Goal: Task Accomplishment & Management: Use online tool/utility

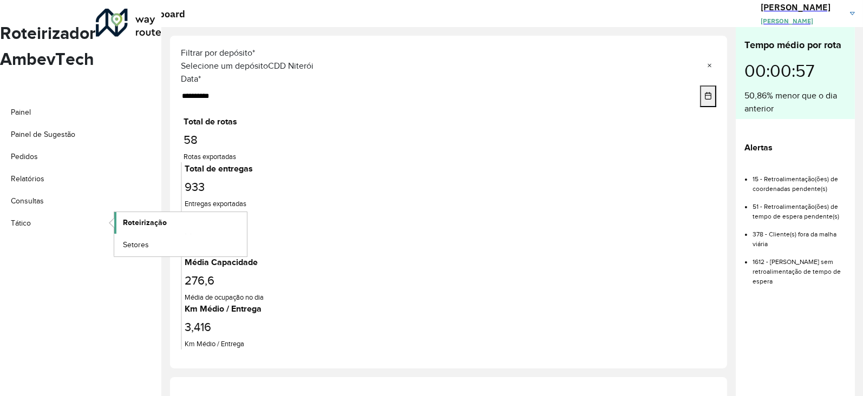
click at [126, 217] on span "Roteirização" at bounding box center [145, 222] width 44 height 11
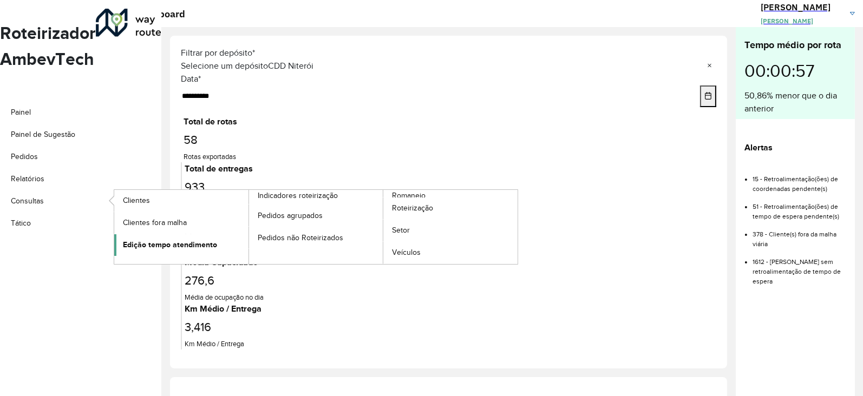
click at [160, 239] on span "Edição tempo atendimento" at bounding box center [170, 244] width 94 height 11
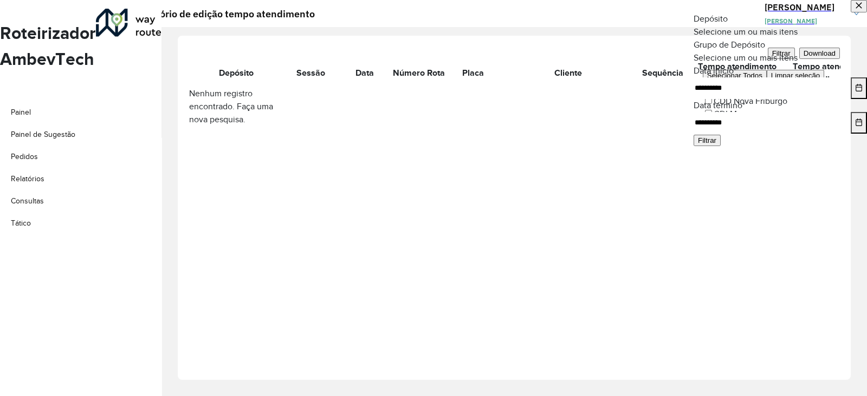
click at [735, 37] on input "text" at bounding box center [779, 33] width 173 height 8
click at [730, 121] on div "CDI Macacu" at bounding box center [780, 114] width 155 height 13
click at [742, 258] on div "**********" at bounding box center [779, 204] width 173 height 384
click at [855, 92] on icon "Choose Date" at bounding box center [859, 88] width 8 height 8
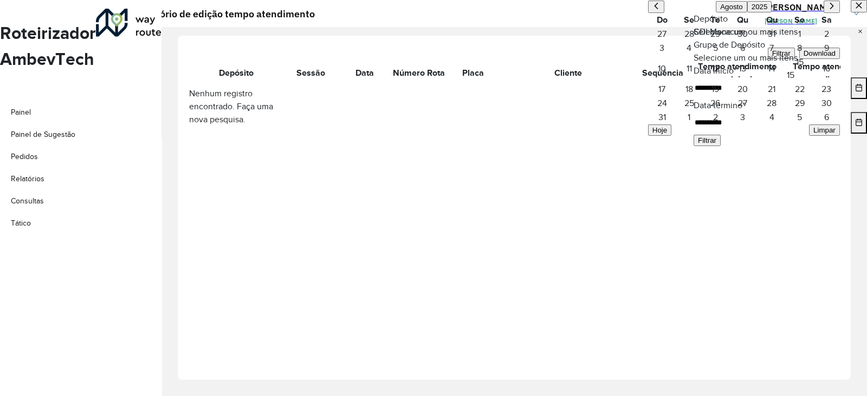
click at [742, 75] on span "13" at bounding box center [742, 68] width 28 height 13
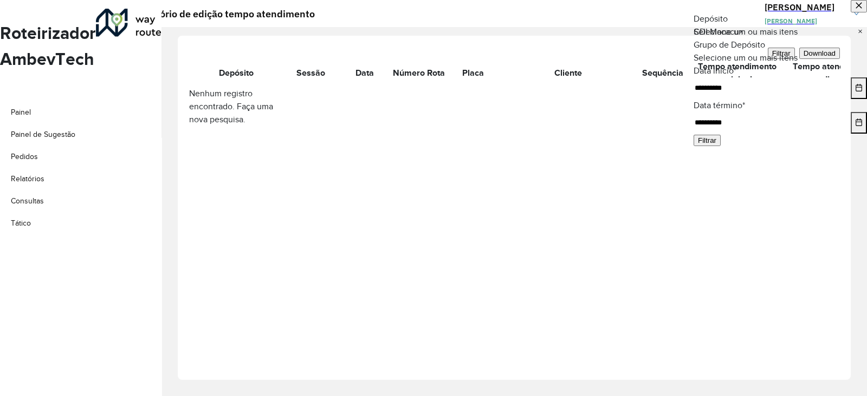
click at [855, 126] on icon "Choose Date" at bounding box center [859, 123] width 8 height 8
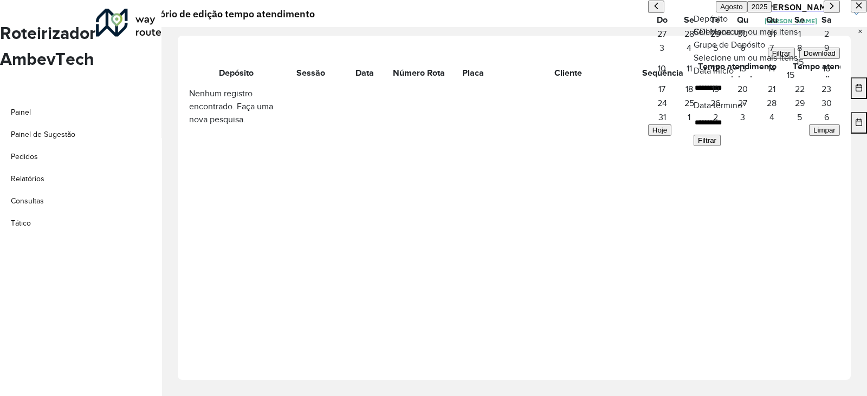
click at [740, 75] on span "13" at bounding box center [742, 68] width 28 height 13
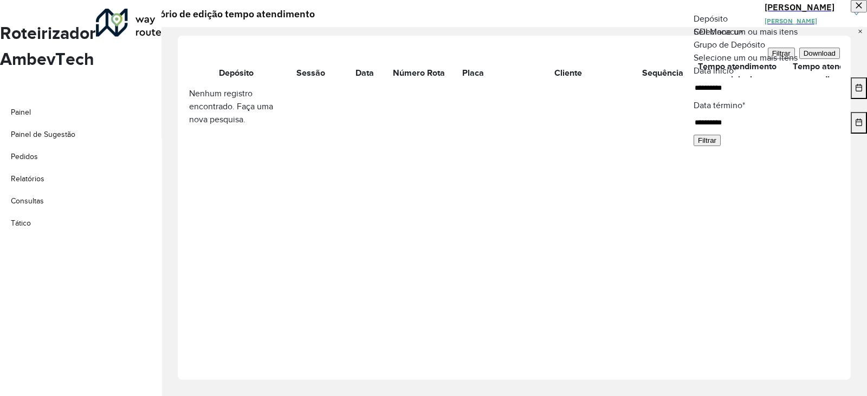
click at [720, 146] on button "Filtrar" at bounding box center [706, 140] width 27 height 11
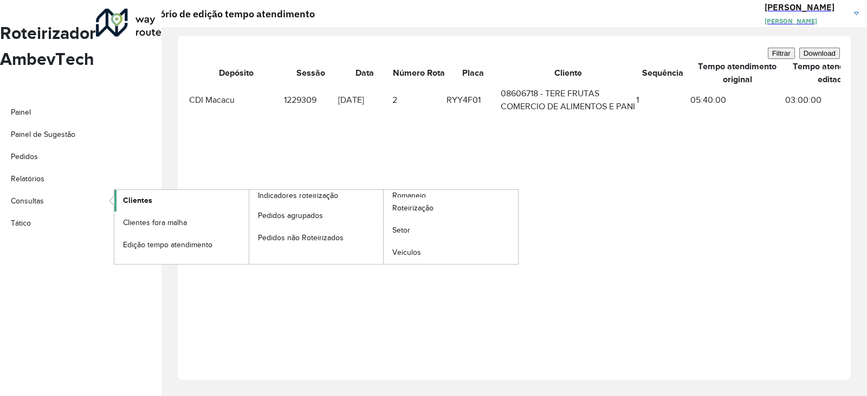
click at [135, 195] on span "Clientes" at bounding box center [137, 200] width 29 height 11
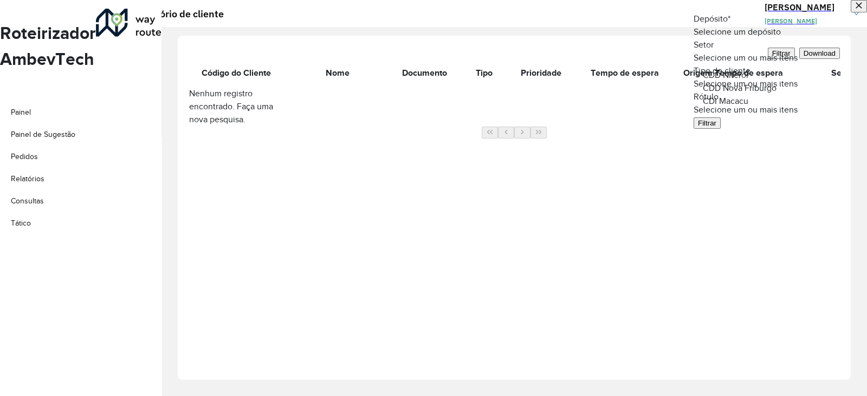
click at [750, 37] on input "text" at bounding box center [779, 33] width 173 height 8
click at [734, 106] on span "CDI Macacu" at bounding box center [725, 100] width 45 height 9
click at [720, 129] on button "Filtrar" at bounding box center [706, 123] width 27 height 11
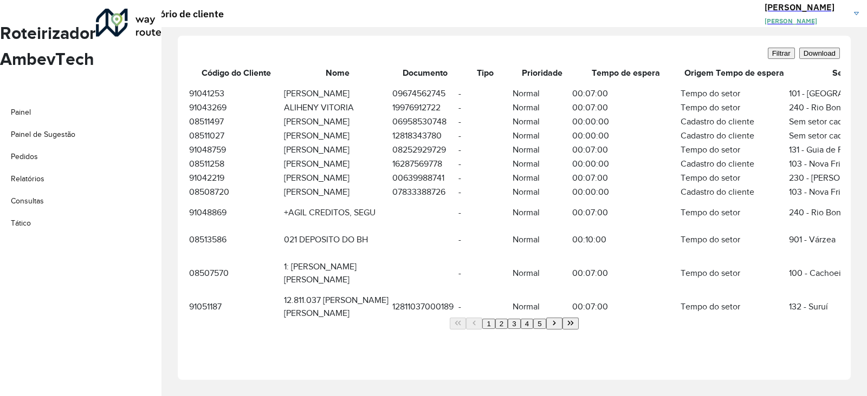
click at [807, 53] on span "Download" at bounding box center [819, 53] width 32 height 8
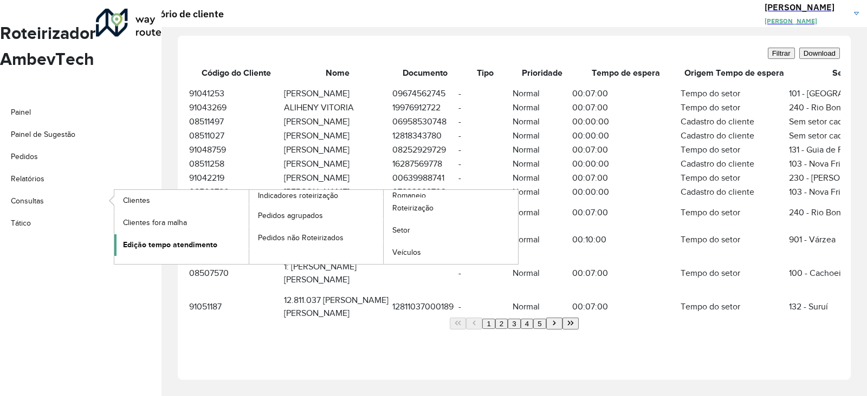
click at [158, 239] on span "Edição tempo atendimento" at bounding box center [170, 244] width 94 height 11
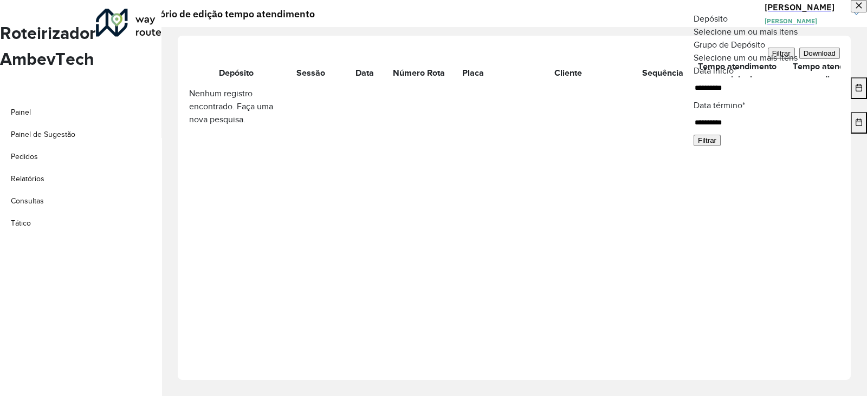
click at [850, 99] on button "Choose Date" at bounding box center [858, 88] width 16 height 22
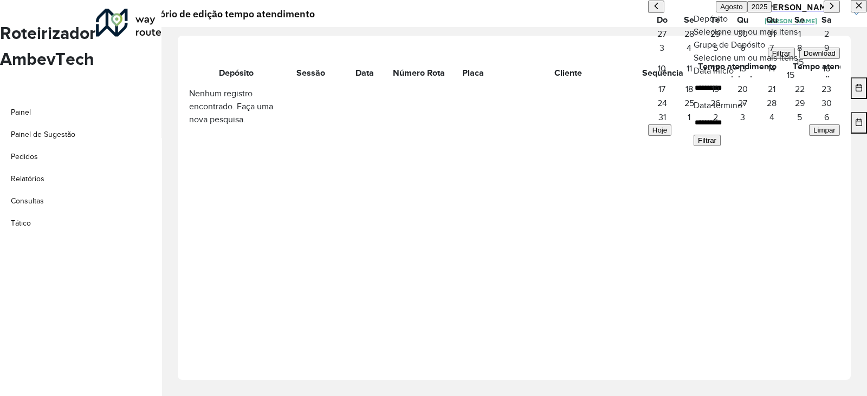
click at [768, 75] on span "14" at bounding box center [771, 68] width 28 height 13
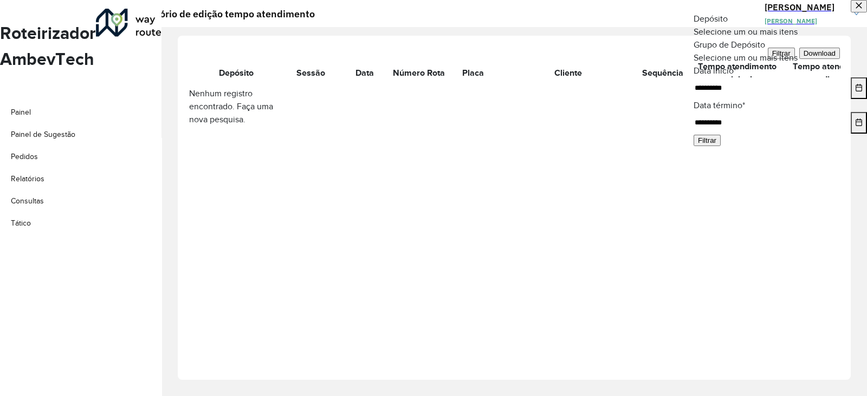
click at [850, 134] on button "Choose Date" at bounding box center [858, 123] width 16 height 22
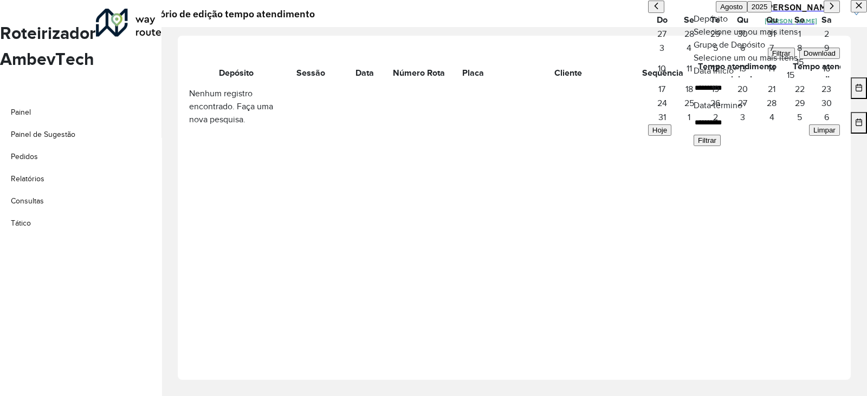
click at [773, 75] on span "14" at bounding box center [771, 68] width 28 height 13
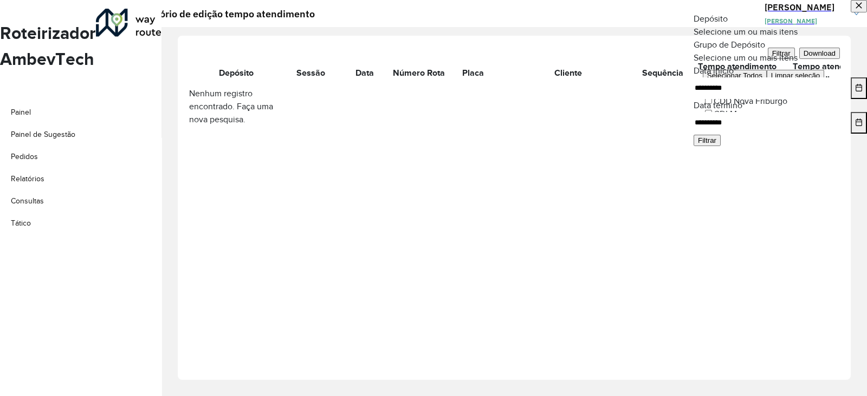
click at [817, 37] on input "text" at bounding box center [779, 33] width 173 height 8
click at [750, 121] on div "CDI Macacu" at bounding box center [780, 114] width 155 height 13
click at [720, 146] on button "Filtrar" at bounding box center [706, 140] width 27 height 11
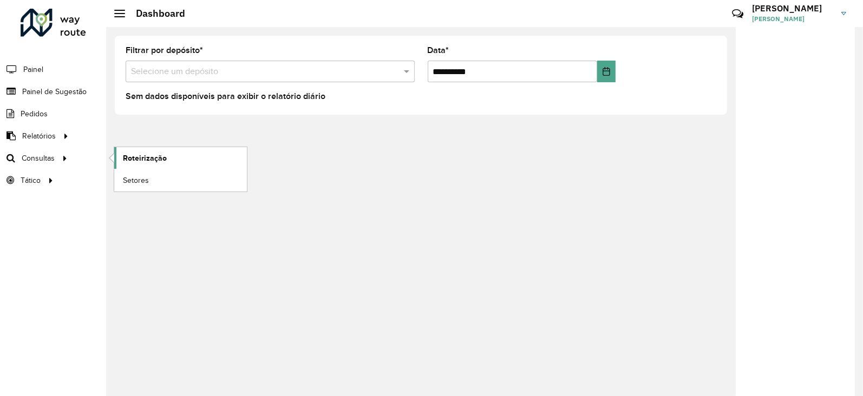
click at [131, 153] on span "Roteirização" at bounding box center [145, 158] width 44 height 11
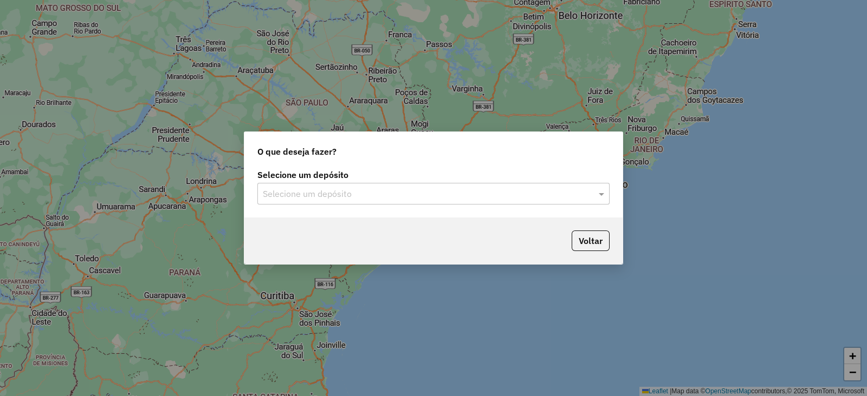
click at [304, 204] on div "Selecione um depósito" at bounding box center [433, 194] width 352 height 22
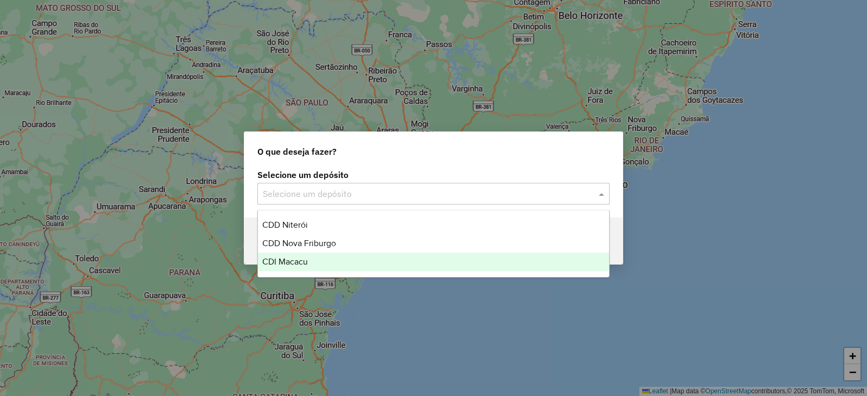
click at [301, 263] on span "CDI Macacu" at bounding box center [284, 261] width 45 height 9
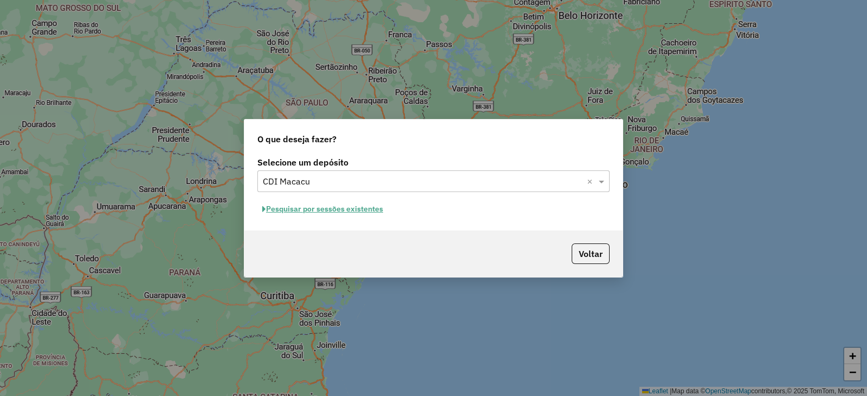
click at [300, 213] on button "Pesquisar por sessões existentes" at bounding box center [322, 209] width 131 height 17
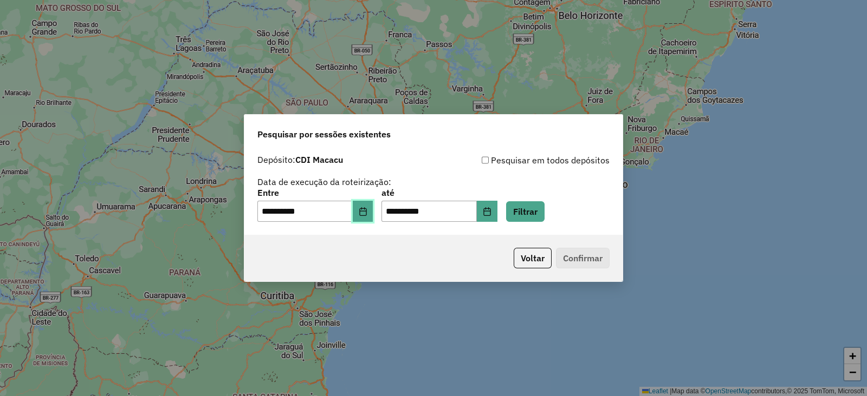
click at [367, 214] on icon "Choose Date" at bounding box center [363, 211] width 9 height 9
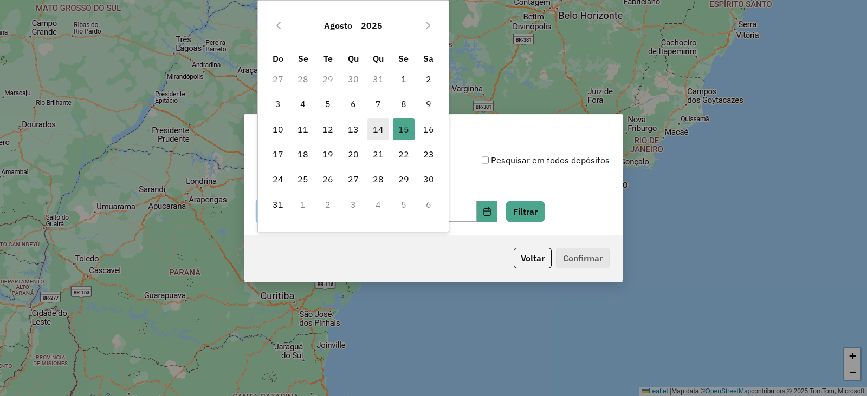
click at [383, 130] on span "14" at bounding box center [378, 130] width 22 height 22
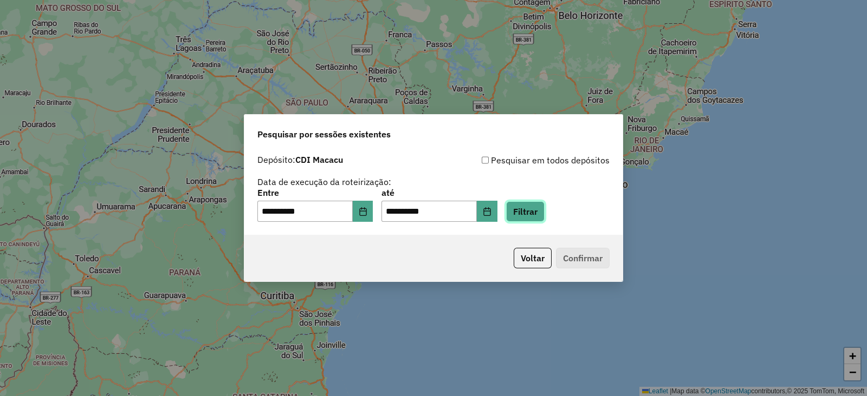
click at [533, 215] on button "Filtrar" at bounding box center [525, 211] width 38 height 21
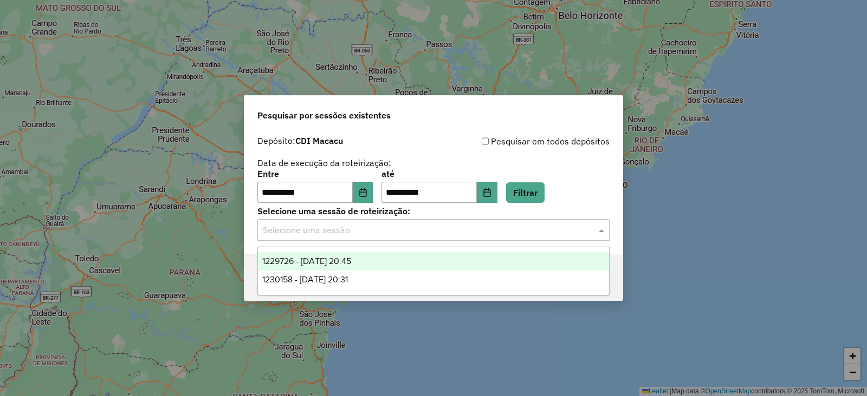
click at [440, 224] on input "text" at bounding box center [423, 230] width 320 height 13
click at [343, 263] on span "1229726 - 14/08/2025 20:45" at bounding box center [306, 261] width 89 height 9
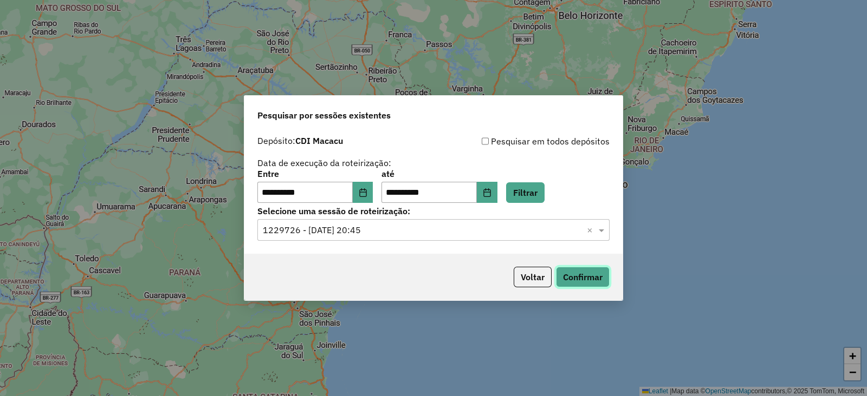
click at [567, 277] on button "Confirmar" at bounding box center [583, 277] width 54 height 21
click at [366, 194] on icon "Choose Date" at bounding box center [362, 192] width 7 height 9
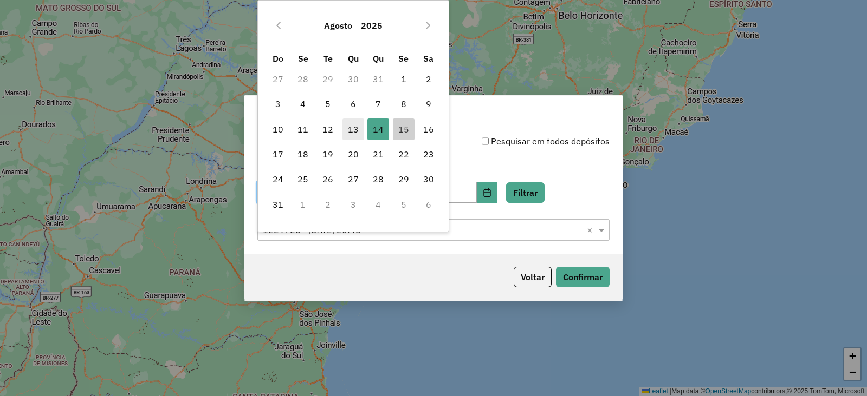
click at [356, 131] on span "13" at bounding box center [353, 130] width 22 height 22
type input "**********"
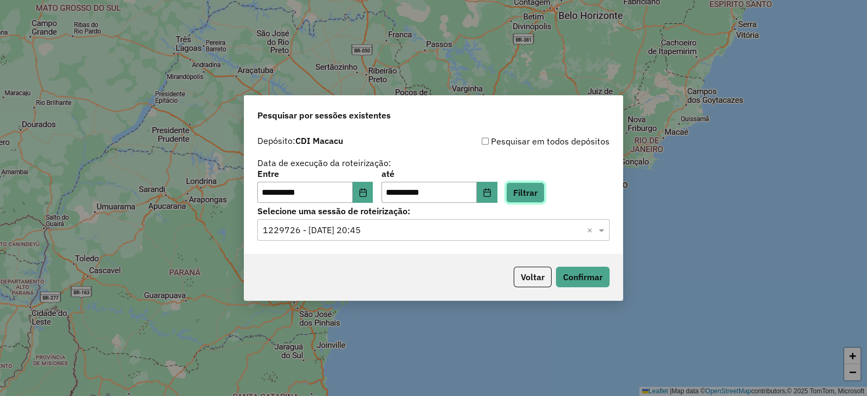
click at [544, 194] on button "Filtrar" at bounding box center [525, 193] width 38 height 21
click at [341, 233] on input "text" at bounding box center [423, 230] width 320 height 13
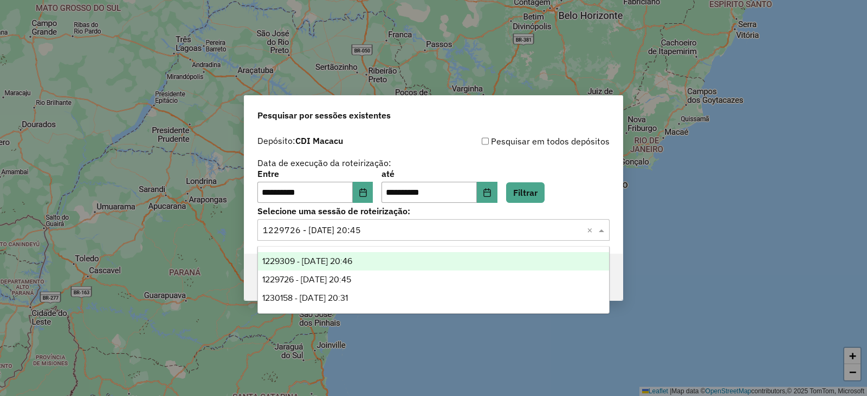
click at [317, 258] on span "1229309 - 13/08/2025 20:46" at bounding box center [307, 261] width 90 height 9
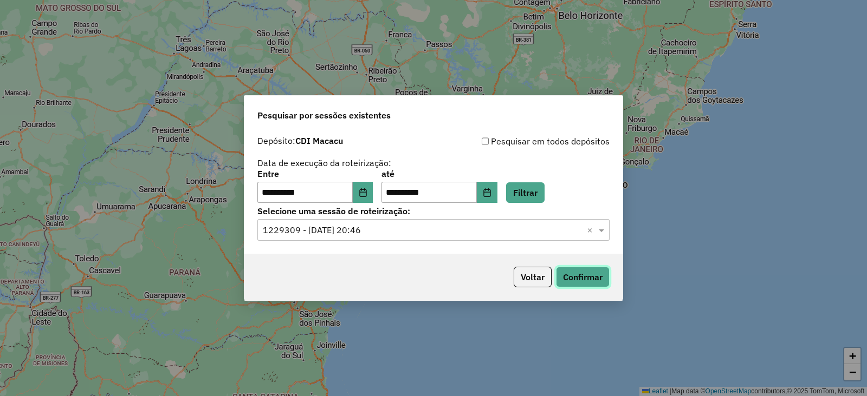
click at [573, 285] on button "Confirmar" at bounding box center [583, 277] width 54 height 21
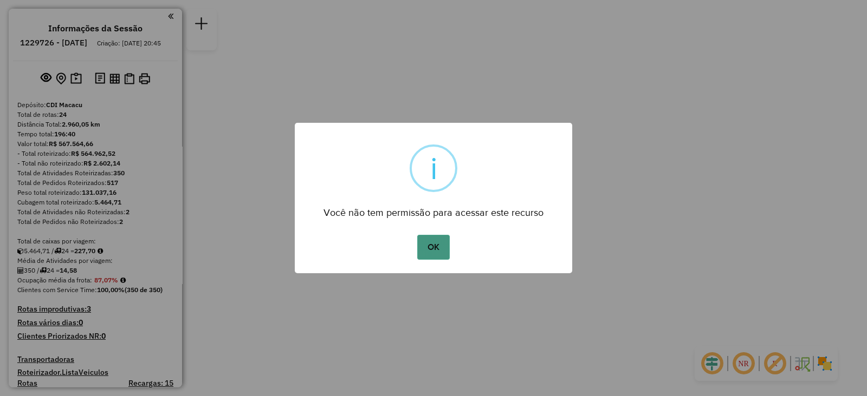
click at [427, 249] on button "OK" at bounding box center [433, 247] width 32 height 25
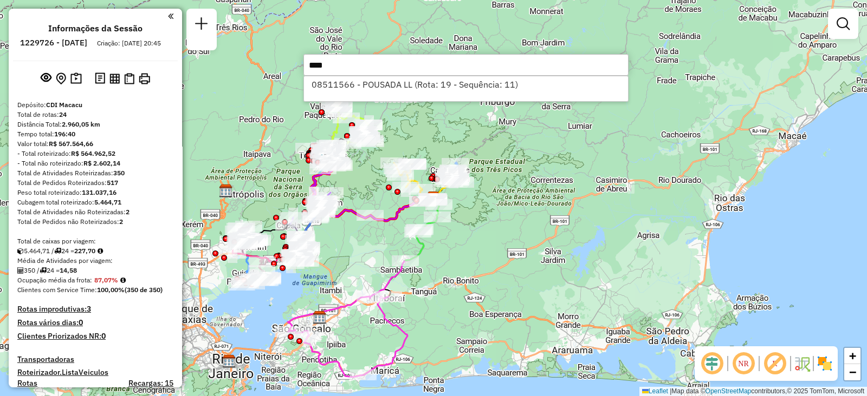
type input "*****"
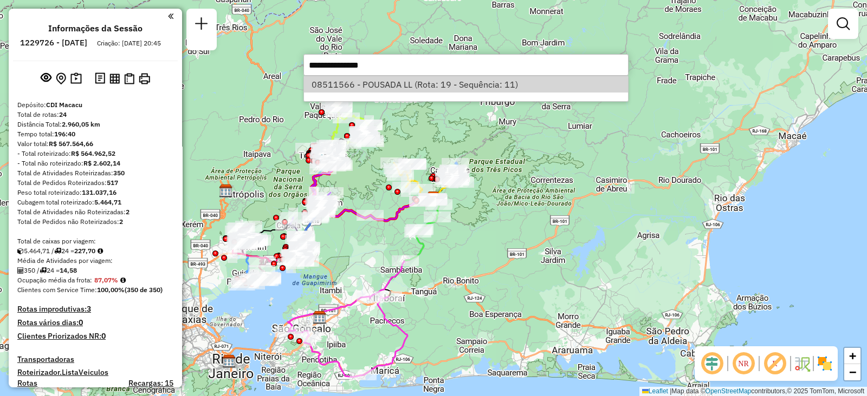
select select "**********"
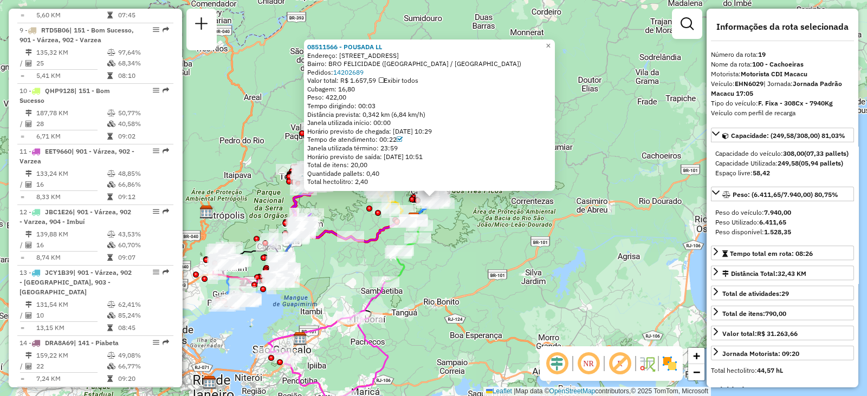
scroll to position [1524, 0]
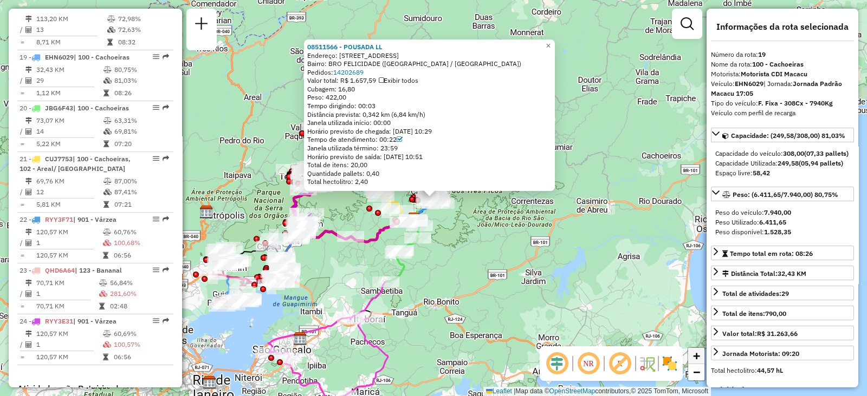
click at [697, 355] on span "+" at bounding box center [696, 356] width 7 height 14
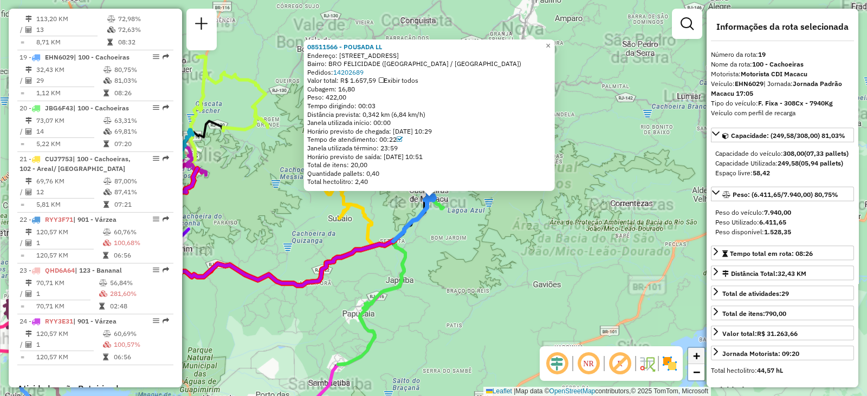
click at [697, 355] on span "+" at bounding box center [696, 356] width 7 height 14
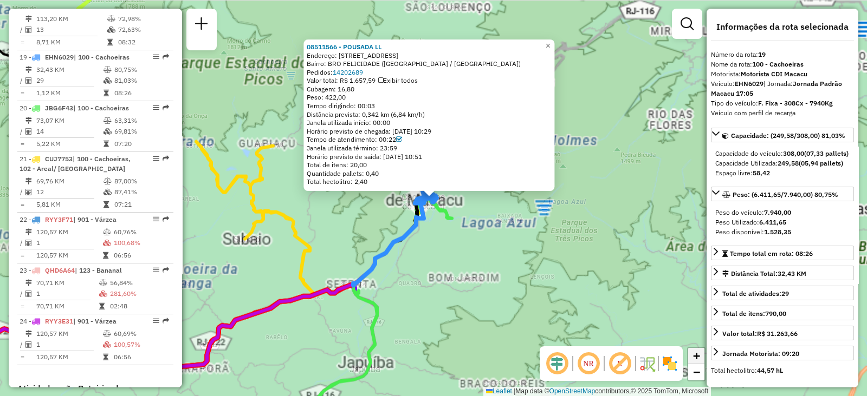
click at [697, 355] on span "+" at bounding box center [696, 356] width 7 height 14
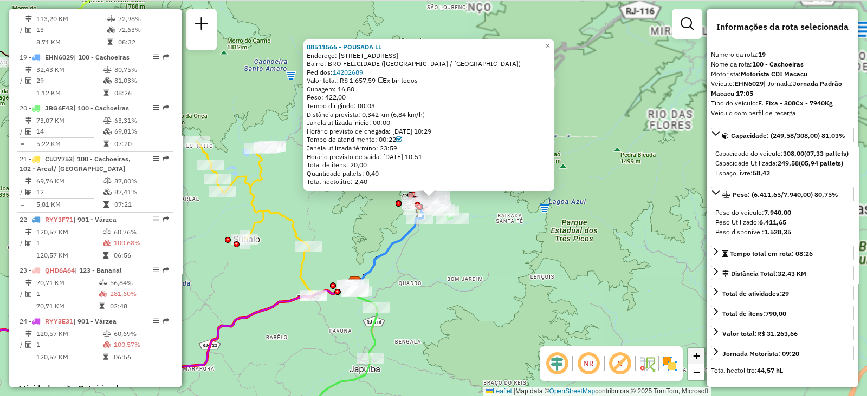
click at [697, 355] on span "+" at bounding box center [696, 356] width 7 height 14
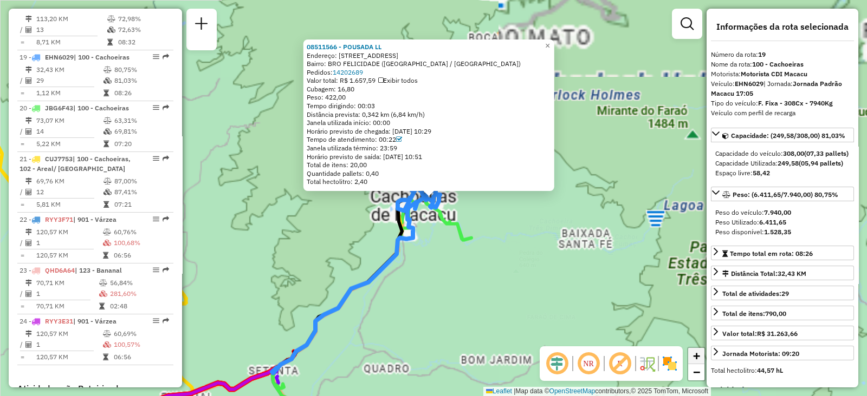
click at [697, 355] on span "+" at bounding box center [696, 356] width 7 height 14
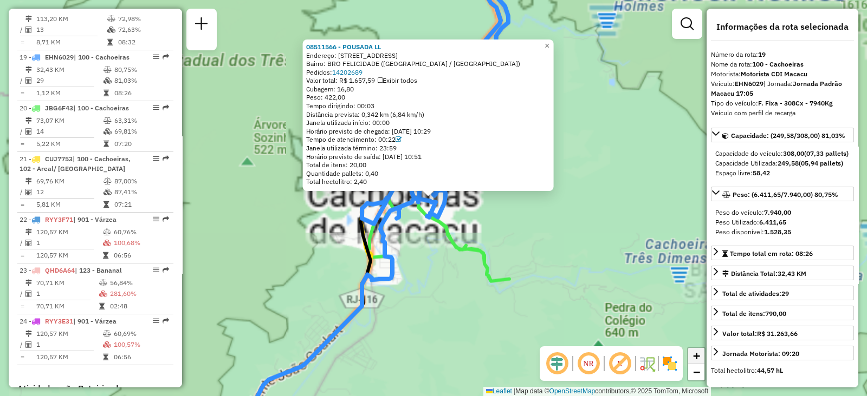
click at [697, 355] on span "+" at bounding box center [696, 356] width 7 height 14
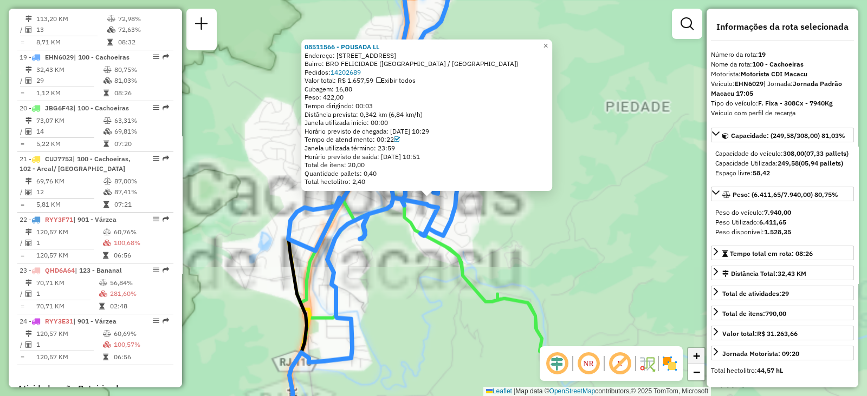
click at [697, 355] on span "+" at bounding box center [696, 356] width 7 height 14
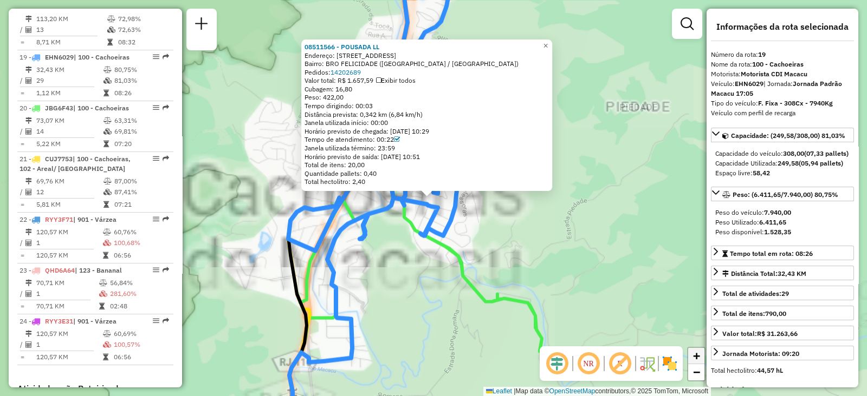
click at [697, 355] on span "+" at bounding box center [696, 356] width 7 height 14
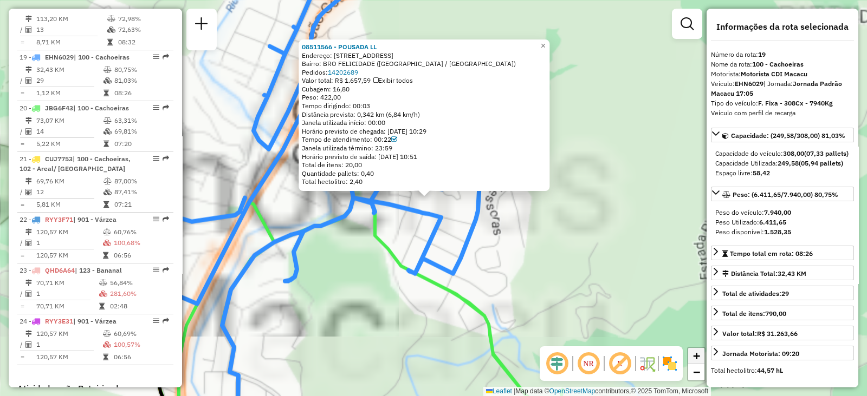
click at [697, 355] on span "+" at bounding box center [696, 356] width 7 height 14
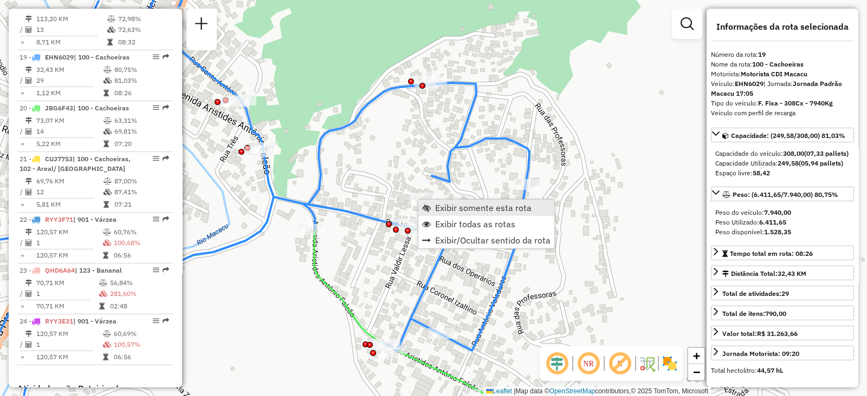
click at [427, 204] on span "Exibir somente esta rota" at bounding box center [426, 208] width 9 height 9
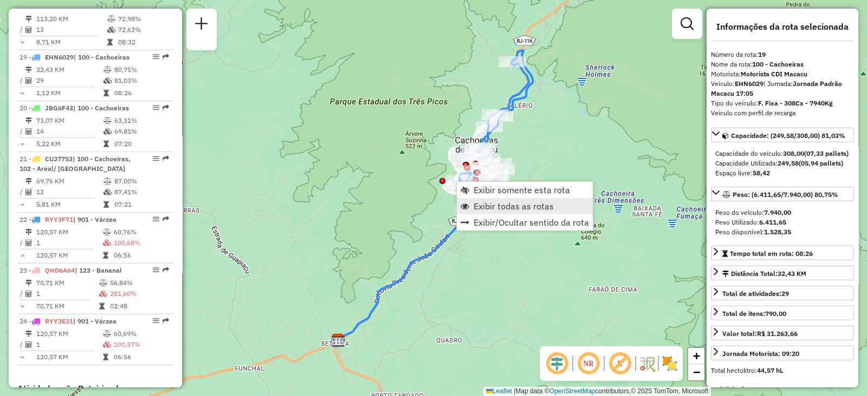
click at [477, 202] on span "Exibir todas as rotas" at bounding box center [513, 206] width 80 height 9
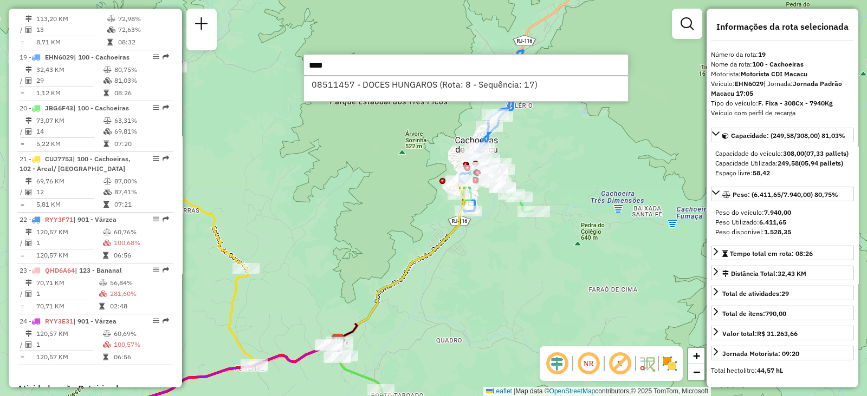
type input "*****"
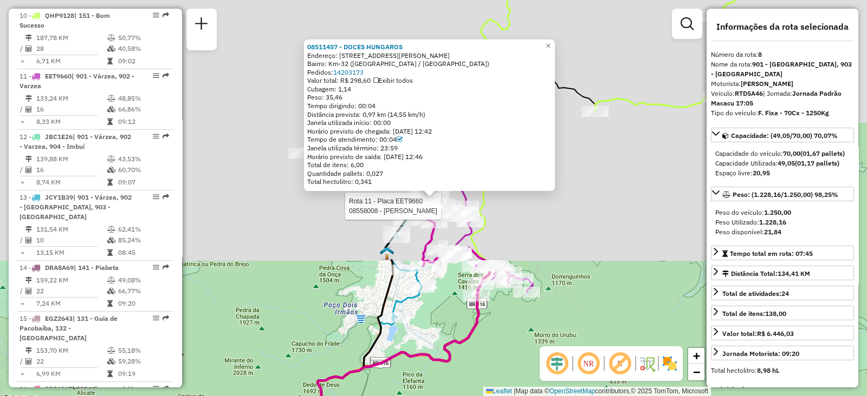
scroll to position [857, 0]
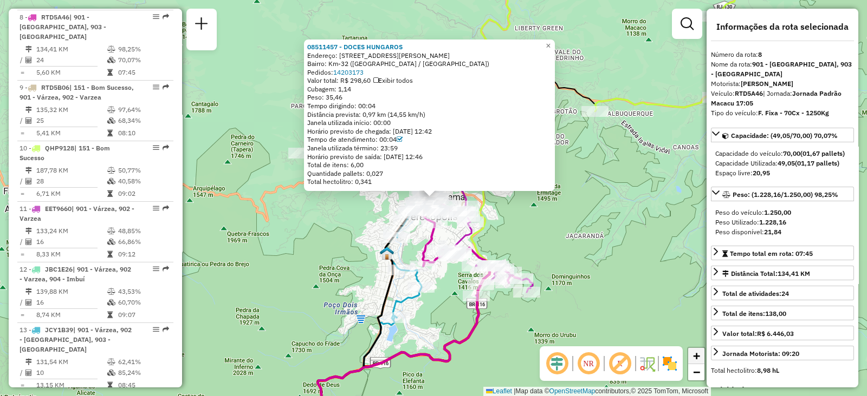
click at [700, 356] on link "+" at bounding box center [696, 356] width 16 height 16
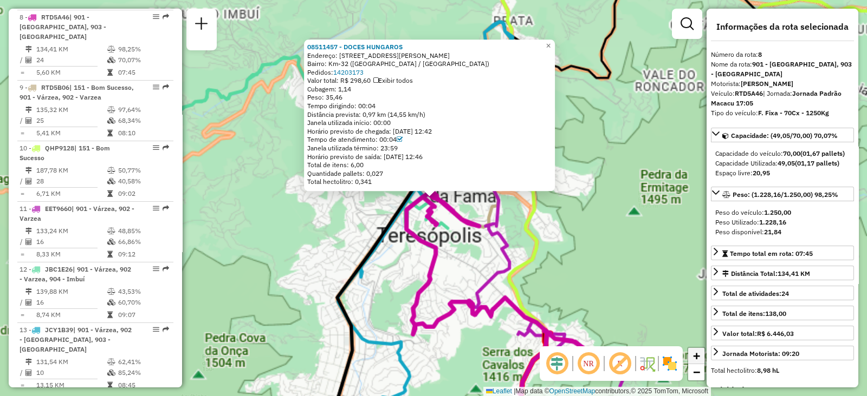
click at [700, 356] on link "+" at bounding box center [696, 356] width 16 height 16
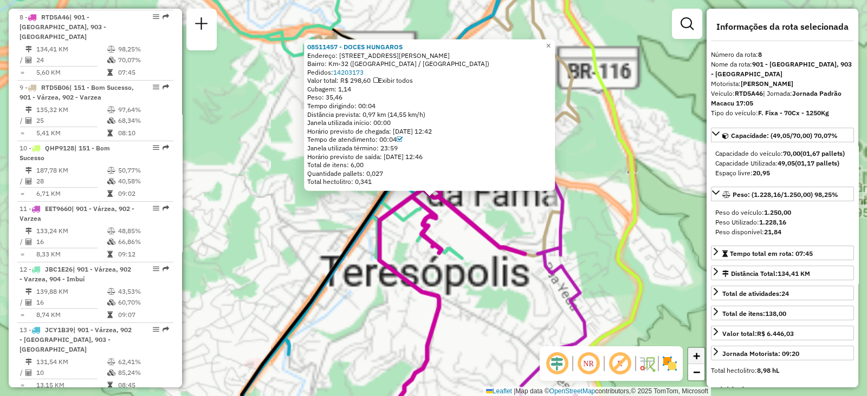
click at [700, 356] on link "+" at bounding box center [696, 356] width 16 height 16
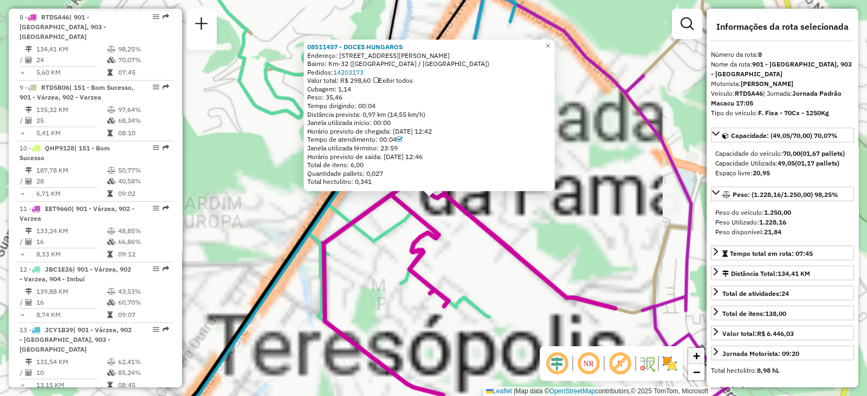
click at [700, 356] on link "+" at bounding box center [696, 356] width 16 height 16
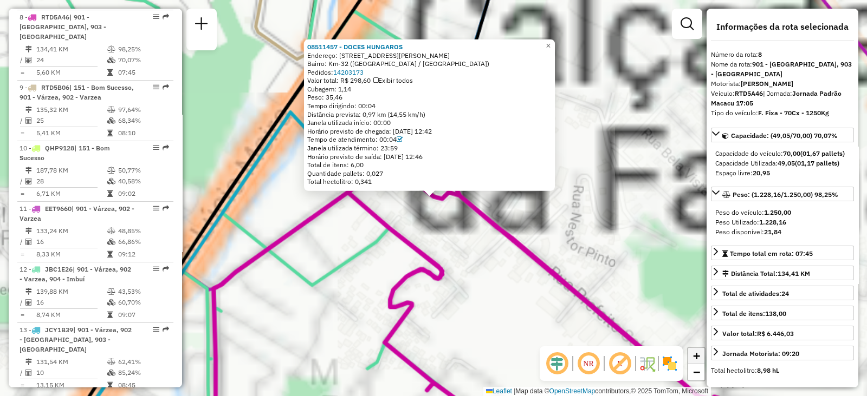
click at [700, 356] on link "+" at bounding box center [696, 356] width 16 height 16
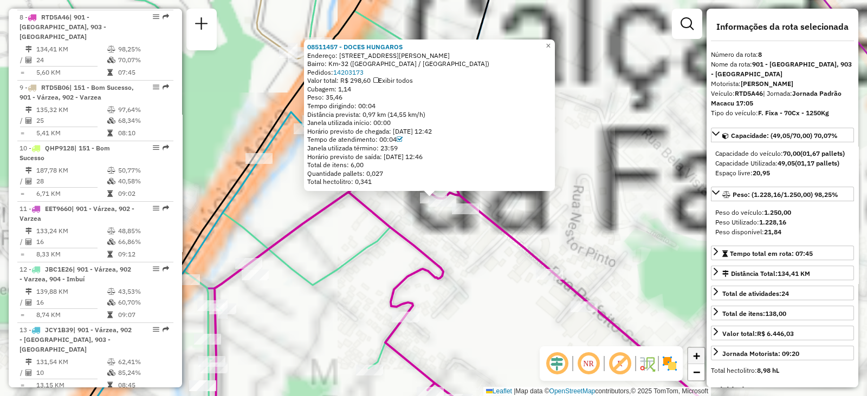
click at [700, 356] on link "+" at bounding box center [696, 356] width 16 height 16
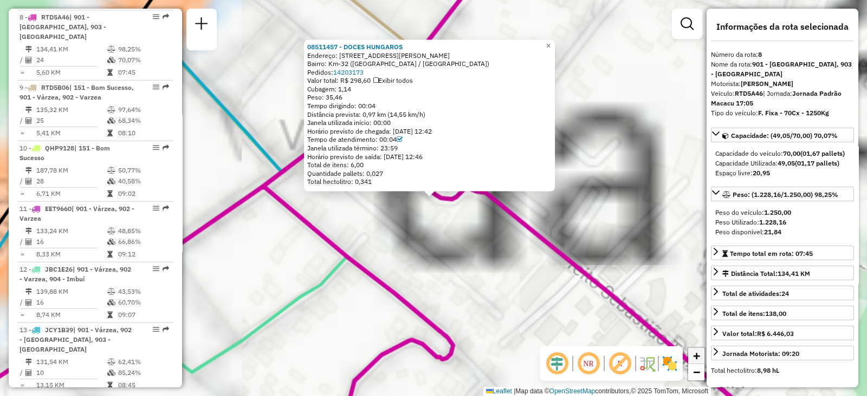
click at [700, 356] on link "+" at bounding box center [696, 356] width 16 height 16
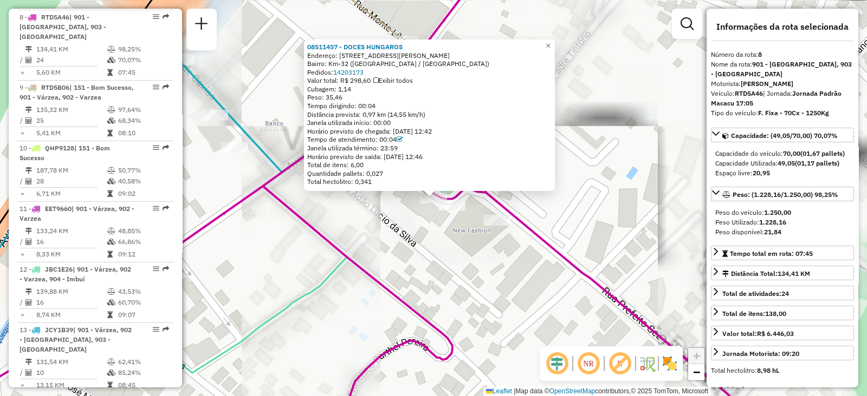
click at [700, 356] on link "+" at bounding box center [696, 356] width 16 height 16
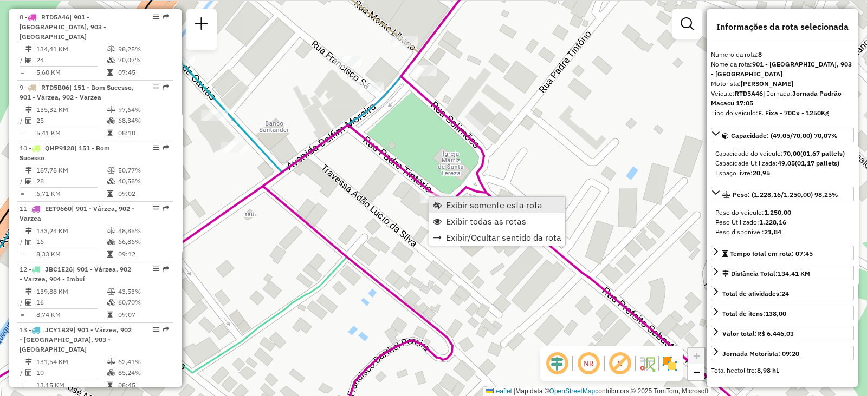
click at [436, 203] on span "Exibir somente esta rota" at bounding box center [437, 205] width 9 height 9
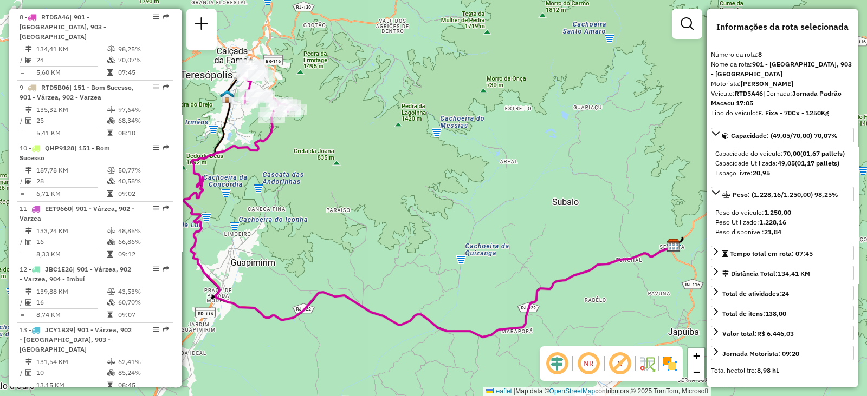
click at [355, 174] on div "Janela de atendimento Grade de atendimento Capacidade Transportadoras Veículos …" at bounding box center [433, 198] width 867 height 396
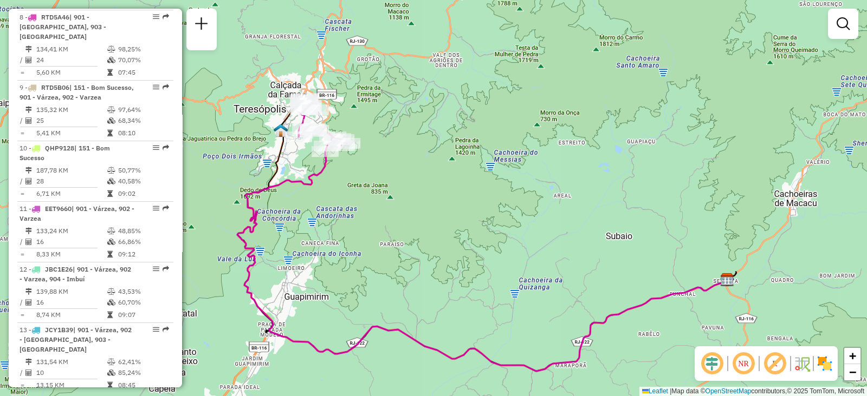
drag, startPoint x: 355, startPoint y: 174, endPoint x: 408, endPoint y: 208, distance: 63.6
click at [408, 208] on div "Janela de atendimento Grade de atendimento Capacidade Transportadoras Veículos …" at bounding box center [433, 198] width 867 height 396
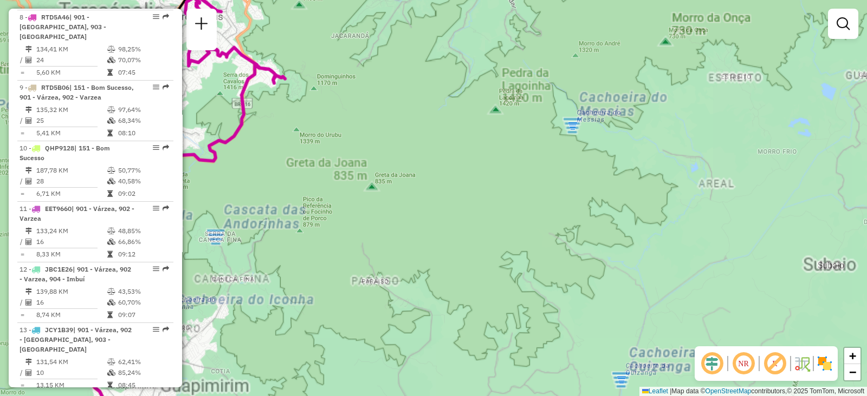
click at [408, 208] on div "Janela de atendimento Grade de atendimento Capacidade Transportadoras Veículos …" at bounding box center [433, 198] width 867 height 396
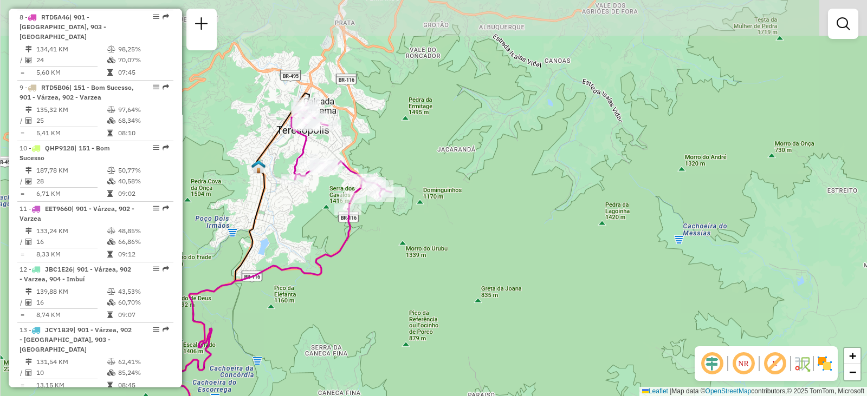
drag, startPoint x: 394, startPoint y: 217, endPoint x: 461, endPoint y: 282, distance: 93.8
click at [461, 282] on div "Janela de atendimento Grade de atendimento Capacidade Transportadoras Veículos …" at bounding box center [433, 198] width 867 height 396
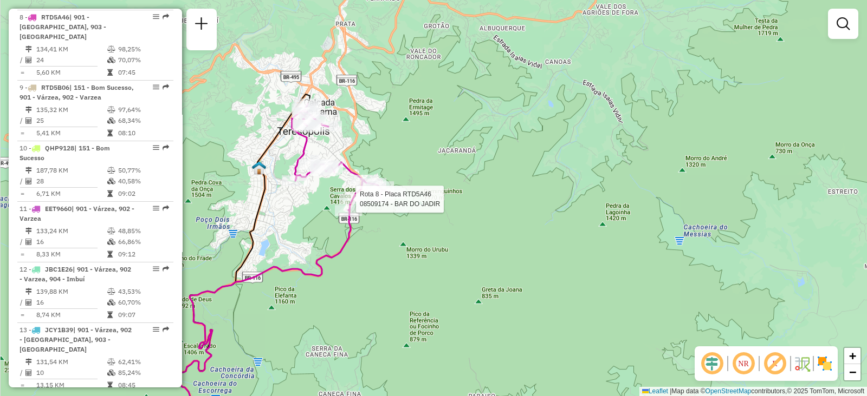
select select "**********"
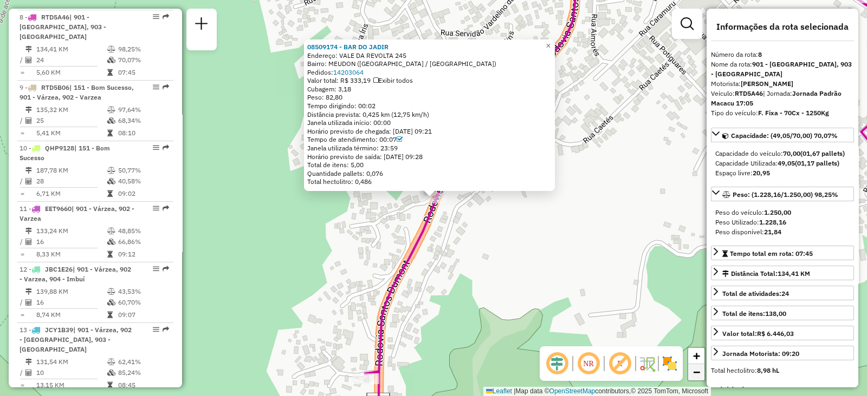
click at [693, 370] on span "−" at bounding box center [696, 373] width 7 height 14
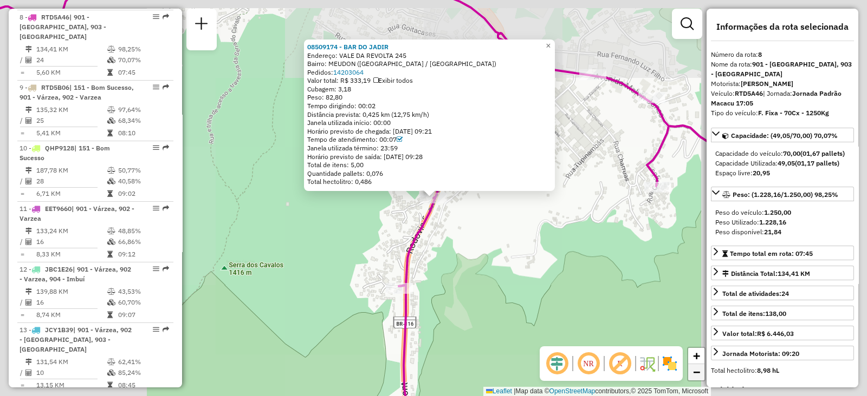
click at [693, 370] on span "−" at bounding box center [696, 373] width 7 height 14
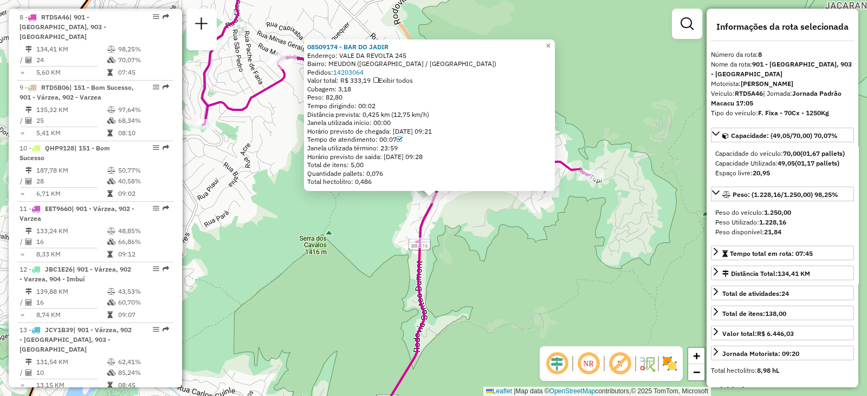
click at [603, 239] on div "08509174 - BAR DO JADIR Endereço: VALE DA REVOLTA 245 Bairro: MEUDON (TERESOPOL…" at bounding box center [433, 198] width 867 height 396
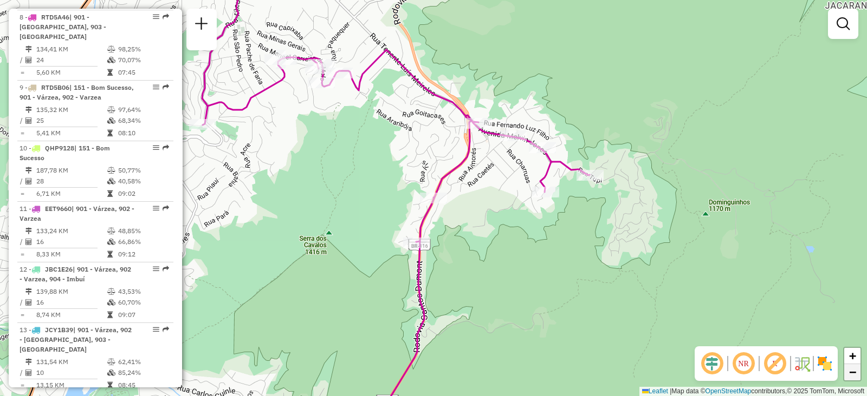
click at [850, 379] on link "−" at bounding box center [852, 373] width 16 height 16
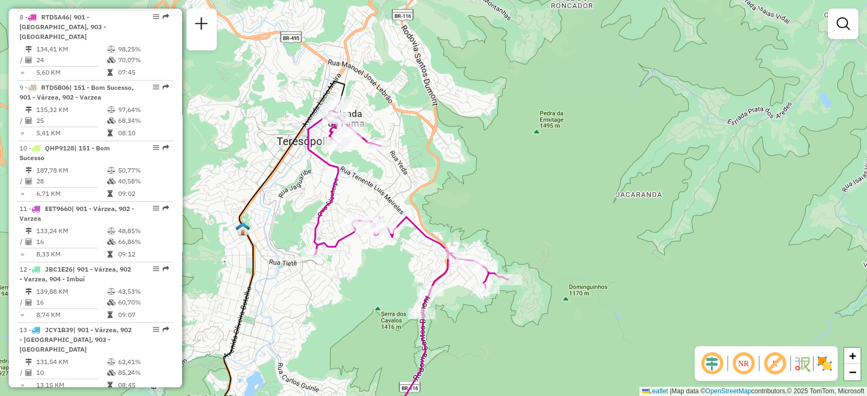
drag, startPoint x: 539, startPoint y: 94, endPoint x: 529, endPoint y: 188, distance: 94.3
click at [536, 188] on div "Janela de atendimento Grade de atendimento Capacidade Transportadoras Veículos …" at bounding box center [433, 198] width 867 height 396
select select "**********"
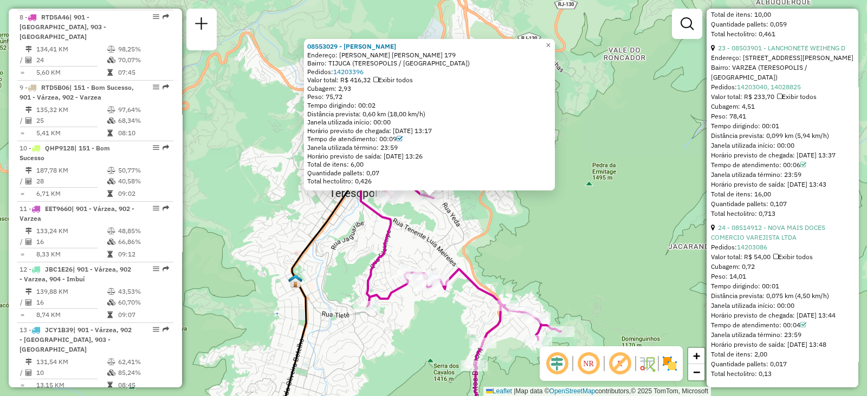
scroll to position [4430, 0]
click at [566, 246] on div "Rota 8 - Placa RTD5A46 08553029 - MARCO AURELIO DA ROC 08553029 - MARCO AURELIO…" at bounding box center [433, 198] width 867 height 396
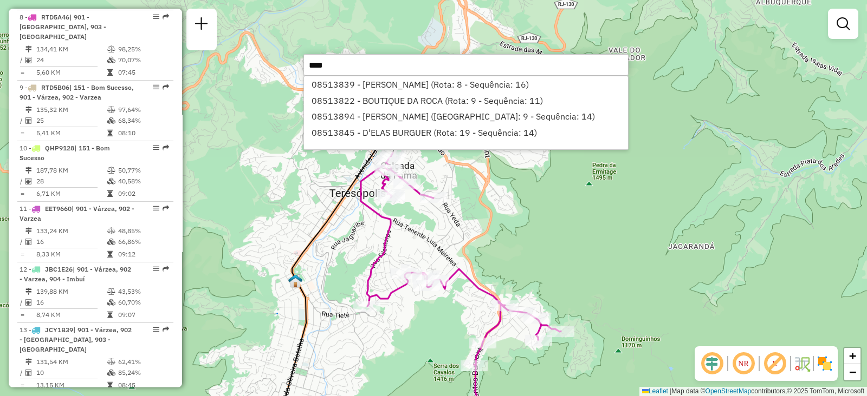
type input "*****"
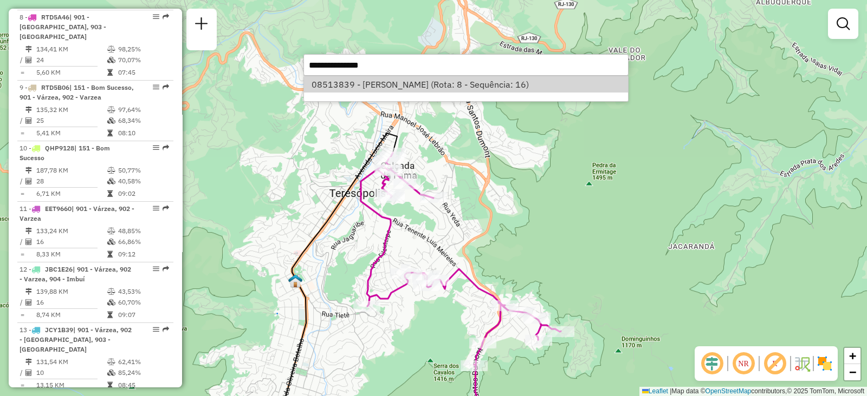
select select "**********"
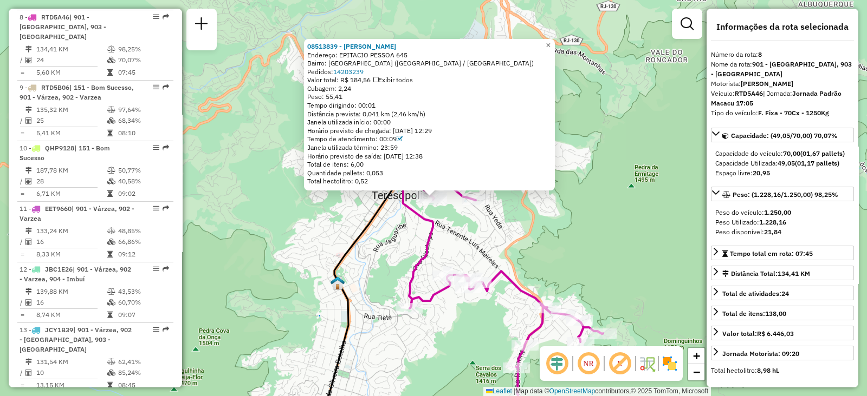
click at [515, 261] on div "08513839 - MARIA SELMA DE FARI Endereço: EPITACIO PESSOA 645 Bairro: JARDIM PIN…" at bounding box center [433, 198] width 867 height 396
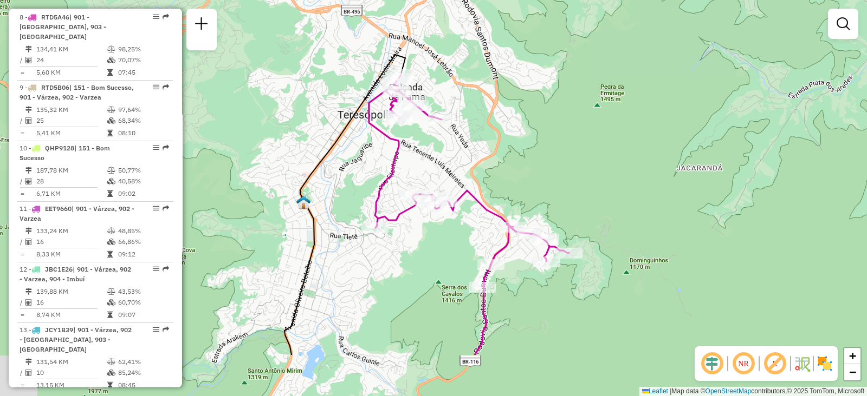
drag, startPoint x: 574, startPoint y: 212, endPoint x: 519, endPoint y: 96, distance: 128.4
click at [519, 96] on div "Janela de atendimento Grade de atendimento Capacidade Transportadoras Veículos …" at bounding box center [433, 198] width 867 height 396
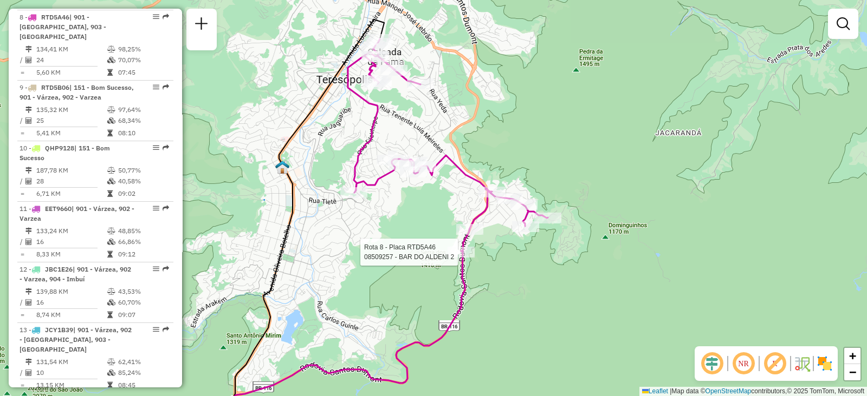
select select "**********"
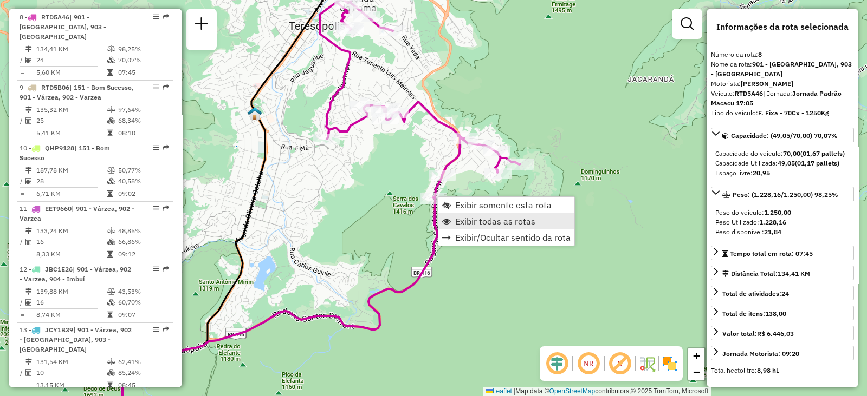
click at [470, 221] on span "Exibir todas as rotas" at bounding box center [495, 221] width 80 height 9
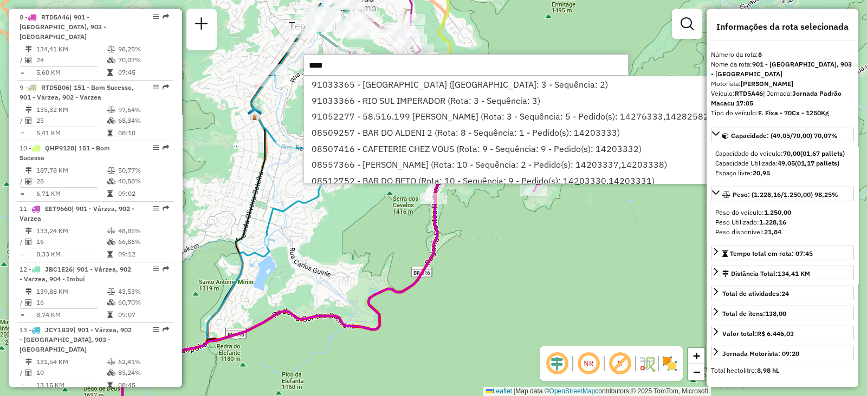
type input "*****"
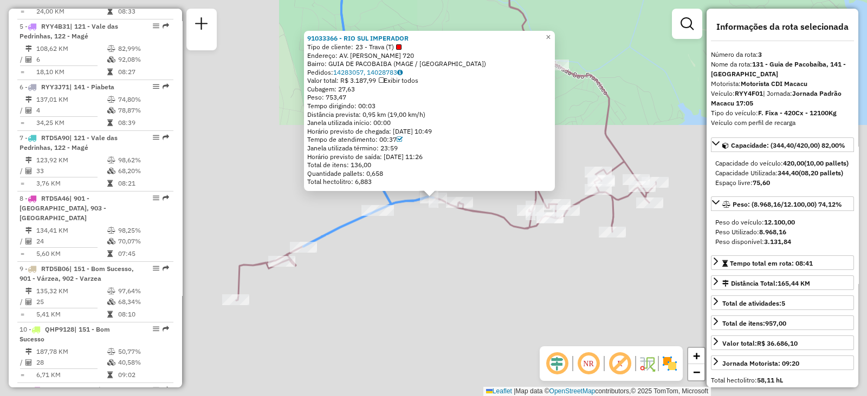
scroll to position [555, 0]
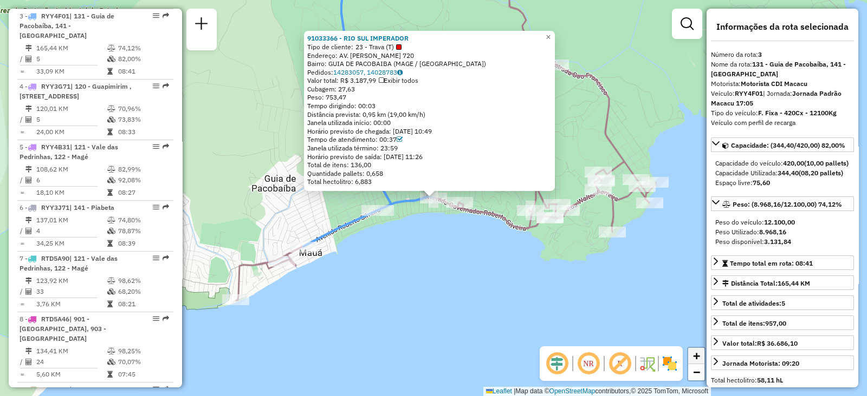
click at [700, 356] on span "+" at bounding box center [696, 356] width 7 height 14
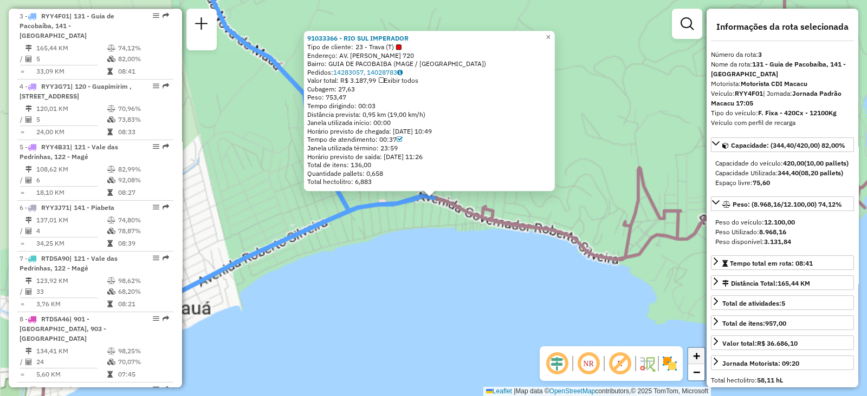
click at [700, 356] on span "+" at bounding box center [696, 356] width 7 height 14
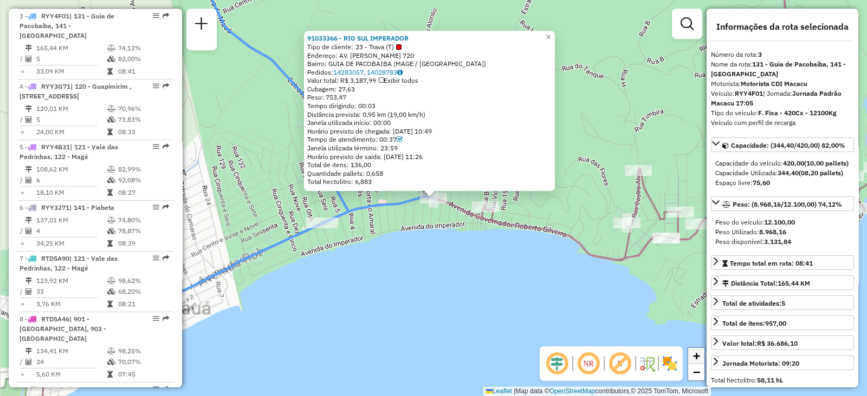
click at [700, 356] on span "+" at bounding box center [696, 356] width 7 height 14
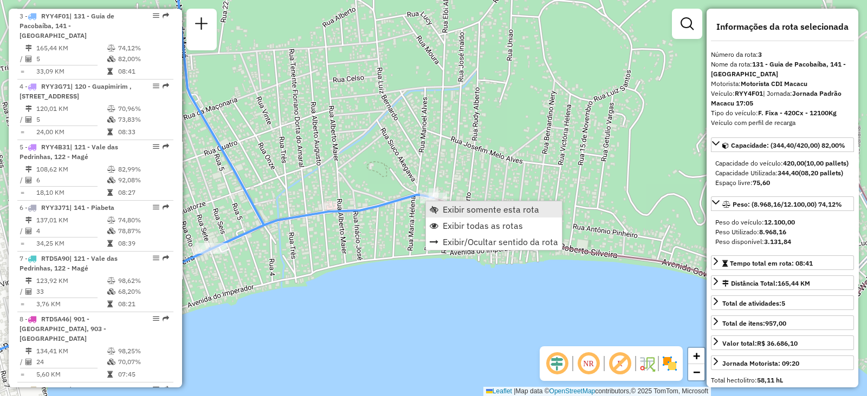
click at [440, 207] on link "Exibir somente esta rota" at bounding box center [494, 209] width 136 height 16
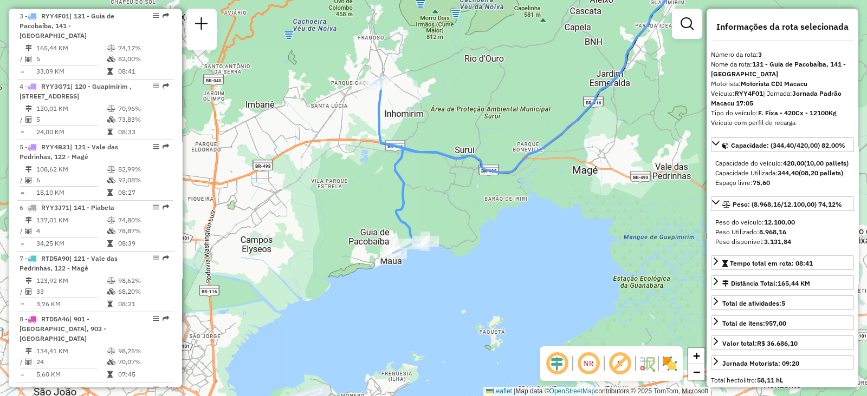
drag, startPoint x: 341, startPoint y: 211, endPoint x: 668, endPoint y: 95, distance: 347.8
click at [668, 95] on div "Janela de atendimento Grade de atendimento Capacidade Transportadoras Veículos …" at bounding box center [433, 198] width 867 height 396
click at [669, 366] on img at bounding box center [669, 363] width 17 height 17
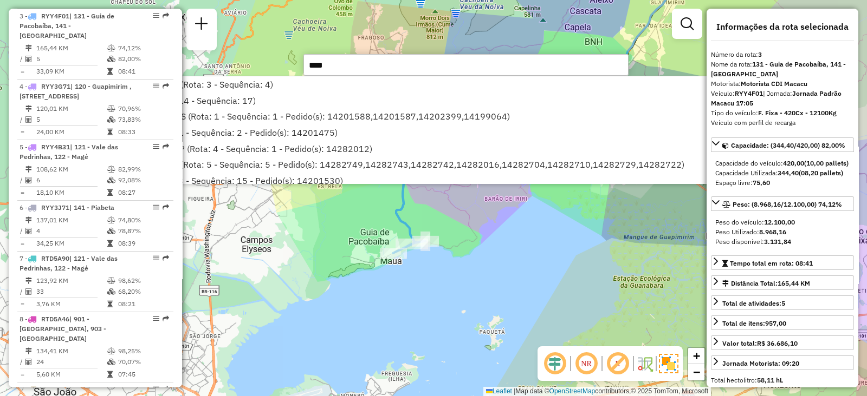
type input "*****"
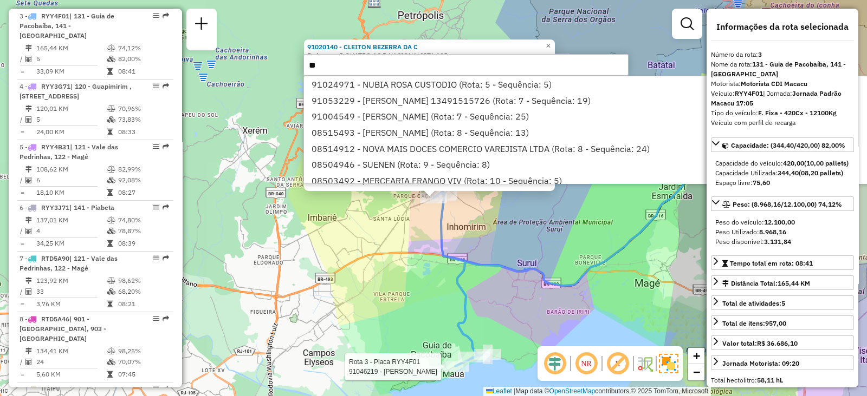
type input "*"
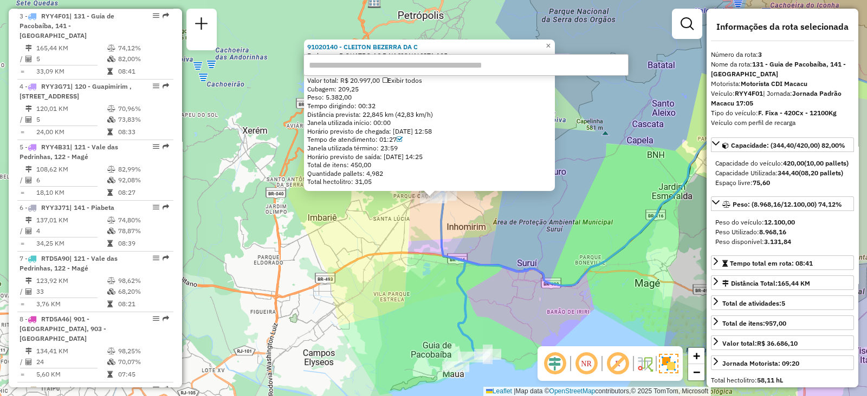
click at [564, 301] on div "91020140 - CLEITON BEZERRA DA C Endereço: R QUATRO AC R NACIONALISTA 105 Bairro…" at bounding box center [433, 198] width 867 height 396
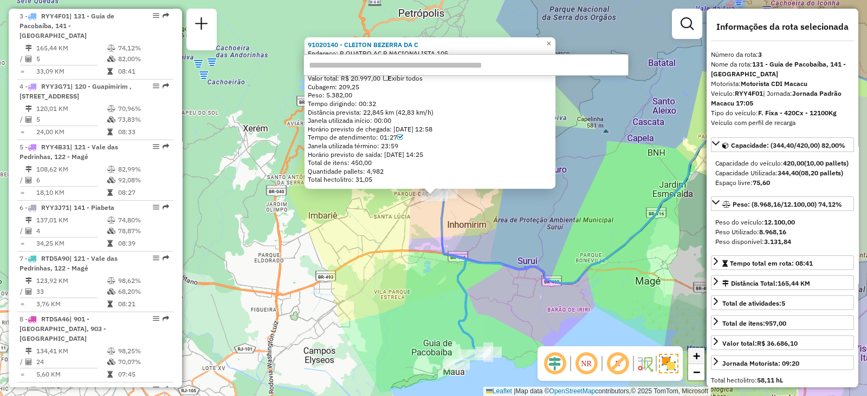
click at [693, 356] on span "+" at bounding box center [696, 356] width 7 height 14
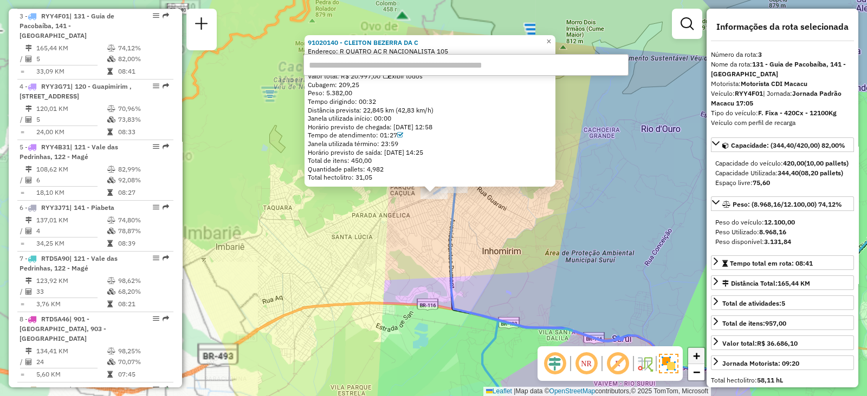
click at [693, 356] on span "+" at bounding box center [696, 356] width 7 height 14
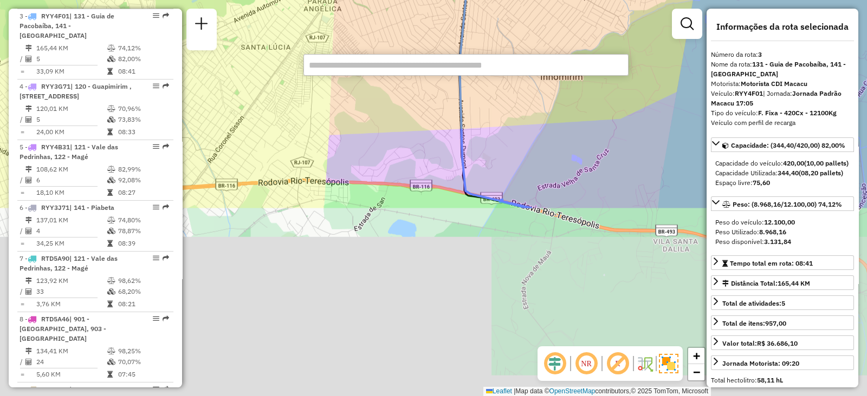
drag, startPoint x: 574, startPoint y: 300, endPoint x: 568, endPoint y: 68, distance: 232.5
click at [568, 68] on hb-router-mapa "Informações da Sessão 1229726 - 14/08/2025 Criação: 13/08/2025 20:45 Depósito: …" at bounding box center [433, 198] width 867 height 396
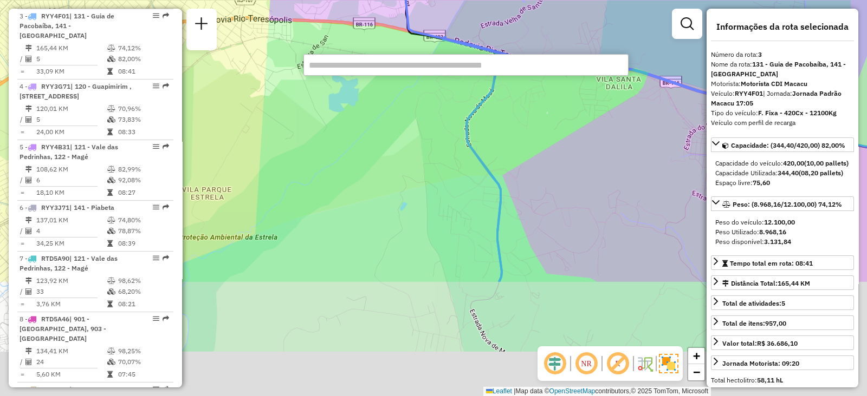
drag, startPoint x: 511, startPoint y: 248, endPoint x: 441, endPoint y: -31, distance: 288.1
click at [441, 0] on html "Aguarde... Pop-up bloqueado! Seu navegador bloqueou automáticamente a abertura …" at bounding box center [433, 198] width 867 height 396
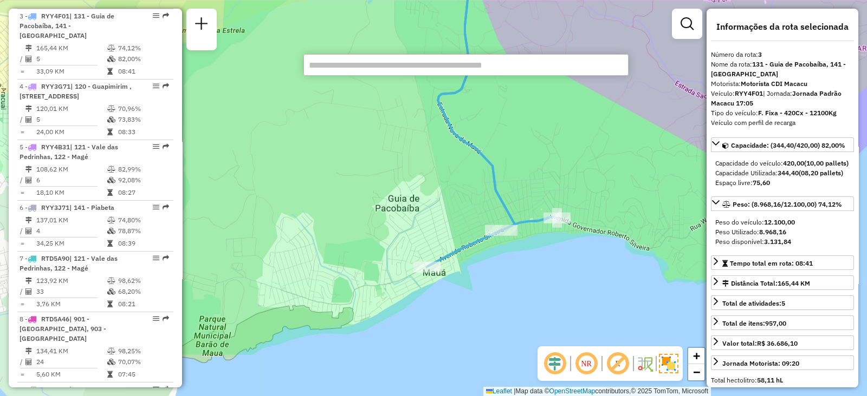
drag, startPoint x: 430, startPoint y: 205, endPoint x: 386, endPoint y: 103, distance: 110.4
click at [386, 103] on div "91020140 - CLEITON BEZERRA DA C Endereço: R QUATRO AC R NACIONALISTA 105 Bairro…" at bounding box center [433, 198] width 867 height 396
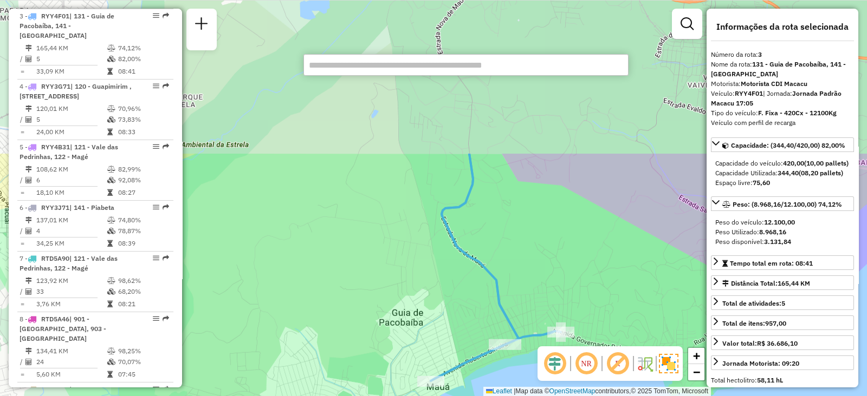
drag, startPoint x: 558, startPoint y: 136, endPoint x: 617, endPoint y: 410, distance: 280.0
click at [617, 396] on html "Aguarde... Pop-up bloqueado! Seu navegador bloqueou automáticamente a abertura …" at bounding box center [433, 198] width 867 height 396
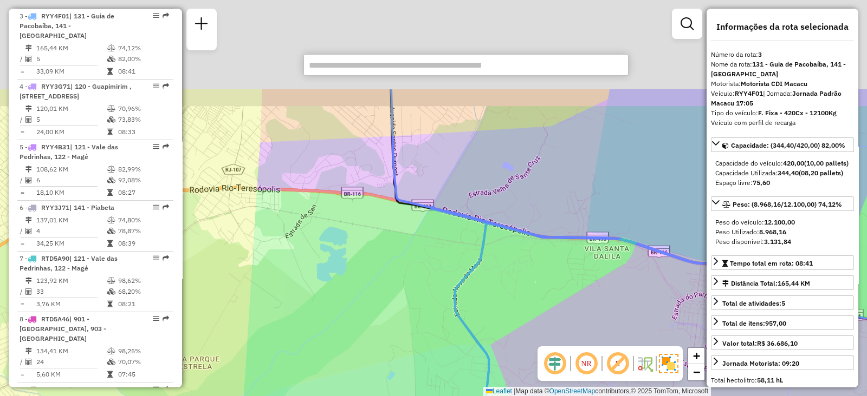
drag, startPoint x: 509, startPoint y: 172, endPoint x: 478, endPoint y: 374, distance: 204.4
click at [478, 374] on div "91020140 - CLEITON BEZERRA DA C Endereço: R QUATRO AC R NACIONALISTA 105 Bairro…" at bounding box center [433, 198] width 867 height 396
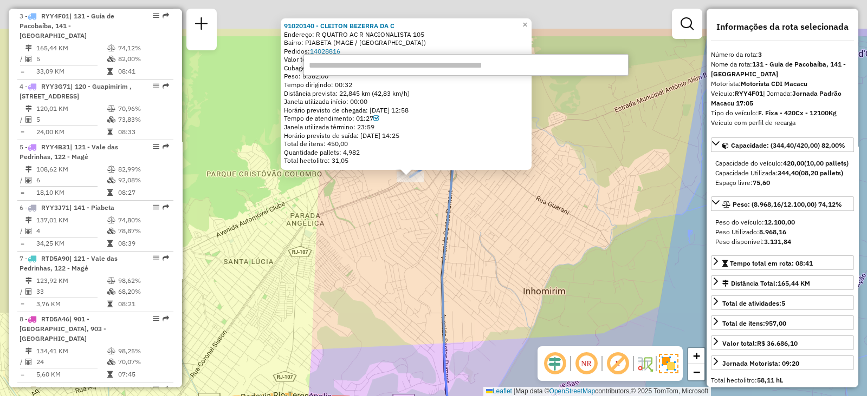
drag, startPoint x: 399, startPoint y: 234, endPoint x: 479, endPoint y: 313, distance: 112.2
click at [479, 313] on div "91020140 - CLEITON BEZERRA DA C Endereço: R QUATRO AC R NACIONALISTA 105 Bairro…" at bounding box center [433, 198] width 867 height 396
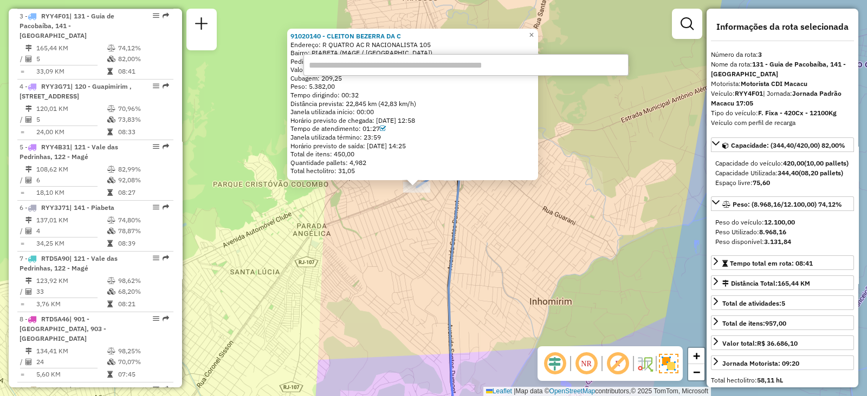
click at [436, 288] on div "91020140 - CLEITON BEZERRA DA C Endereço: R QUATRO AC R NACIONALISTA 105 Bairro…" at bounding box center [433, 198] width 867 height 396
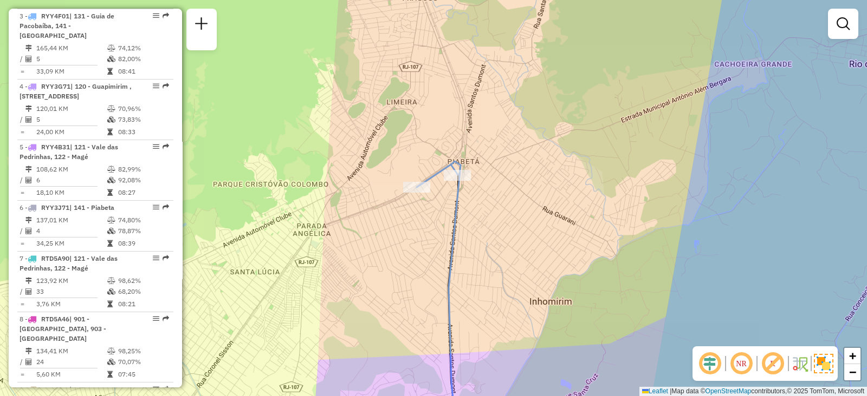
click at [420, 180] on icon at bounding box center [473, 298] width 113 height 275
select select "**********"
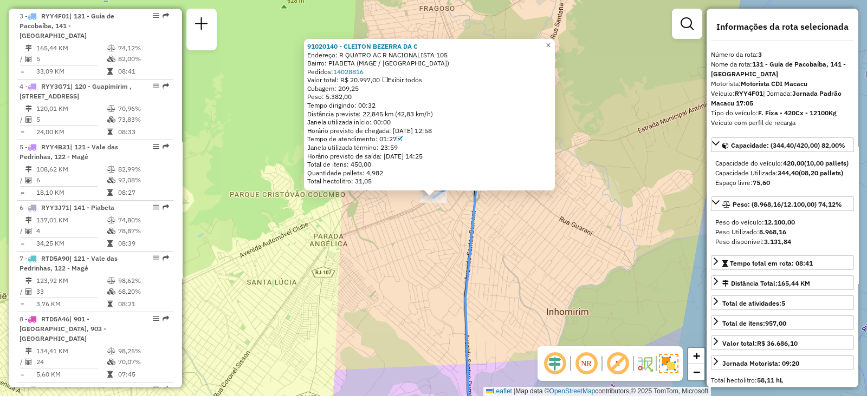
click at [419, 181] on div "Total hectolitro: 31,05" at bounding box center [429, 181] width 244 height 9
click at [517, 227] on div "91020140 - CLEITON BEZERRA DA C Endereço: R QUATRO AC R NACIONALISTA 105 Bairro…" at bounding box center [433, 198] width 867 height 396
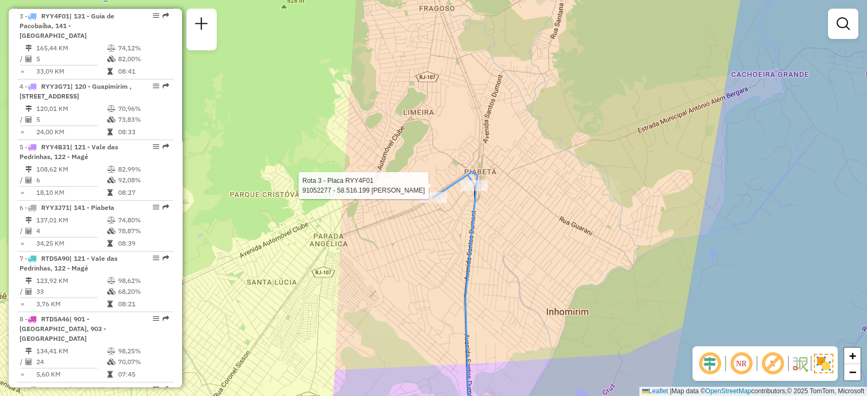
select select "**********"
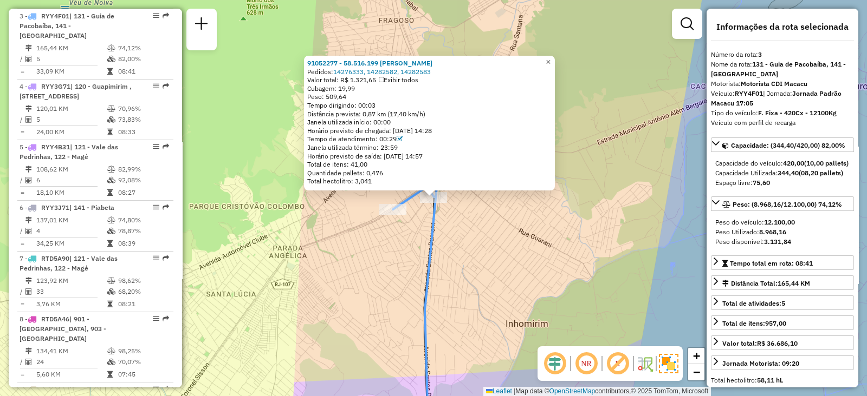
click at [585, 281] on div "91052277 - 58.516.199 VANESSA COUTINHO DA SILVA Pedidos: 14276333, 14282582, 14…" at bounding box center [433, 198] width 867 height 396
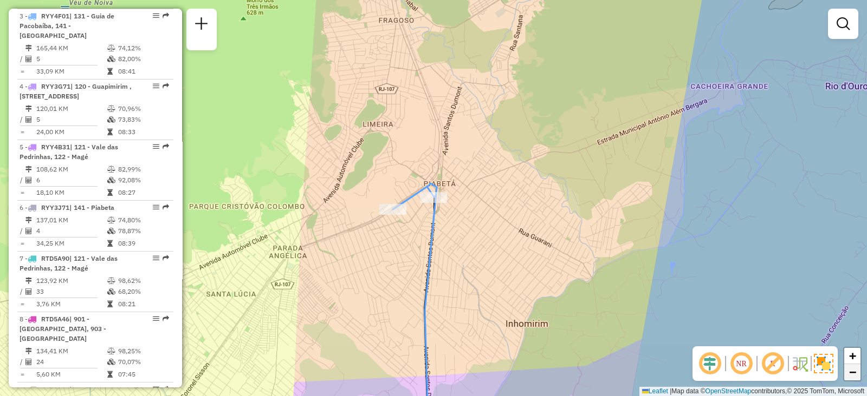
click at [850, 377] on span "−" at bounding box center [852, 373] width 7 height 14
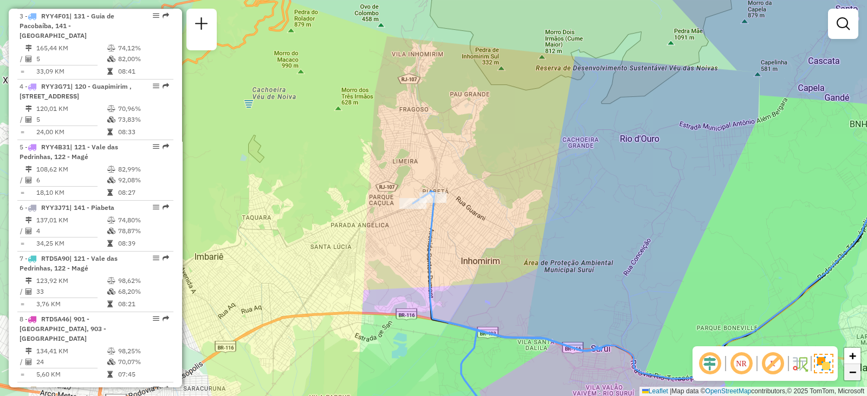
click at [850, 377] on span "−" at bounding box center [852, 373] width 7 height 14
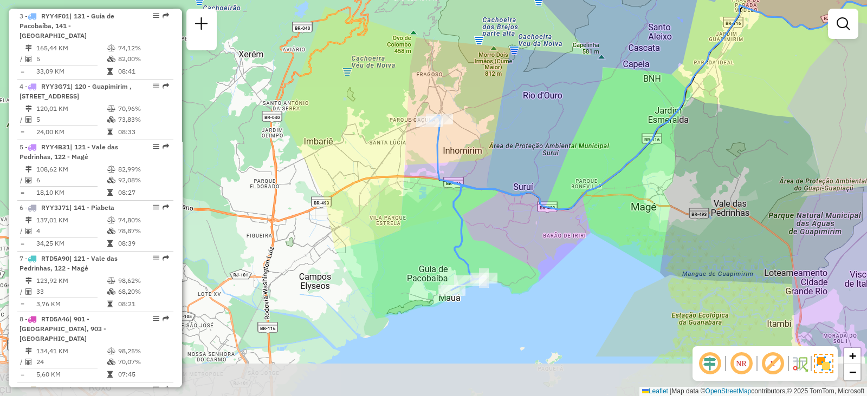
drag, startPoint x: 554, startPoint y: 333, endPoint x: 561, endPoint y: 249, distance: 84.8
click at [561, 249] on div "Janela de atendimento Grade de atendimento Capacidade Transportadoras Veículos …" at bounding box center [433, 198] width 867 height 396
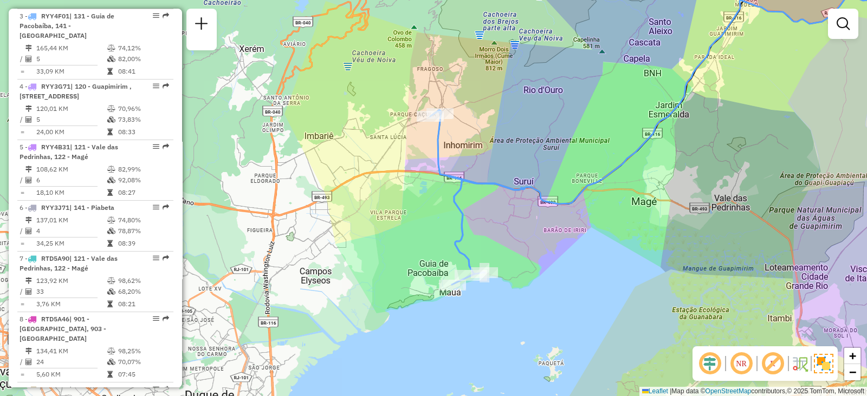
click at [506, 344] on div "Janela de atendimento Grade de atendimento Capacidade Transportadoras Veículos …" at bounding box center [433, 198] width 867 height 396
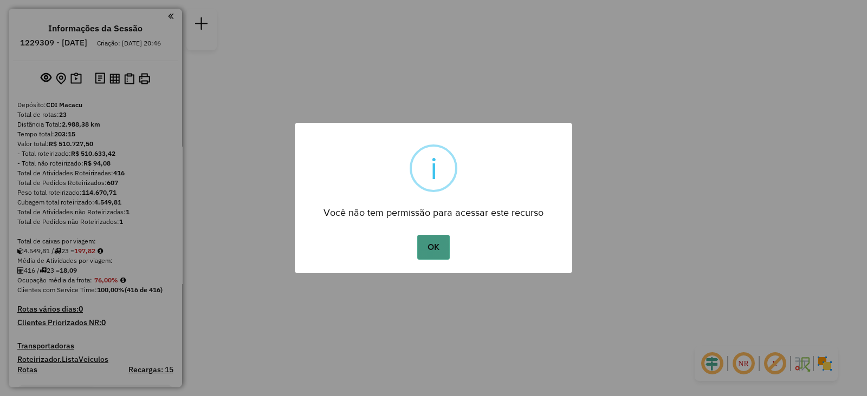
click at [438, 239] on button "OK" at bounding box center [433, 247] width 32 height 25
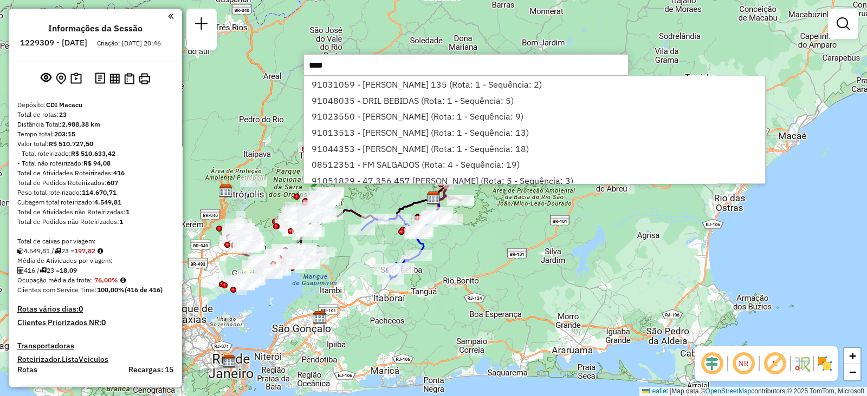
type input "*****"
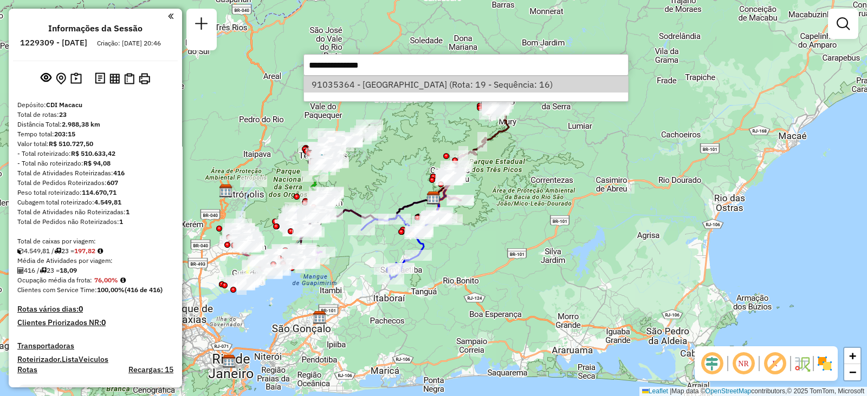
select select "**********"
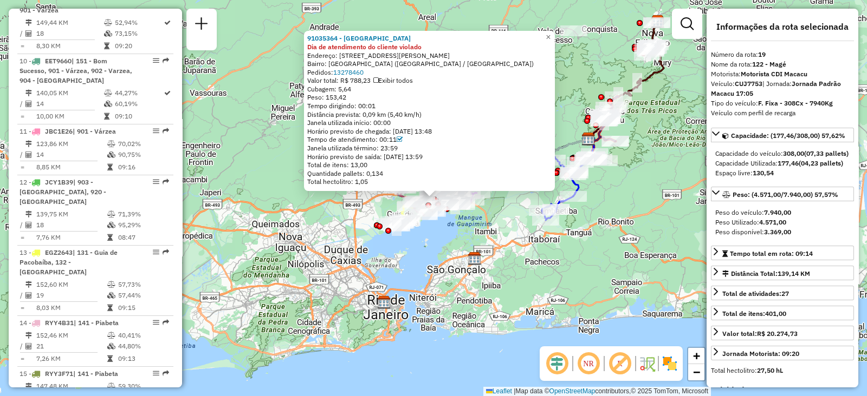
scroll to position [1422, 0]
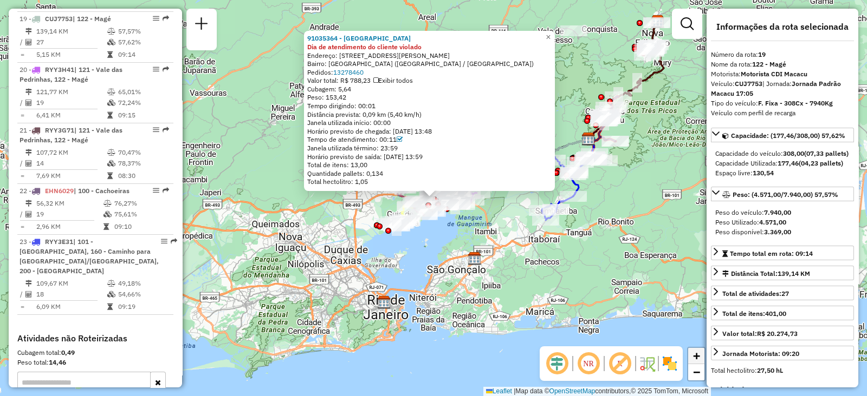
click at [692, 356] on link "+" at bounding box center [696, 356] width 16 height 16
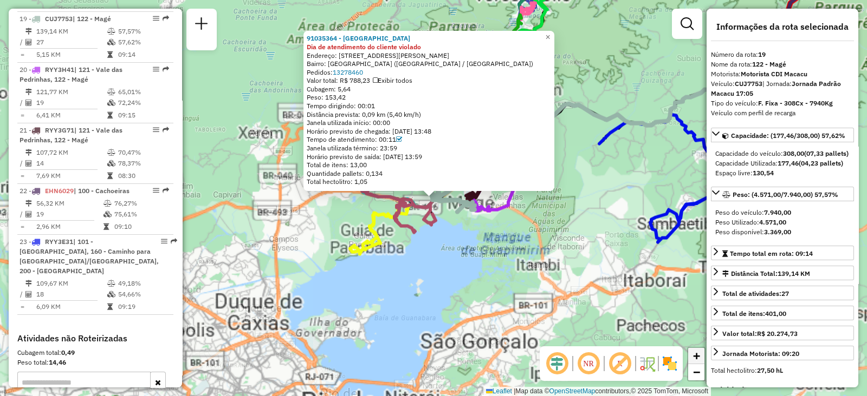
click at [692, 356] on link "+" at bounding box center [696, 356] width 16 height 16
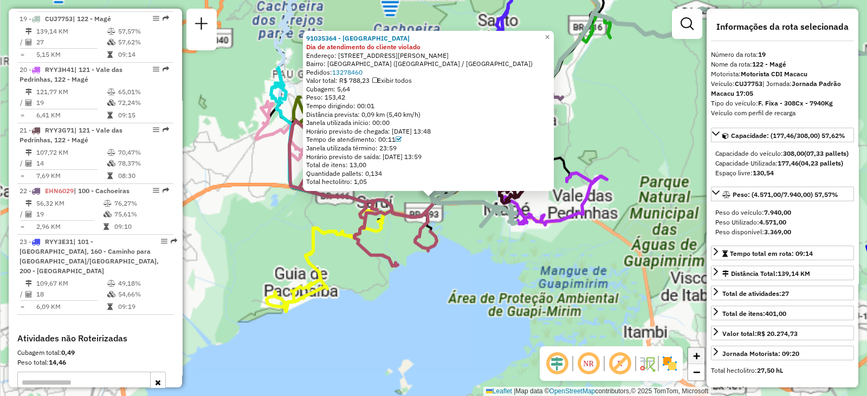
click at [692, 356] on link "+" at bounding box center [696, 356] width 16 height 16
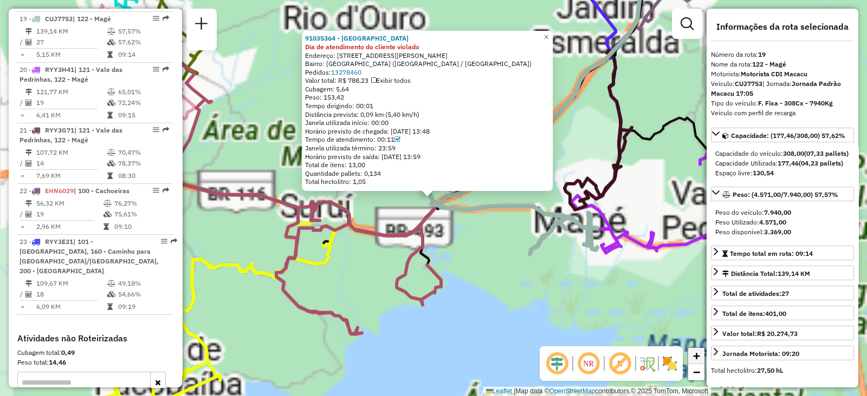
click at [692, 356] on link "+" at bounding box center [696, 356] width 16 height 16
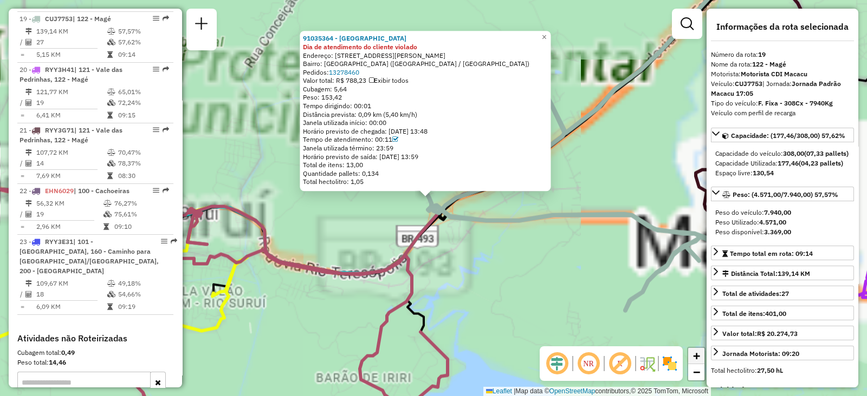
click at [692, 356] on link "+" at bounding box center [696, 356] width 16 height 16
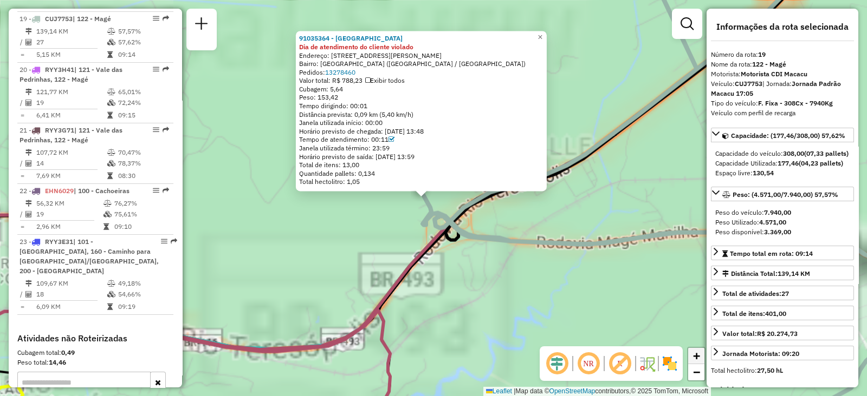
click at [692, 356] on link "+" at bounding box center [696, 356] width 16 height 16
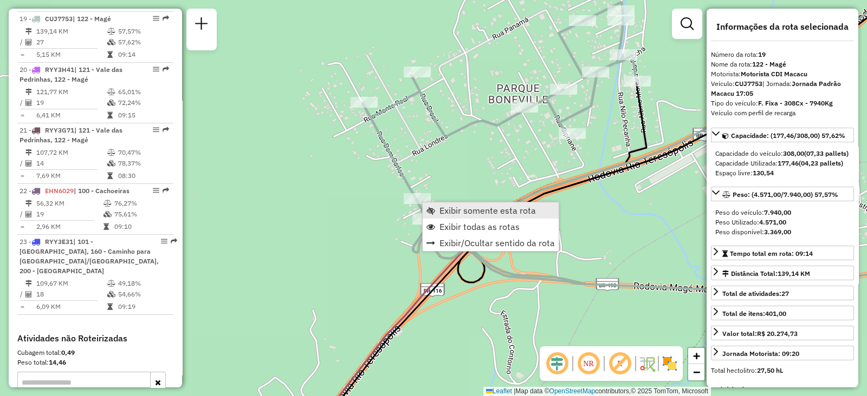
click at [422, 206] on link "Exibir somente esta rota" at bounding box center [490, 211] width 136 height 16
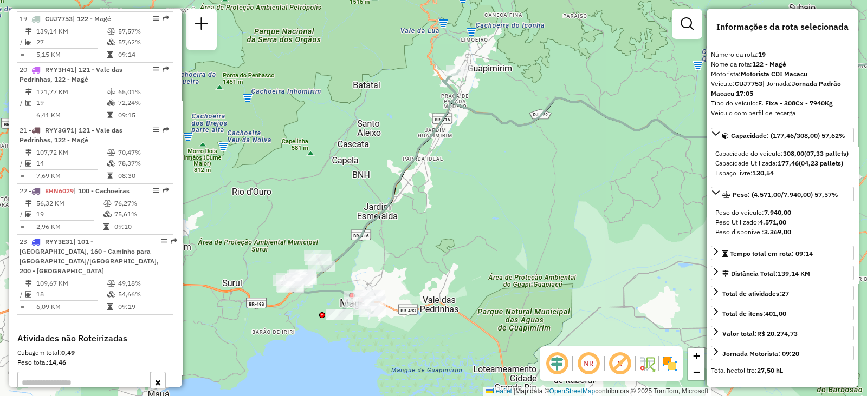
drag, startPoint x: 278, startPoint y: 220, endPoint x: 447, endPoint y: 201, distance: 170.6
click at [447, 201] on div "Janela de atendimento Grade de atendimento Capacidade Transportadoras Veículos …" at bounding box center [433, 198] width 867 height 396
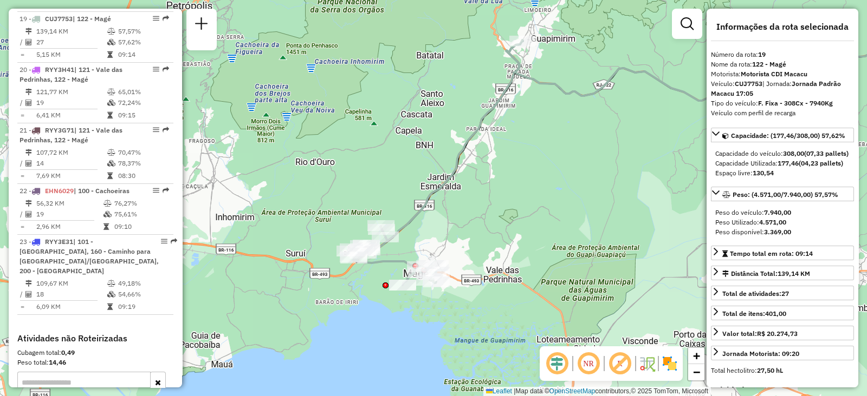
drag, startPoint x: 315, startPoint y: 174, endPoint x: 379, endPoint y: 144, distance: 70.3
click at [379, 144] on div "Janela de atendimento Grade de atendimento Capacidade Transportadoras Veículos …" at bounding box center [433, 198] width 867 height 396
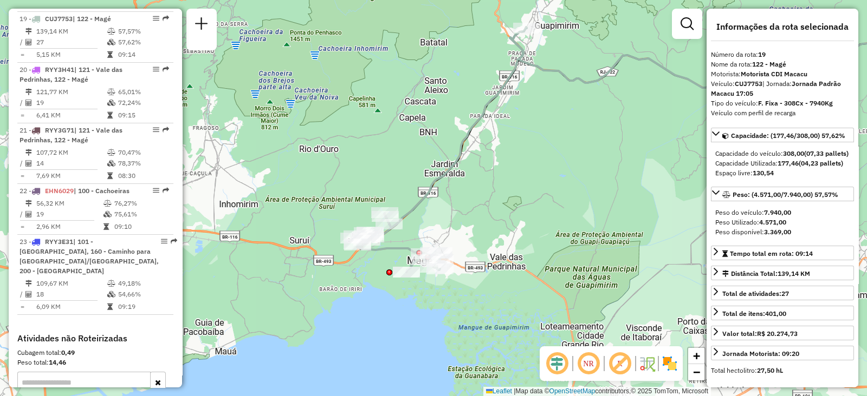
drag, startPoint x: 389, startPoint y: 179, endPoint x: 393, endPoint y: 164, distance: 15.6
click at [393, 164] on div "Janela de atendimento Grade de atendimento Capacidade Transportadoras Veículos …" at bounding box center [433, 198] width 867 height 396
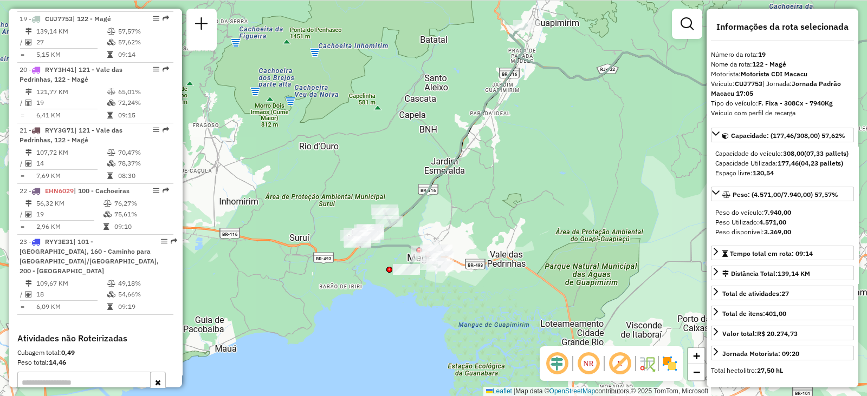
click at [667, 361] on img at bounding box center [669, 363] width 17 height 17
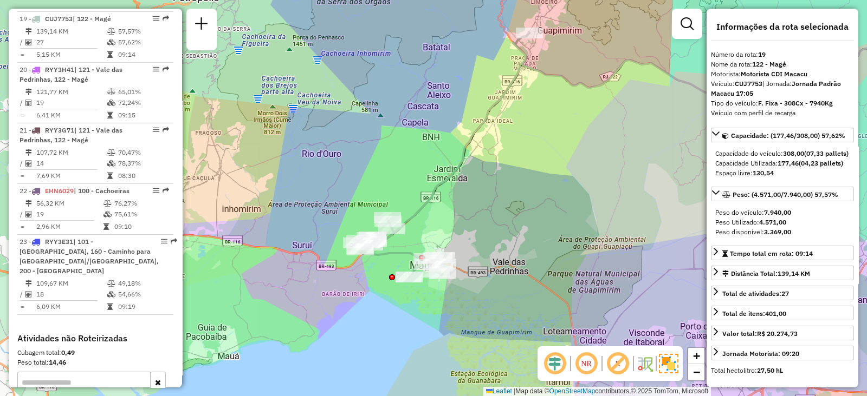
drag, startPoint x: 538, startPoint y: 138, endPoint x: 541, endPoint y: 145, distance: 7.5
click at [541, 145] on div "Janela de atendimento Grade de atendimento Capacidade Transportadoras Veículos …" at bounding box center [433, 198] width 867 height 396
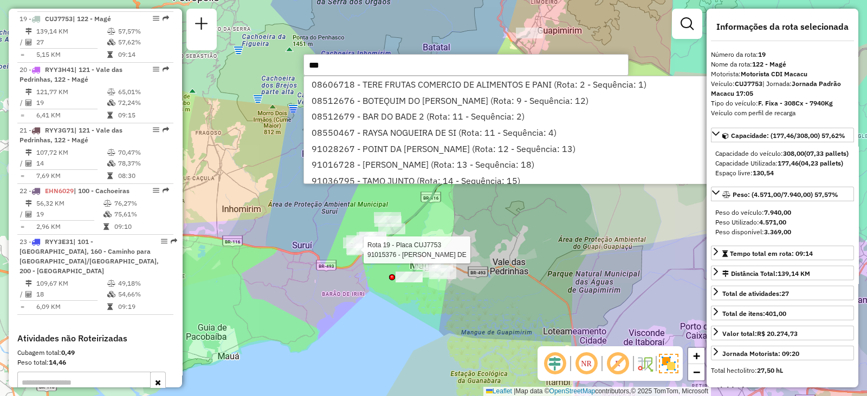
type input "****"
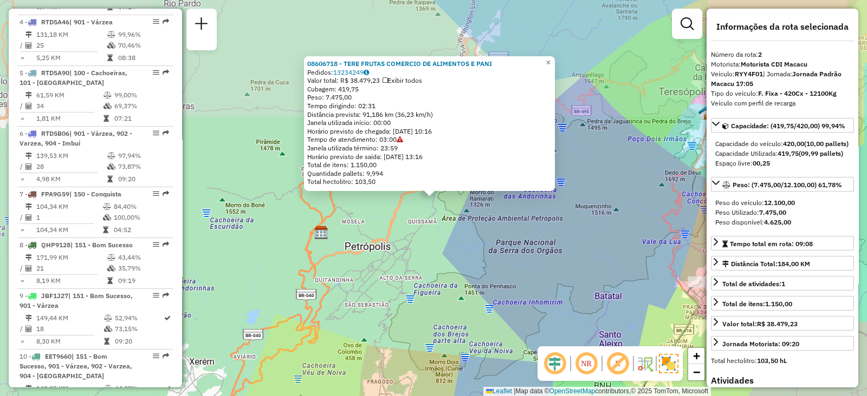
scroll to position [461, 0]
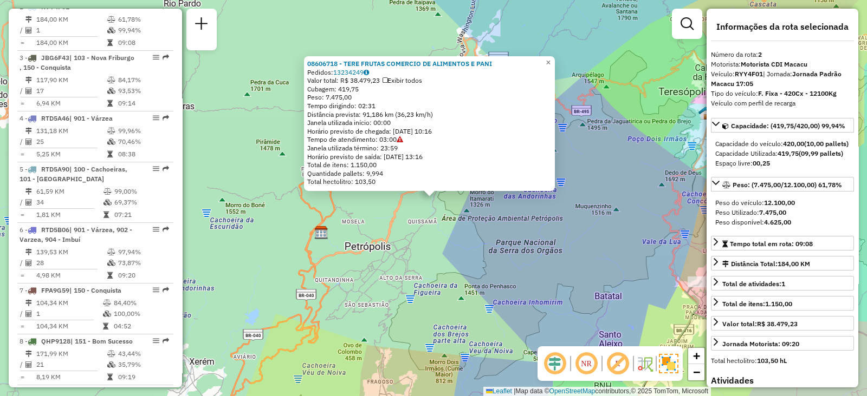
click at [428, 280] on div "08606718 - TERE FRUTAS COMERCIO DE ALIMENTOS E PANI Pedidos: 13234249 Valor tot…" at bounding box center [433, 198] width 867 height 396
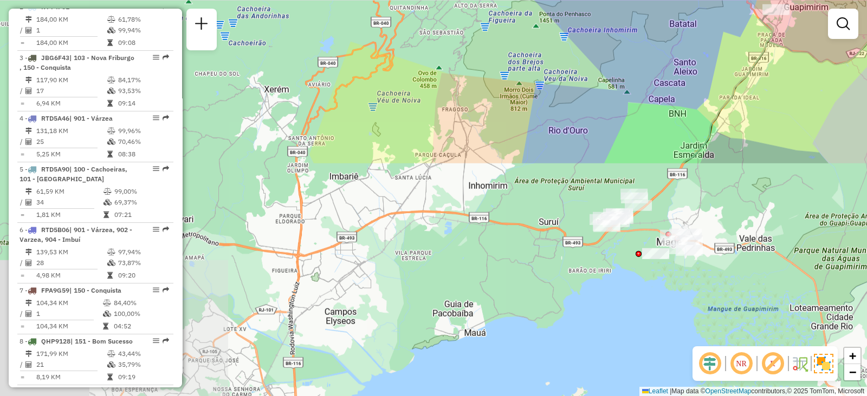
drag, startPoint x: 419, startPoint y: 317, endPoint x: 495, endPoint y: 41, distance: 287.0
click at [495, 41] on div "Janela de atendimento Grade de atendimento Capacidade Transportadoras Veículos …" at bounding box center [433, 198] width 867 height 396
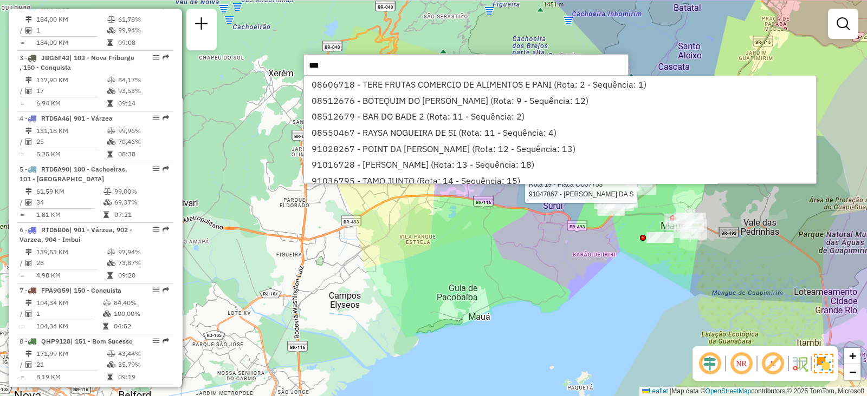
type input "****"
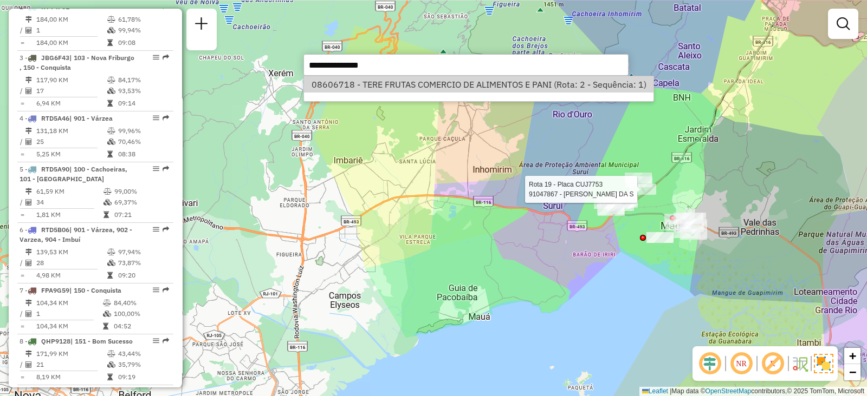
select select "**********"
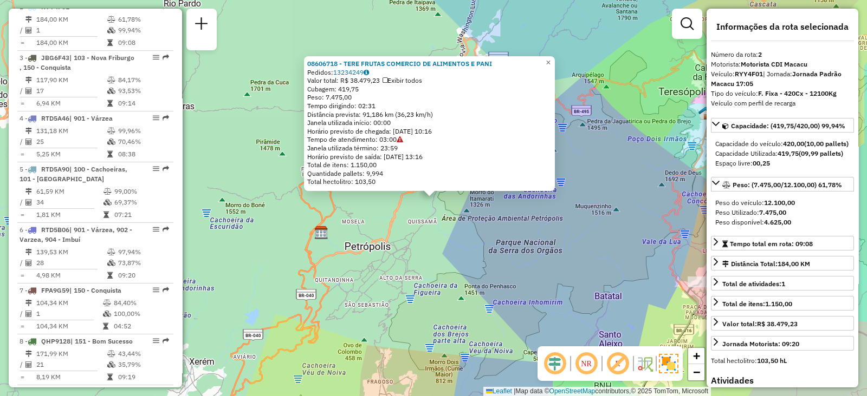
click at [438, 282] on div "08606718 - TERE FRUTAS COMERCIO DE ALIMENTOS E PANI Pedidos: 13234249 Valor tot…" at bounding box center [433, 198] width 867 height 396
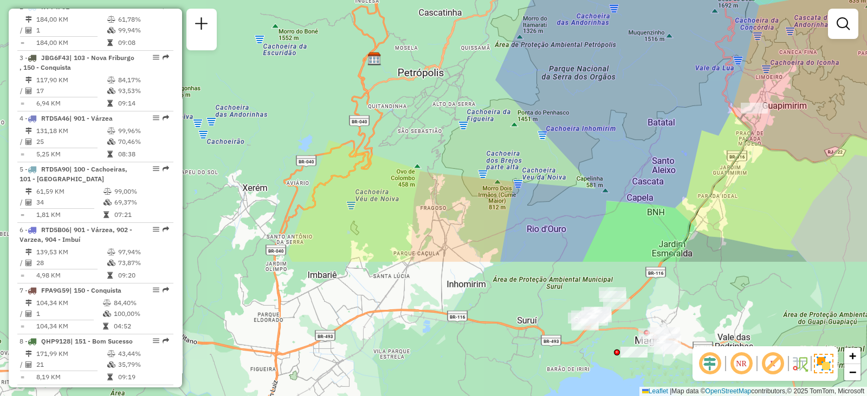
drag, startPoint x: 447, startPoint y: 312, endPoint x: 541, endPoint y: 88, distance: 242.5
click at [541, 88] on div "Janela de atendimento Grade de atendimento Capacidade Transportadoras Veículos …" at bounding box center [433, 198] width 867 height 396
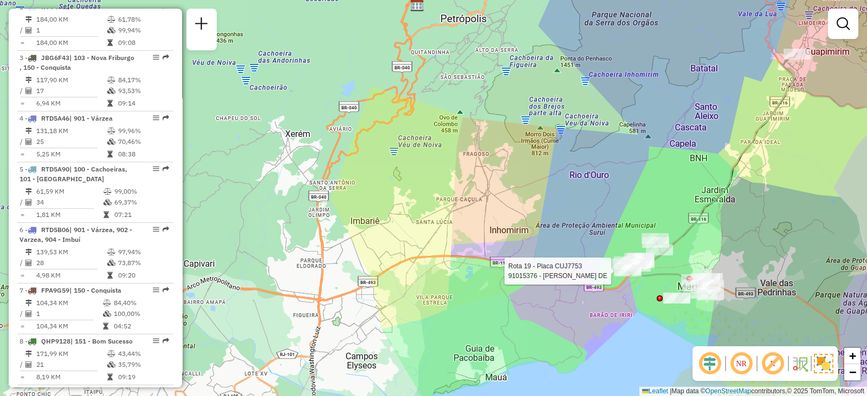
select select "**********"
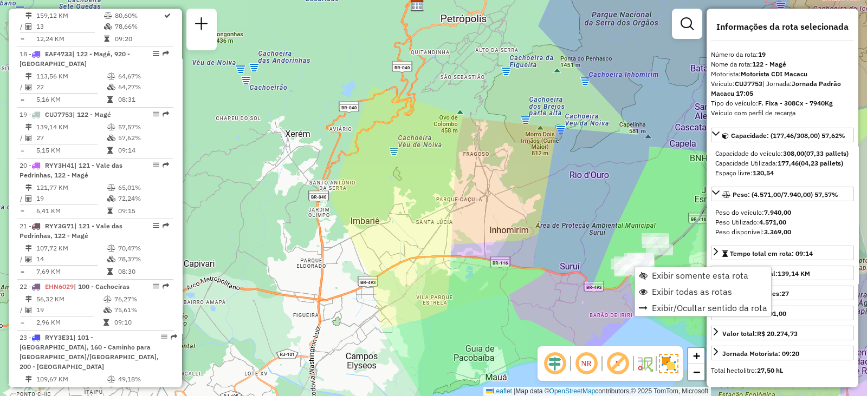
scroll to position [1422, 0]
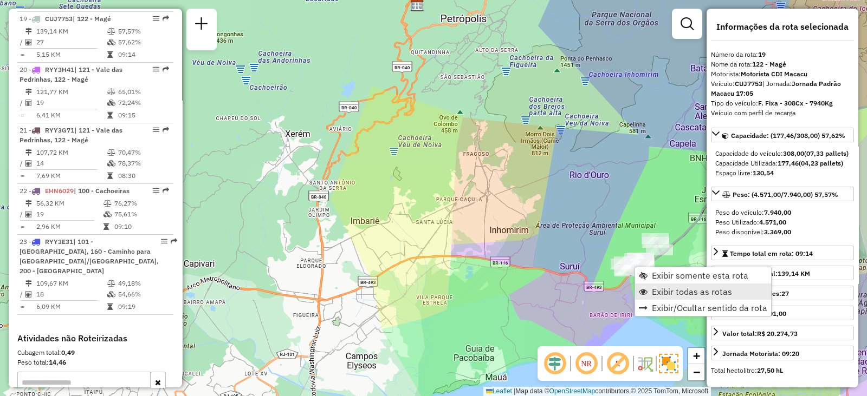
click at [664, 294] on span "Exibir todas as rotas" at bounding box center [692, 292] width 80 height 9
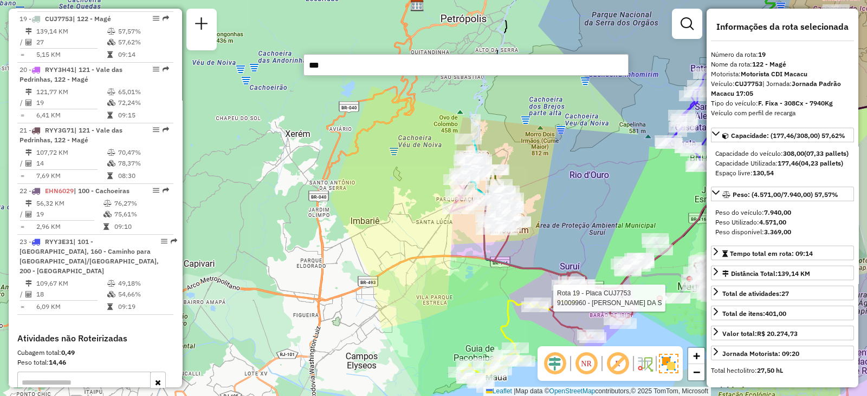
type input "****"
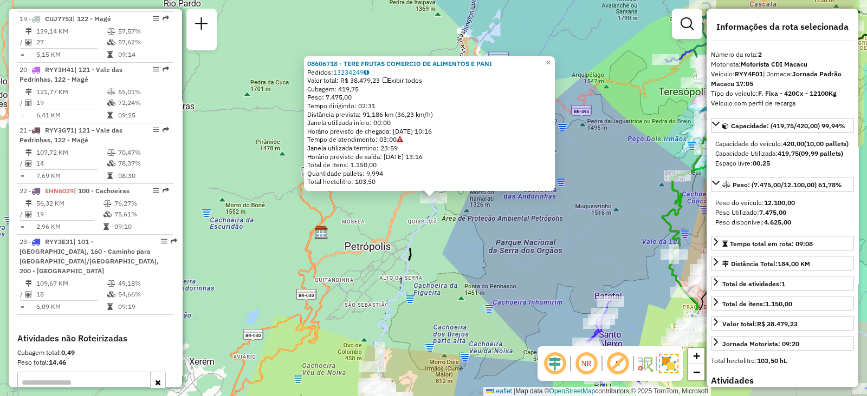
scroll to position [461, 0]
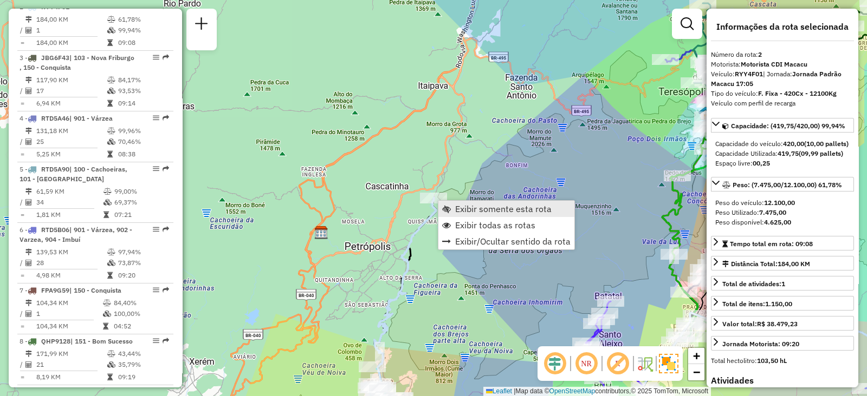
click at [447, 206] on span "Exibir somente esta rota" at bounding box center [446, 209] width 9 height 9
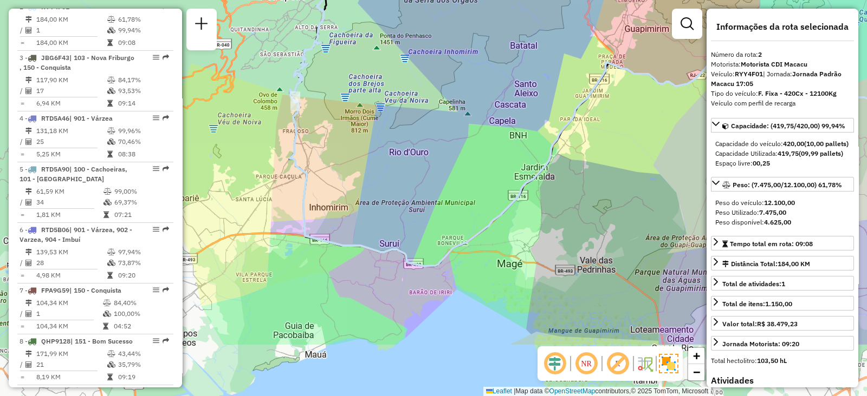
drag, startPoint x: 313, startPoint y: 274, endPoint x: 577, endPoint y: 128, distance: 301.8
click at [577, 128] on div "Janela de atendimento Grade de atendimento Capacidade Transportadoras Veículos …" at bounding box center [433, 198] width 867 height 396
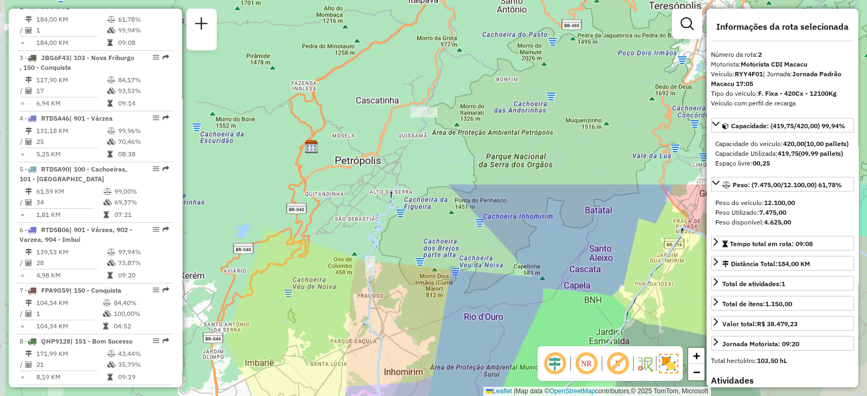
drag, startPoint x: 357, startPoint y: 72, endPoint x: 414, endPoint y: 294, distance: 228.6
click at [415, 296] on div "Janela de atendimento Grade de atendimento Capacidade Transportadoras Veículos …" at bounding box center [433, 198] width 867 height 396
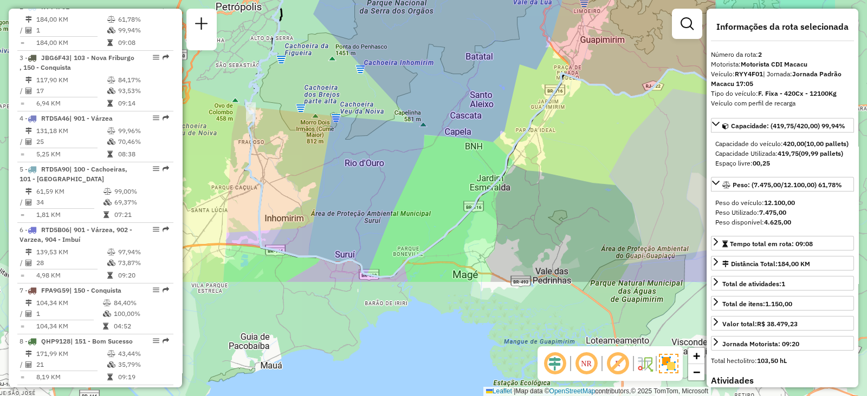
drag, startPoint x: 522, startPoint y: 186, endPoint x: 404, endPoint y: 32, distance: 194.3
click at [404, 32] on div "Janela de atendimento Grade de atendimento Capacidade Transportadoras Veículos …" at bounding box center [433, 198] width 867 height 396
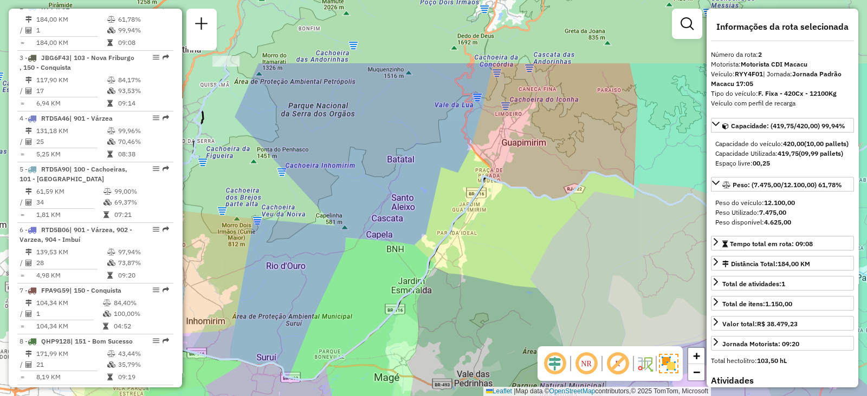
drag, startPoint x: 320, startPoint y: 113, endPoint x: 206, endPoint y: 199, distance: 142.2
click at [206, 199] on div "Janela de atendimento Grade de atendimento Capacidade Transportadoras Veículos …" at bounding box center [433, 198] width 867 height 396
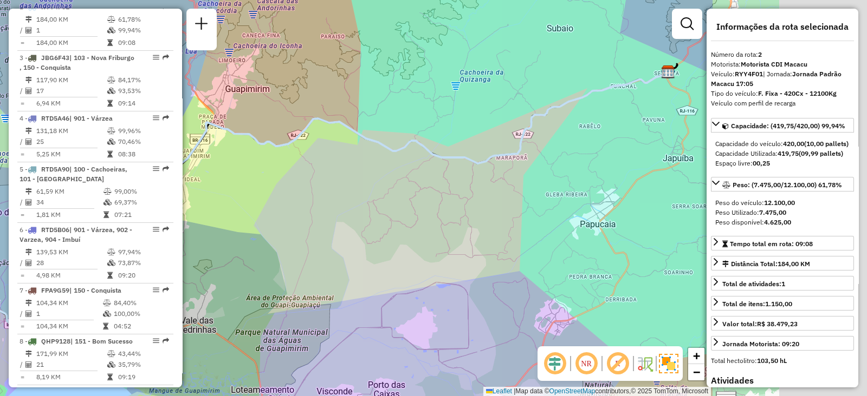
drag, startPoint x: 498, startPoint y: 245, endPoint x: 179, endPoint y: 199, distance: 322.4
click at [179, 199] on hb-router-mapa "Informações da Sessão 1229309 - 13/08/2025 Criação: 12/08/2025 20:46 Depósito: …" at bounding box center [433, 198] width 867 height 396
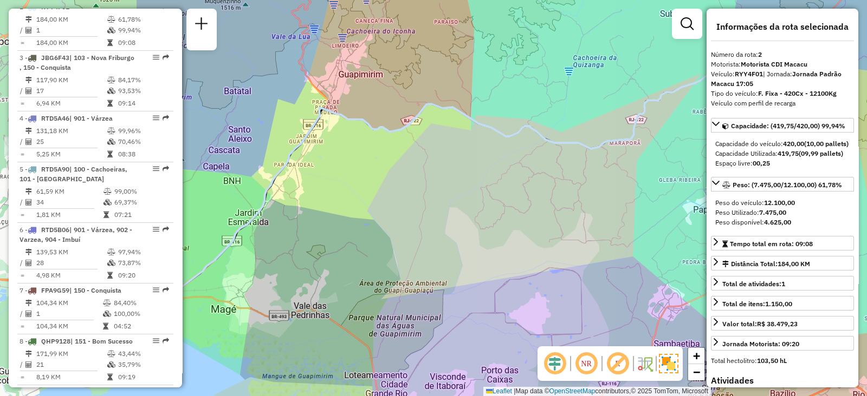
drag, startPoint x: 190, startPoint y: 168, endPoint x: 516, endPoint y: 215, distance: 330.0
click at [516, 215] on div "Janela de atendimento Grade de atendimento Capacidade Transportadoras Veículos …" at bounding box center [433, 198] width 867 height 396
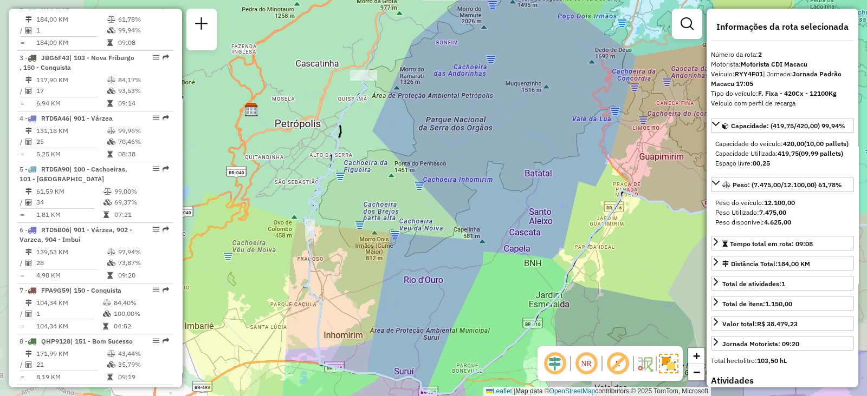
drag, startPoint x: 403, startPoint y: 158, endPoint x: 599, endPoint y: 196, distance: 199.2
click at [599, 196] on div "Janela de atendimento Grade de atendimento Capacidade Transportadoras Veículos …" at bounding box center [433, 198] width 867 height 396
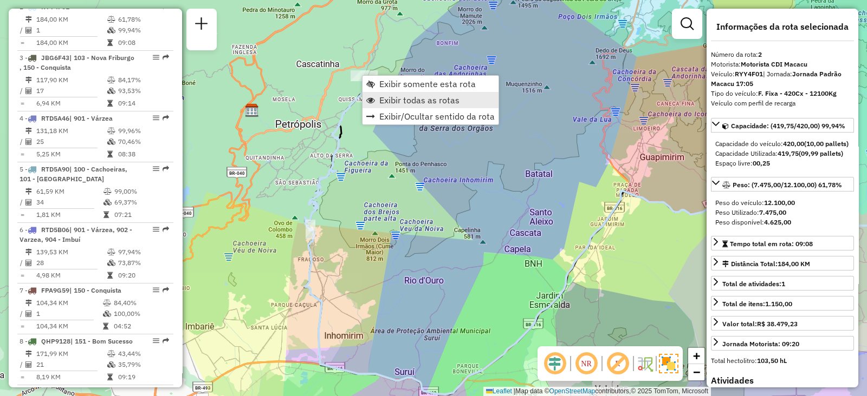
click at [374, 96] on span "Exibir todas as rotas" at bounding box center [370, 100] width 9 height 9
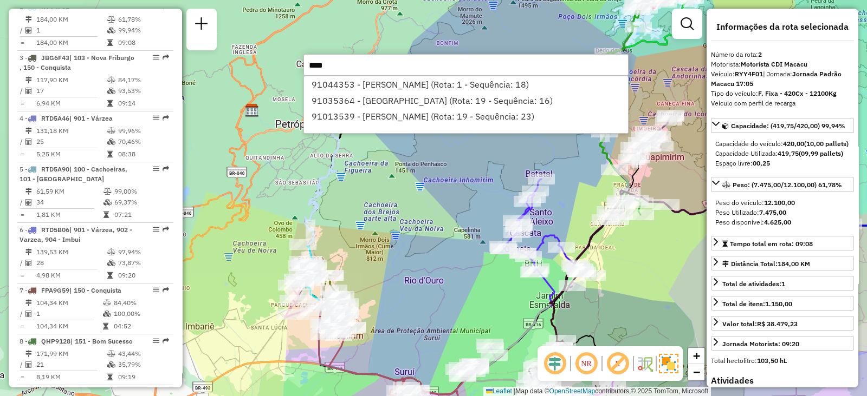
type input "*****"
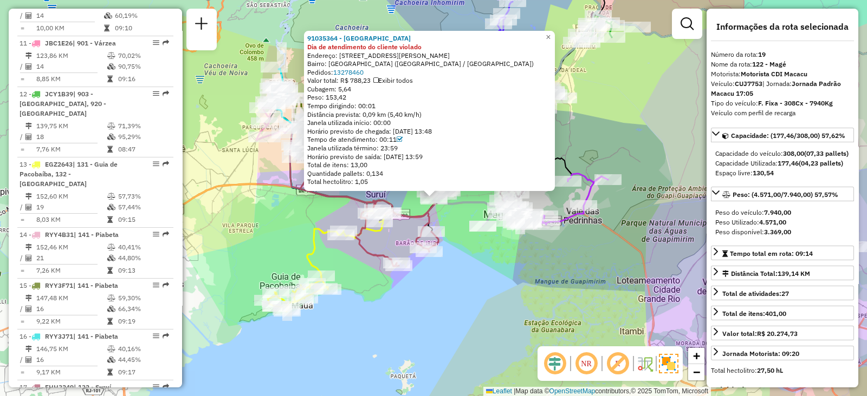
scroll to position [1422, 0]
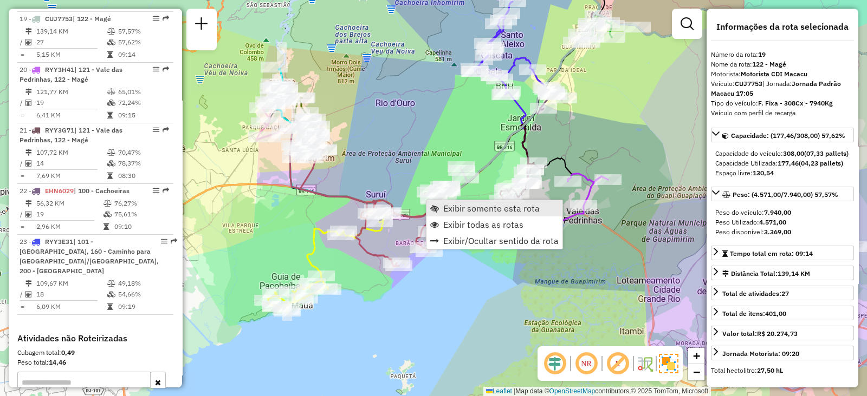
click at [436, 206] on span "Exibir somente esta rota" at bounding box center [434, 208] width 9 height 9
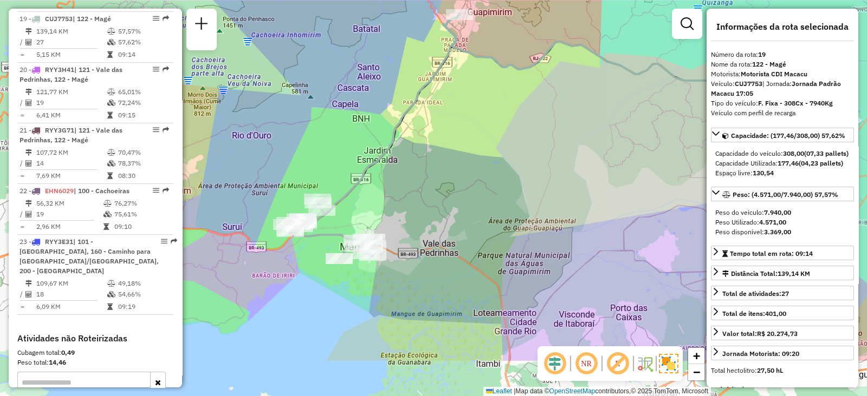
drag, startPoint x: 340, startPoint y: 228, endPoint x: 509, endPoint y: 153, distance: 184.8
click at [509, 153] on div "Janela de atendimento Grade de atendimento Capacidade Transportadoras Veículos …" at bounding box center [433, 198] width 867 height 396
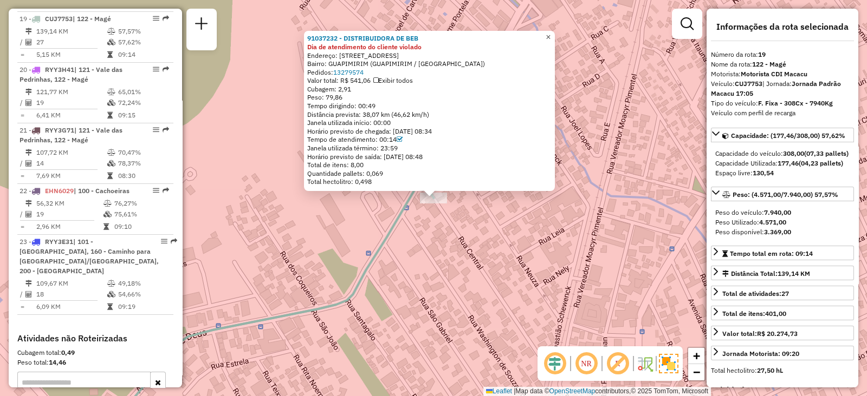
click at [550, 32] on span "×" at bounding box center [547, 36] width 5 height 9
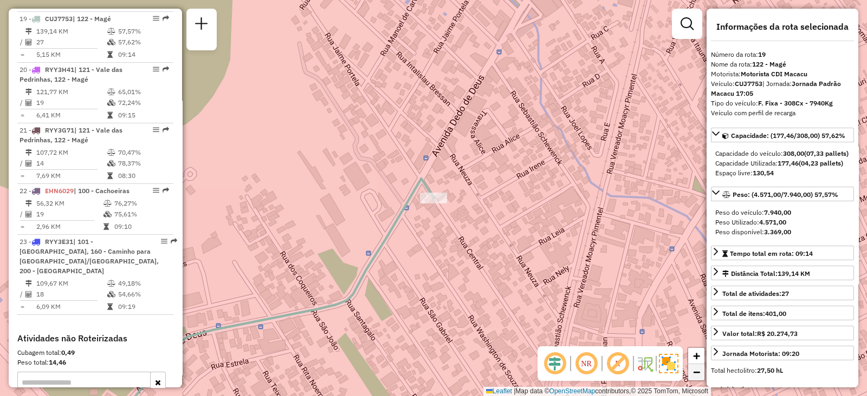
click at [699, 373] on span "−" at bounding box center [696, 373] width 7 height 14
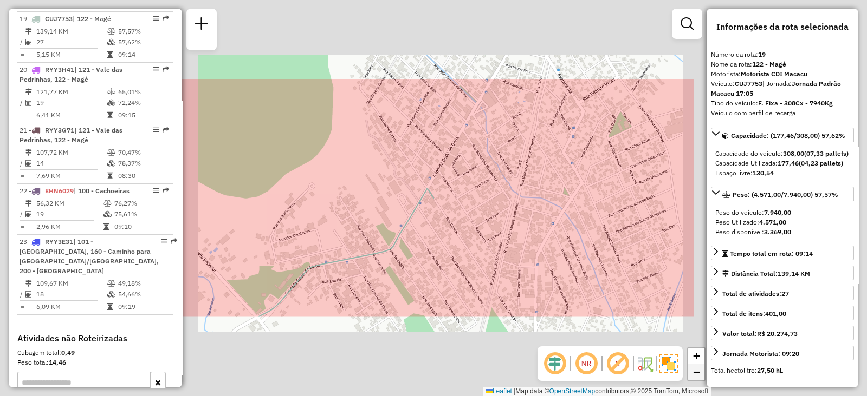
click at [699, 373] on span "−" at bounding box center [696, 373] width 7 height 14
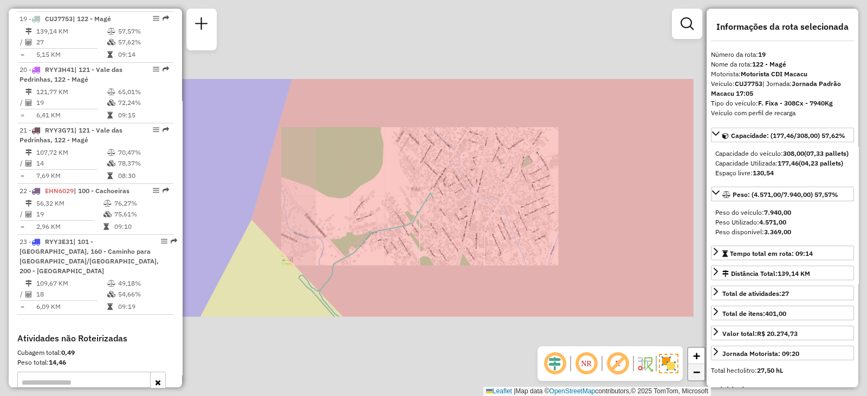
click at [699, 373] on span "−" at bounding box center [696, 373] width 7 height 14
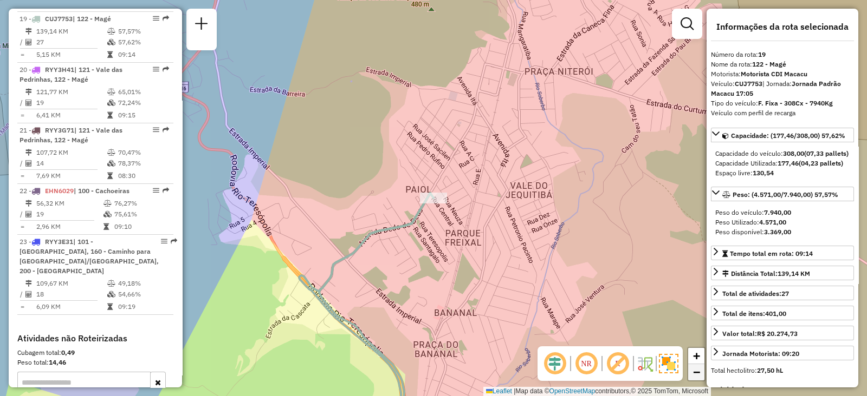
click at [699, 373] on span "−" at bounding box center [696, 373] width 7 height 14
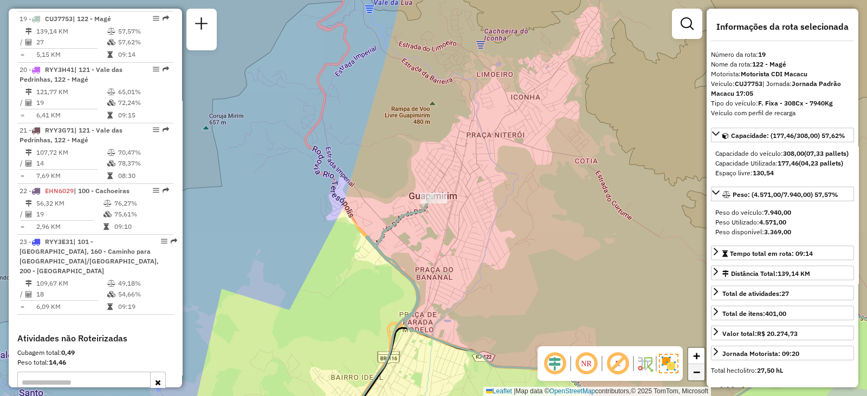
click at [699, 373] on span "−" at bounding box center [696, 373] width 7 height 14
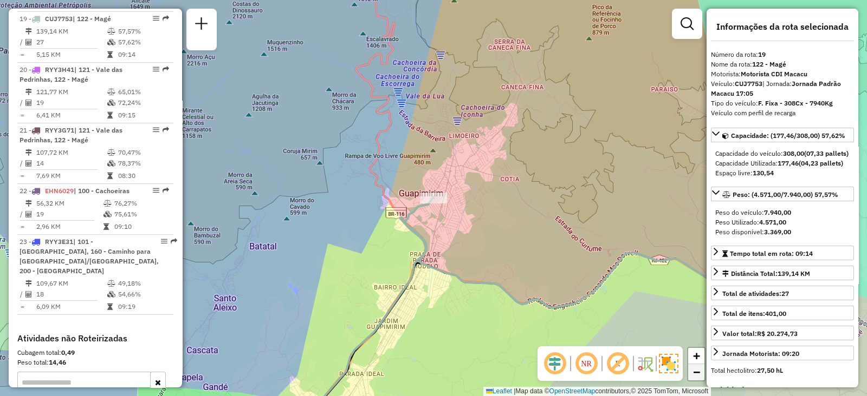
click at [699, 373] on span "−" at bounding box center [696, 373] width 7 height 14
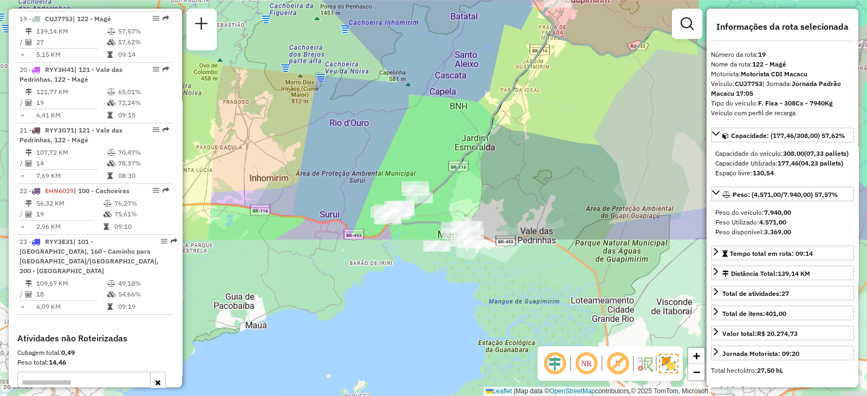
drag, startPoint x: 533, startPoint y: 245, endPoint x: 655, endPoint y: 50, distance: 230.0
click at [655, 50] on div "Janela de atendimento Grade de atendimento Capacidade Transportadoras Veículos …" at bounding box center [433, 198] width 867 height 396
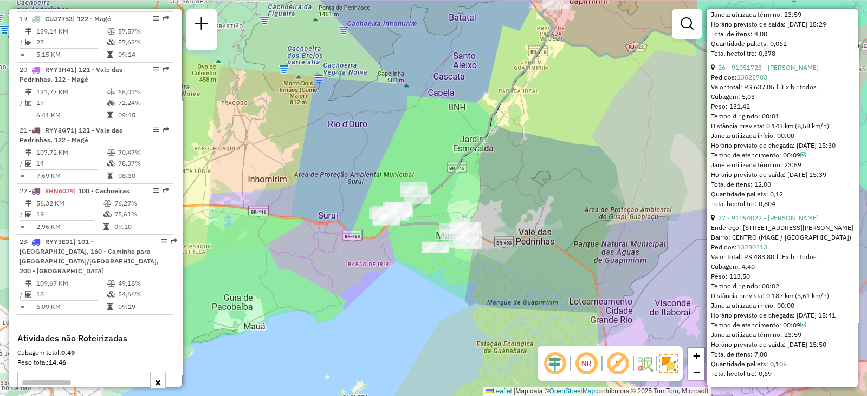
scroll to position [4980, 0]
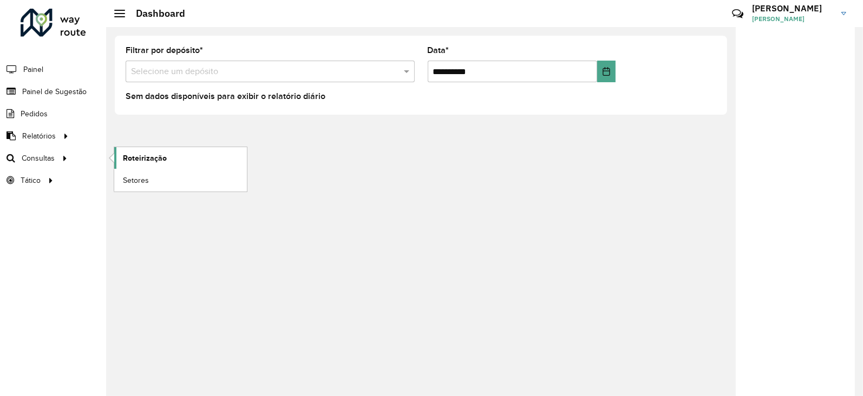
click at [134, 157] on span "Roteirização" at bounding box center [145, 158] width 44 height 11
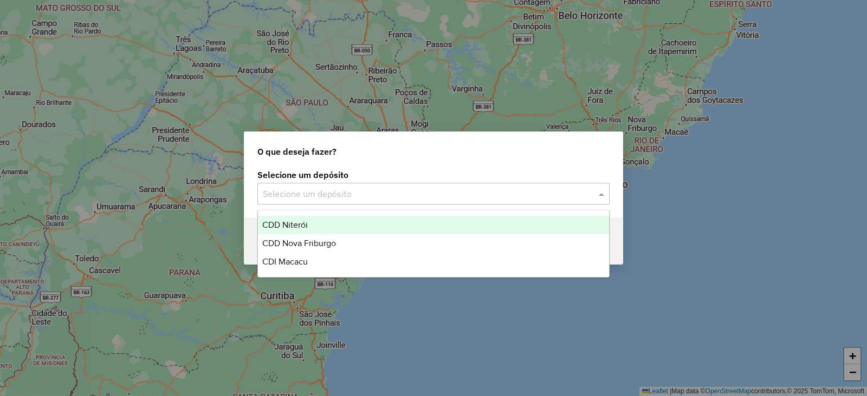
click at [289, 196] on input "text" at bounding box center [423, 194] width 320 height 13
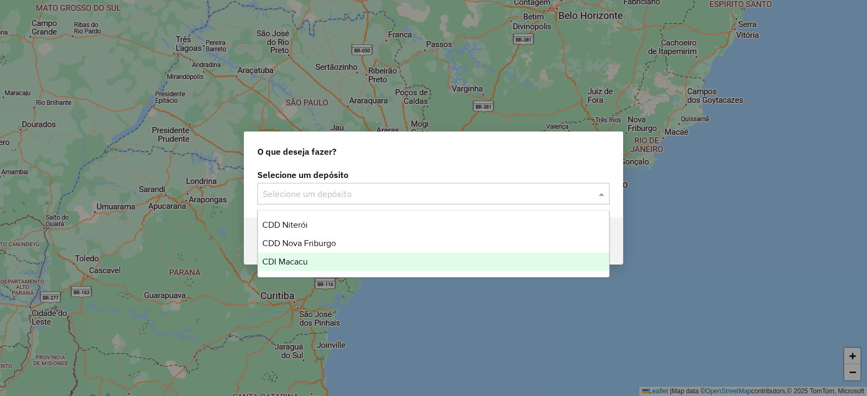
click at [279, 259] on span "CDI Macacu" at bounding box center [284, 261] width 45 height 9
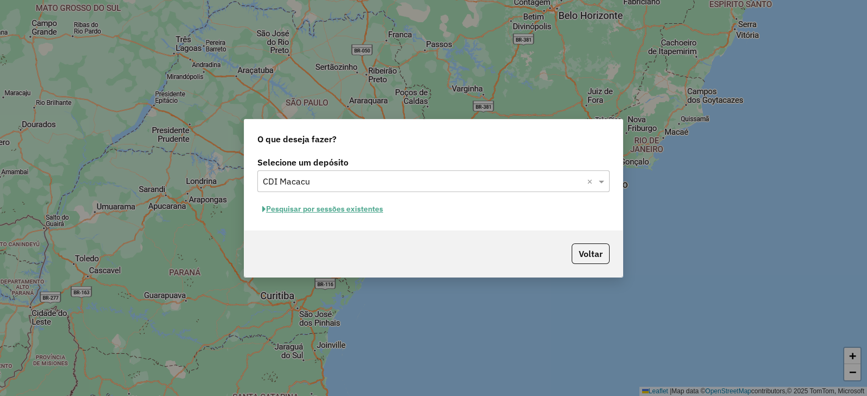
click at [305, 207] on button "Pesquisar por sessões existentes" at bounding box center [322, 209] width 131 height 17
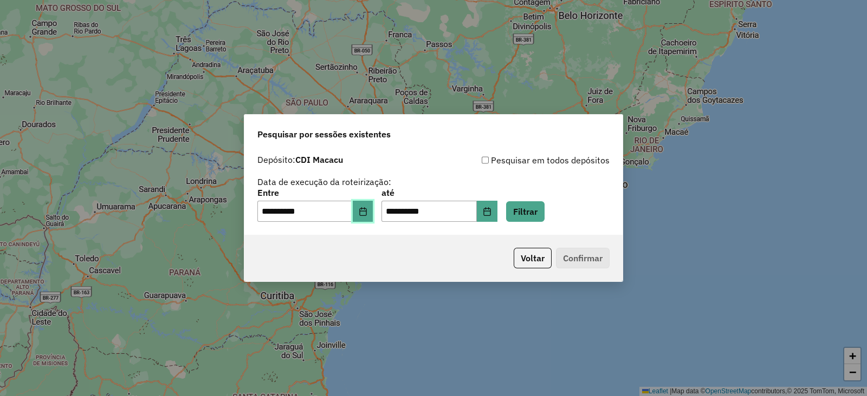
click at [366, 214] on icon "Choose Date" at bounding box center [362, 211] width 7 height 9
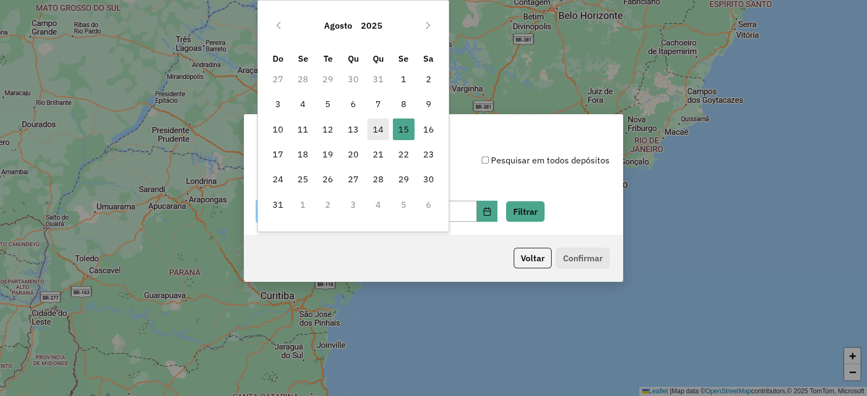
click at [382, 128] on span "14" at bounding box center [378, 130] width 22 height 22
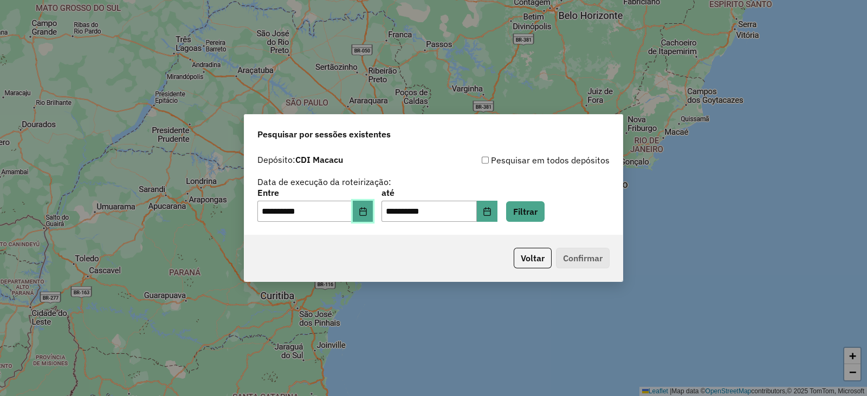
click at [366, 208] on icon "Choose Date" at bounding box center [362, 211] width 7 height 9
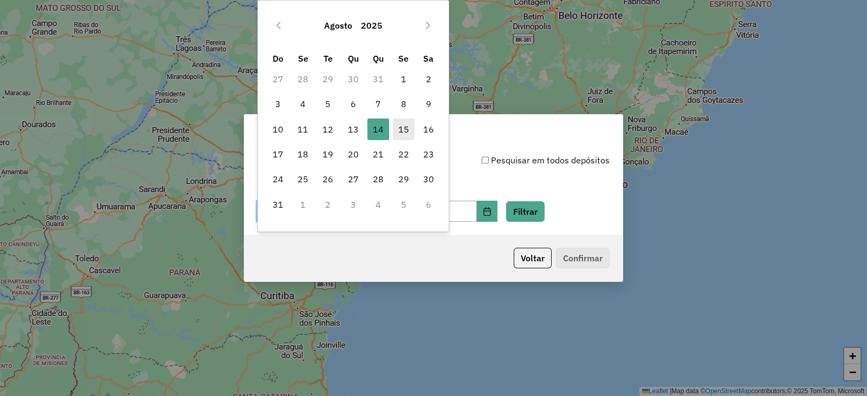
click at [398, 130] on span "15" at bounding box center [404, 130] width 22 height 22
type input "**********"
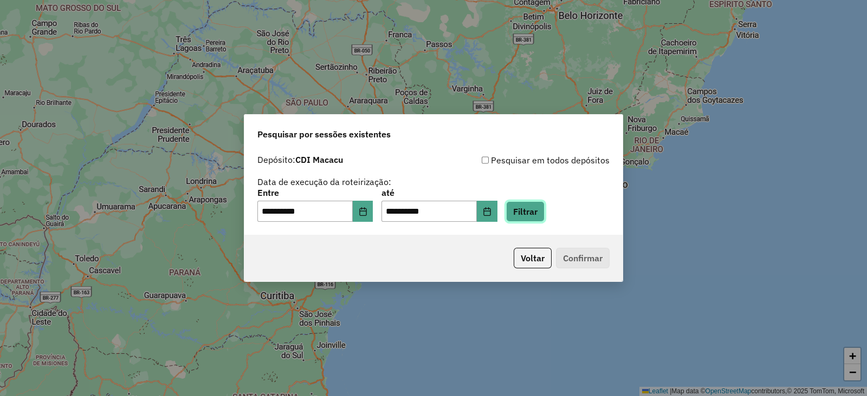
click at [539, 204] on button "Filtrar" at bounding box center [525, 211] width 38 height 21
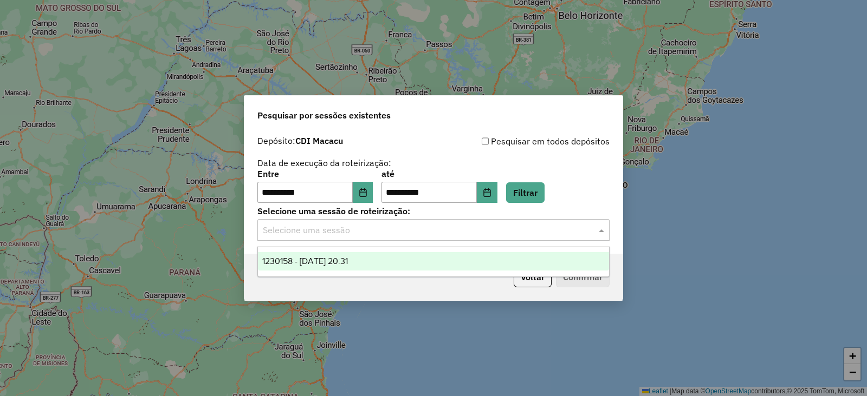
click at [339, 234] on input "text" at bounding box center [423, 230] width 320 height 13
click at [315, 256] on div "1230158 - [DATE] 20:31" at bounding box center [433, 261] width 351 height 18
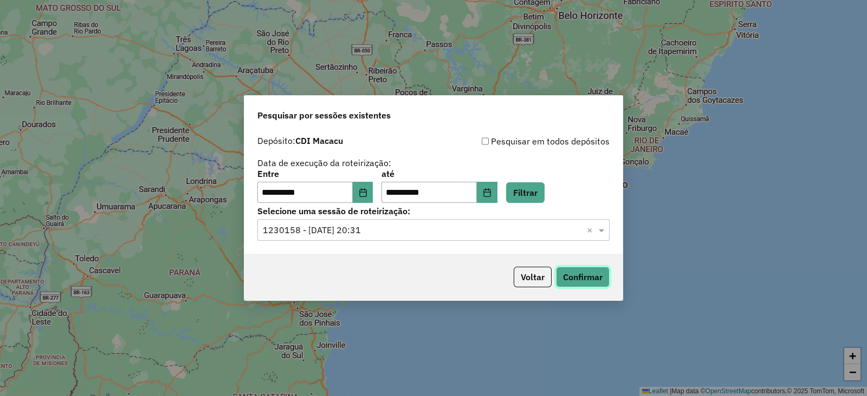
click at [581, 278] on button "Confirmar" at bounding box center [583, 277] width 54 height 21
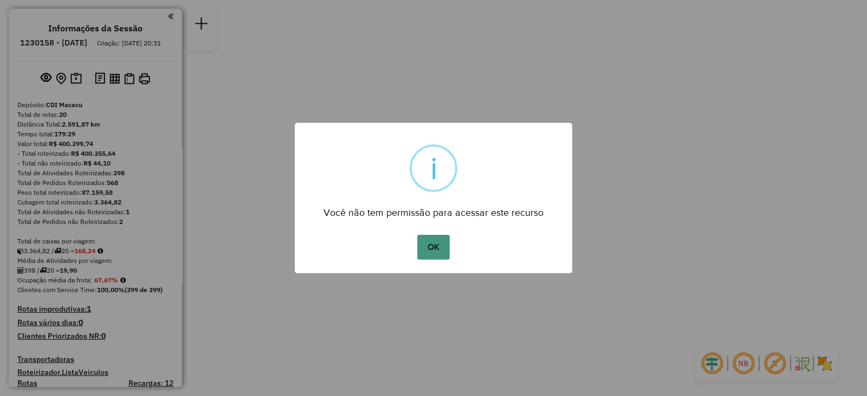
click at [421, 237] on button "OK" at bounding box center [433, 247] width 32 height 25
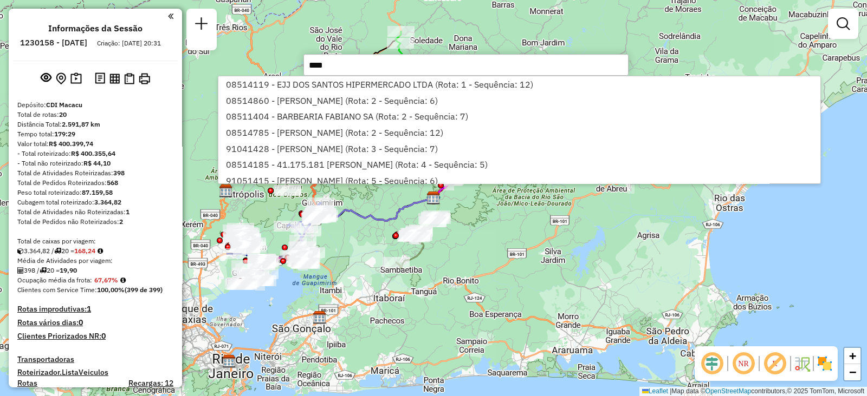
type input "*****"
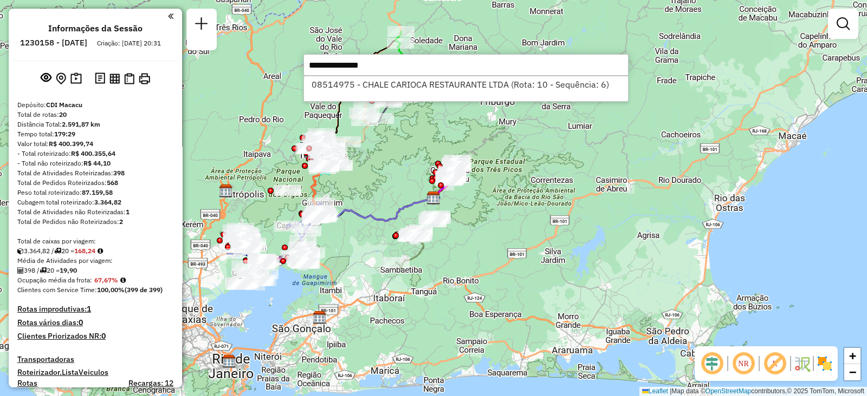
select select "**********"
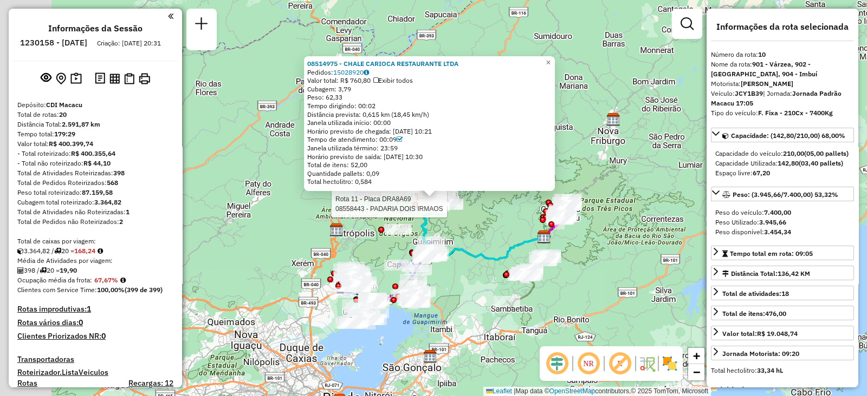
scroll to position [978, 0]
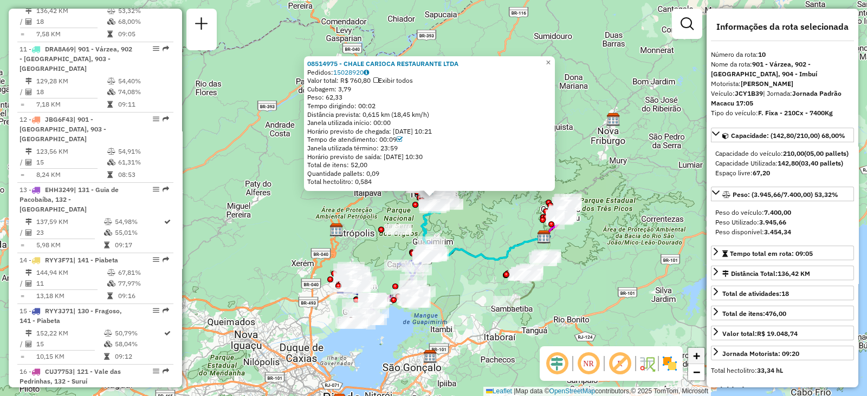
click at [693, 351] on span "+" at bounding box center [696, 356] width 7 height 14
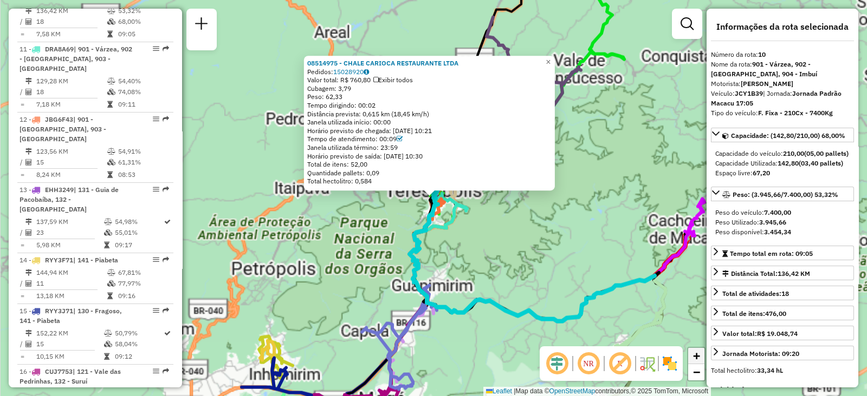
click at [693, 351] on span "+" at bounding box center [696, 356] width 7 height 14
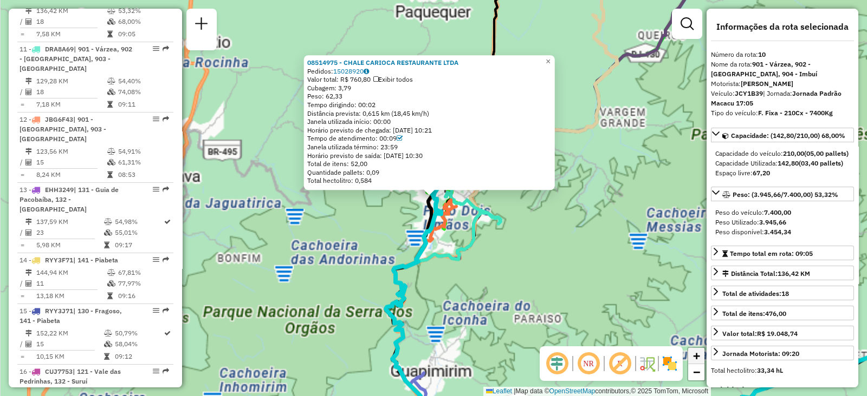
click at [693, 351] on span "+" at bounding box center [696, 356] width 7 height 14
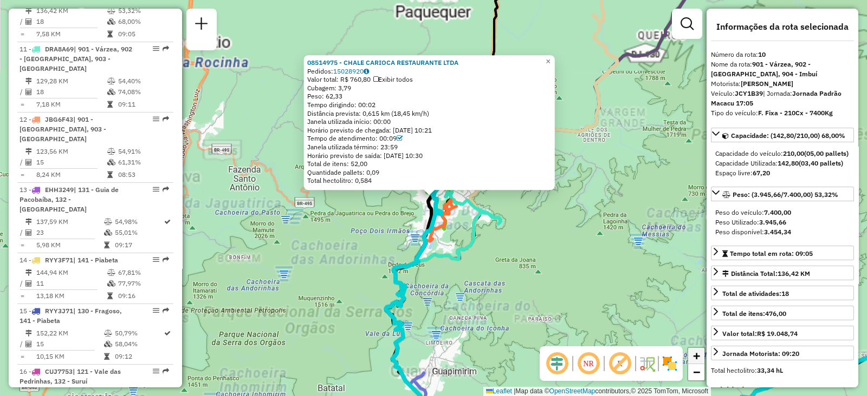
click at [693, 351] on span "+" at bounding box center [696, 356] width 7 height 14
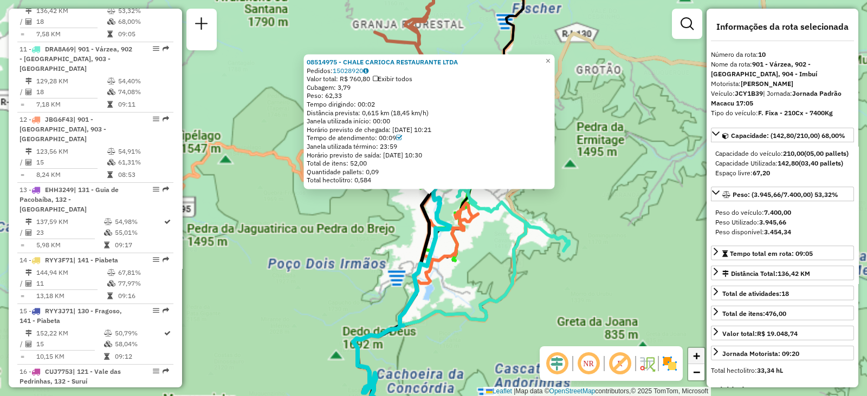
click at [693, 351] on span "+" at bounding box center [696, 356] width 7 height 14
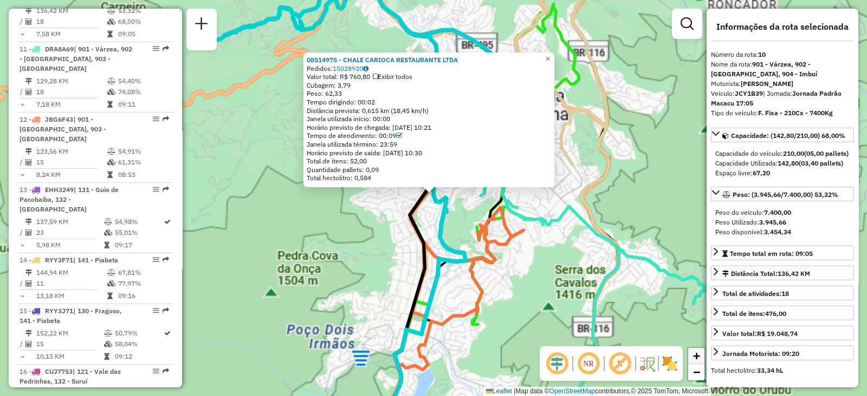
click at [693, 351] on span "+" at bounding box center [696, 356] width 7 height 14
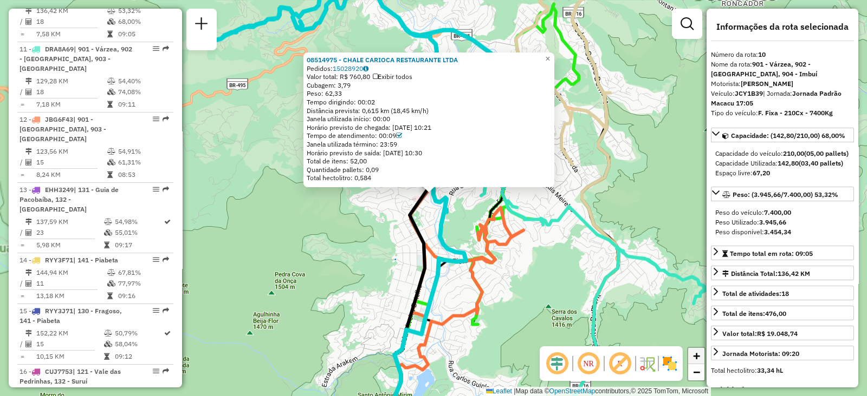
click at [693, 351] on span "+" at bounding box center [696, 356] width 7 height 14
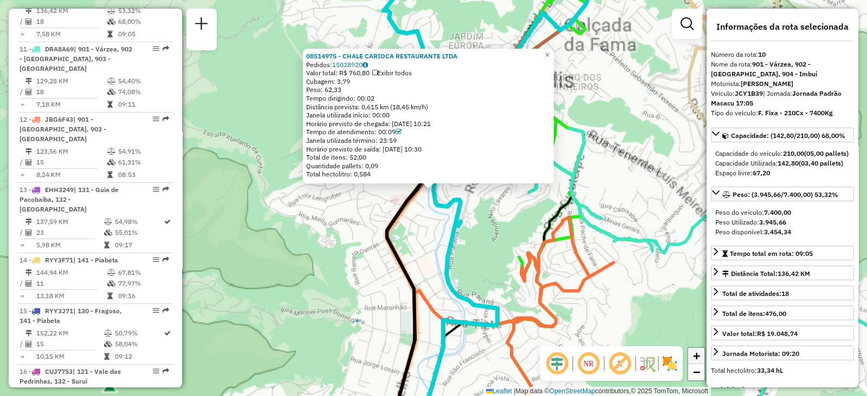
click at [693, 351] on span "+" at bounding box center [696, 356] width 7 height 14
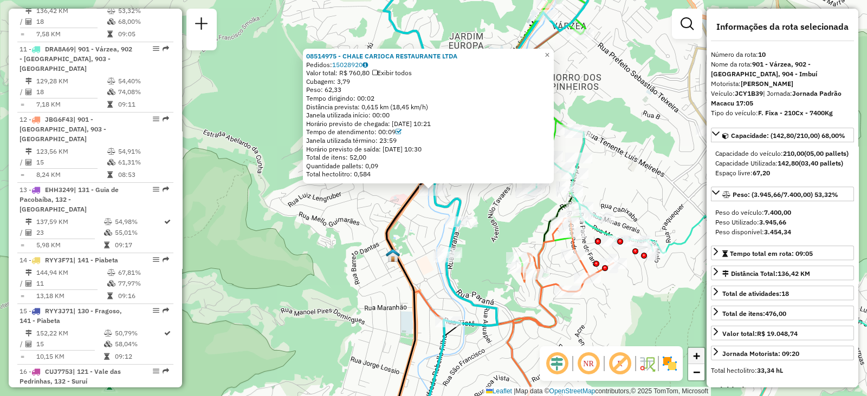
click at [693, 351] on span "+" at bounding box center [696, 356] width 7 height 14
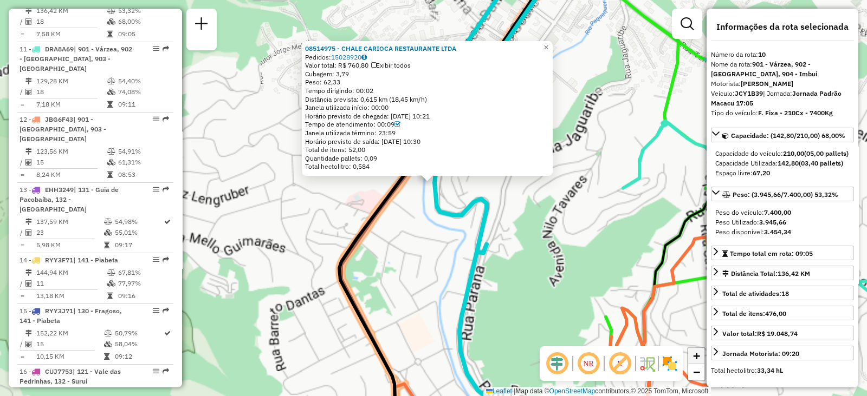
click at [693, 351] on span "+" at bounding box center [696, 356] width 7 height 14
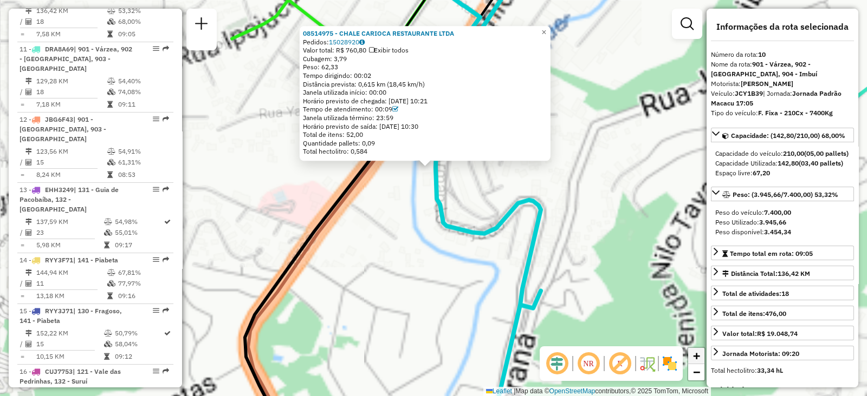
click at [693, 351] on span "+" at bounding box center [696, 356] width 7 height 14
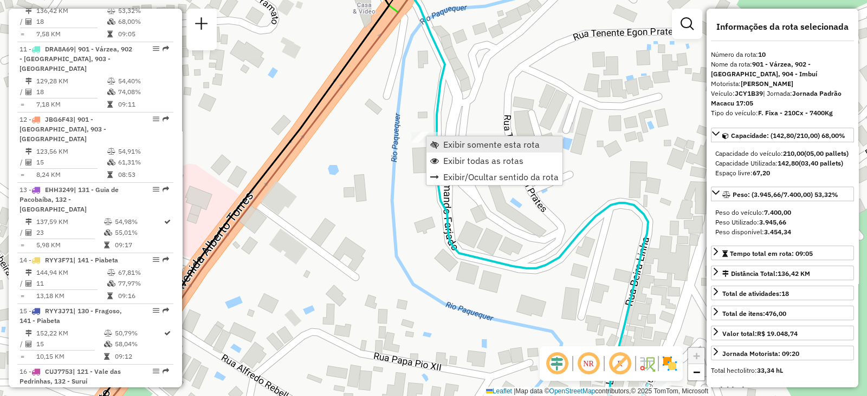
click at [433, 144] on span "Exibir somente esta rota" at bounding box center [434, 144] width 9 height 9
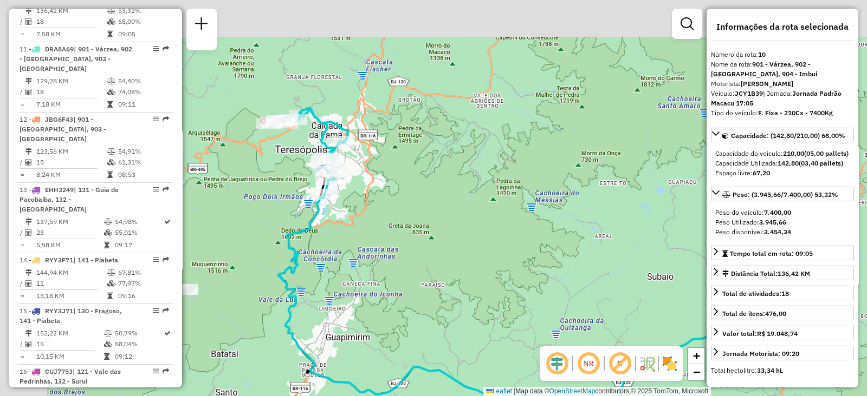
drag, startPoint x: 268, startPoint y: 96, endPoint x: 400, endPoint y: 168, distance: 150.3
click at [400, 168] on div "Janela de atendimento Grade de atendimento Capacidade Transportadoras Veículos …" at bounding box center [433, 198] width 867 height 396
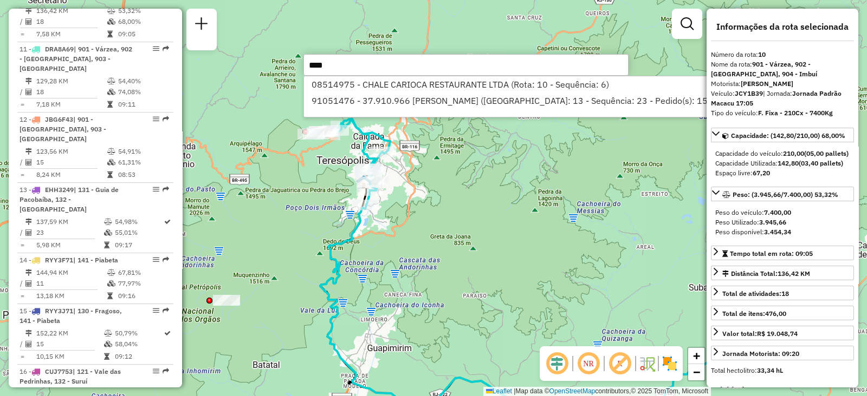
type input "*****"
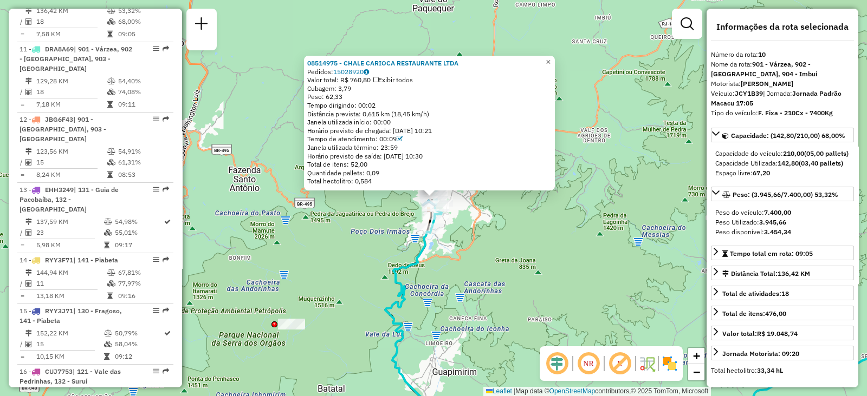
click at [489, 225] on div "08514975 - CHALE CARIOCA RESTAURANTE LTDA Pedidos: 15028920 Valor total: R$ 760…" at bounding box center [433, 198] width 867 height 396
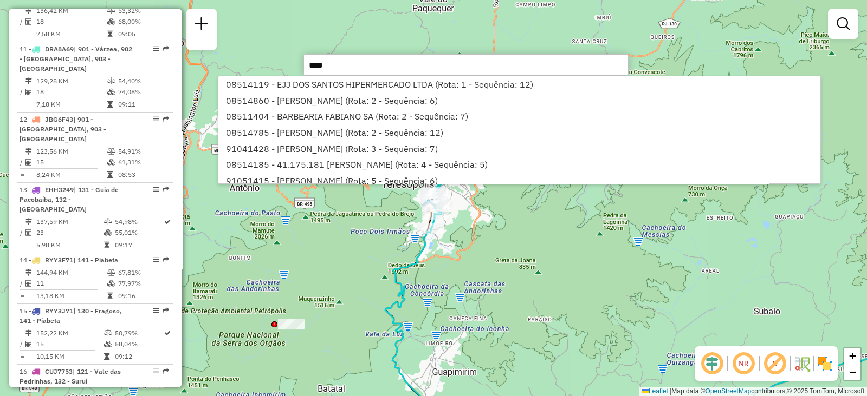
type input "*****"
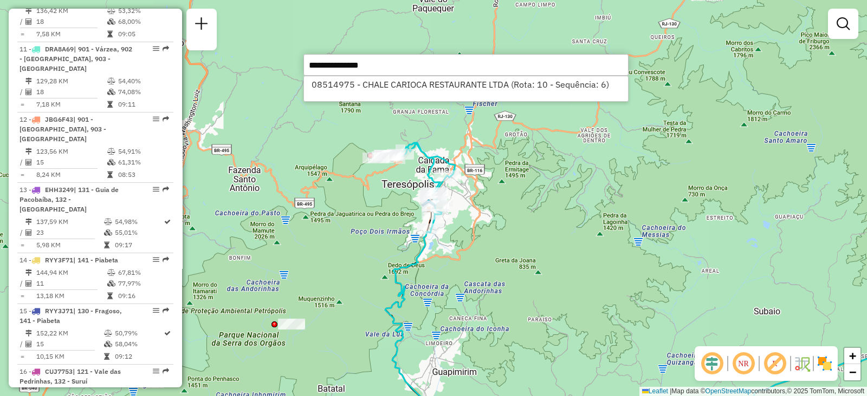
select select "**********"
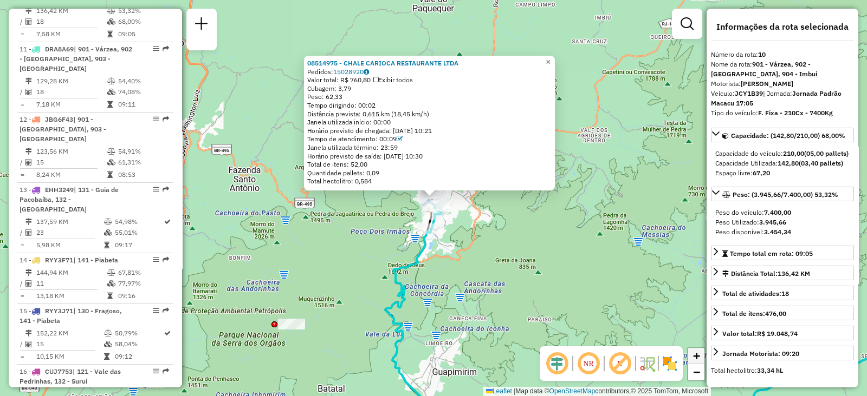
click at [701, 350] on link "+" at bounding box center [696, 356] width 16 height 16
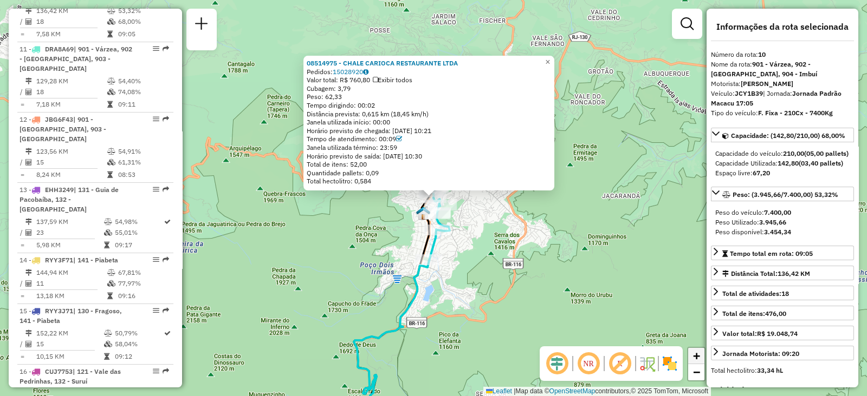
click at [701, 350] on link "+" at bounding box center [696, 356] width 16 height 16
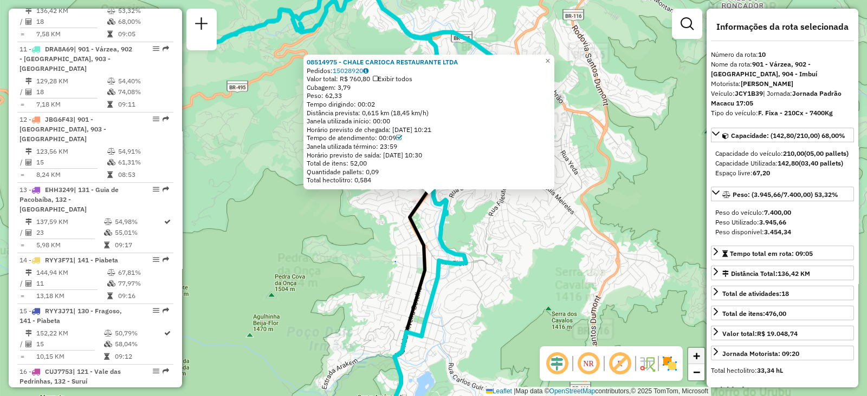
click at [701, 350] on link "+" at bounding box center [696, 356] width 16 height 16
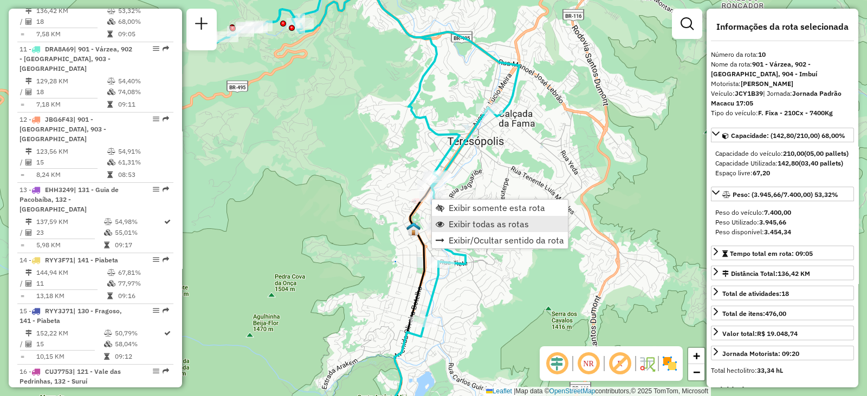
click at [449, 225] on span "Exibir todas as rotas" at bounding box center [488, 224] width 80 height 9
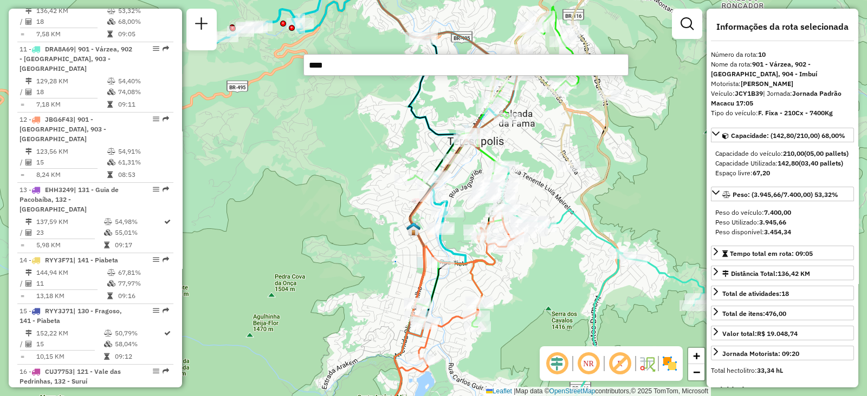
type input "*****"
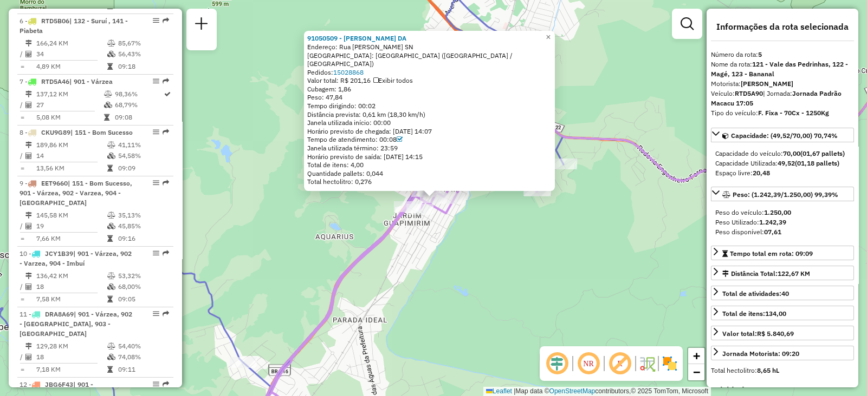
scroll to position [666, 0]
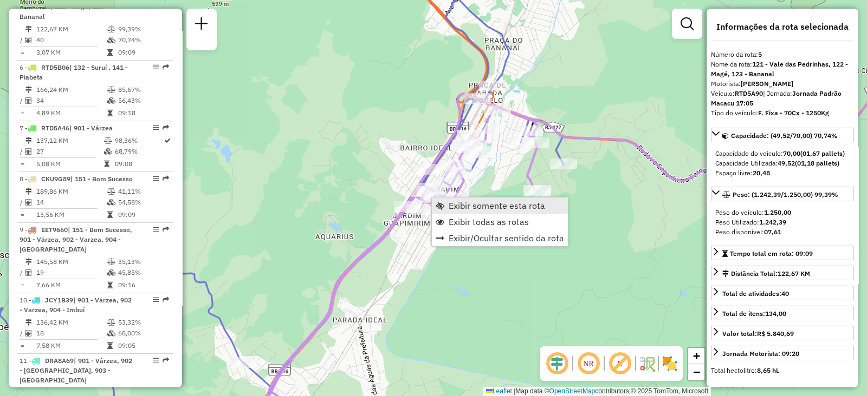
click at [446, 204] on link "Exibir somente esta rota" at bounding box center [500, 206] width 136 height 16
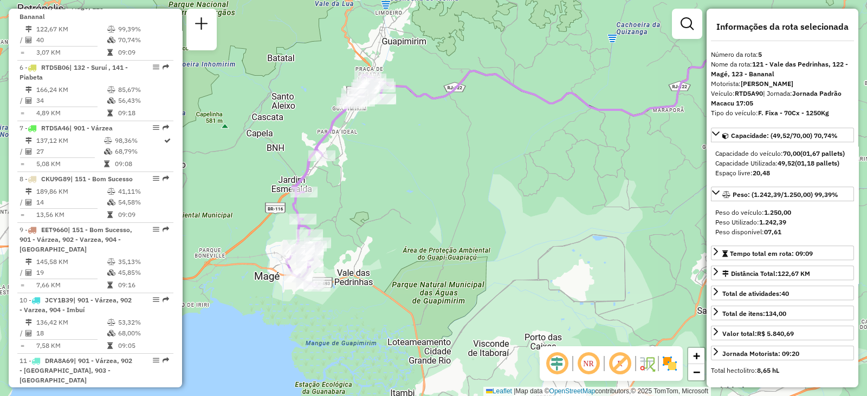
drag, startPoint x: 391, startPoint y: 167, endPoint x: 518, endPoint y: 121, distance: 135.5
click at [518, 121] on div "Janela de atendimento Grade de atendimento Capacidade Transportadoras Veículos …" at bounding box center [433, 198] width 867 height 396
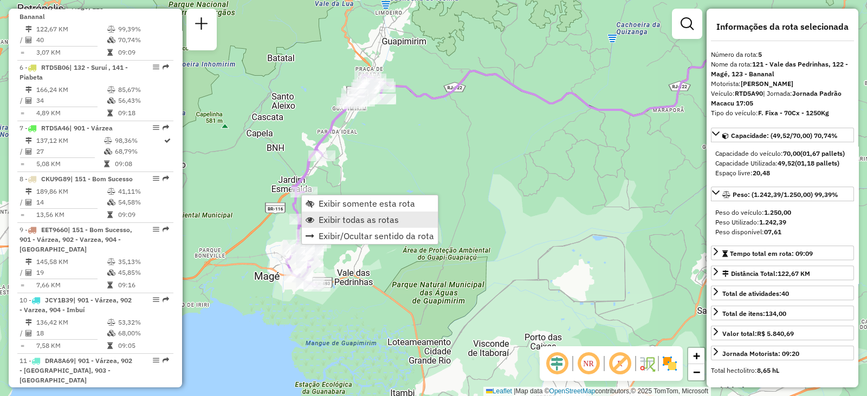
click at [319, 221] on span "Exibir todas as rotas" at bounding box center [358, 220] width 80 height 9
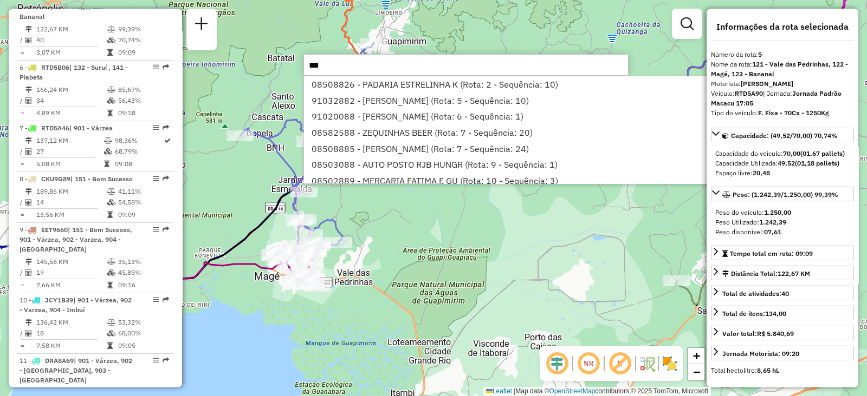
type input "****"
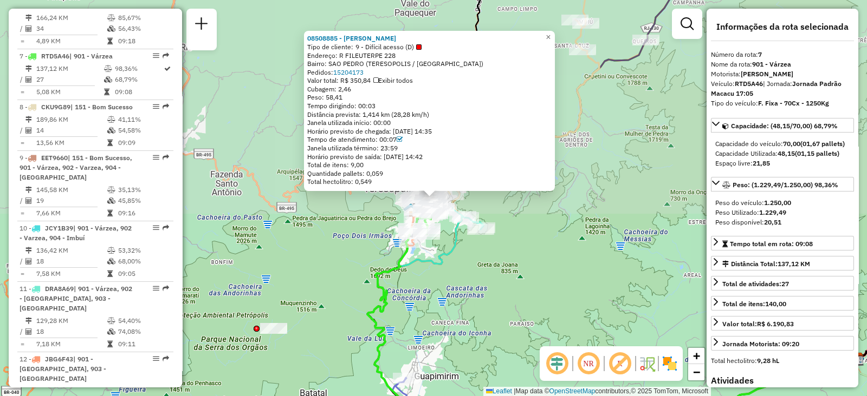
scroll to position [797, 0]
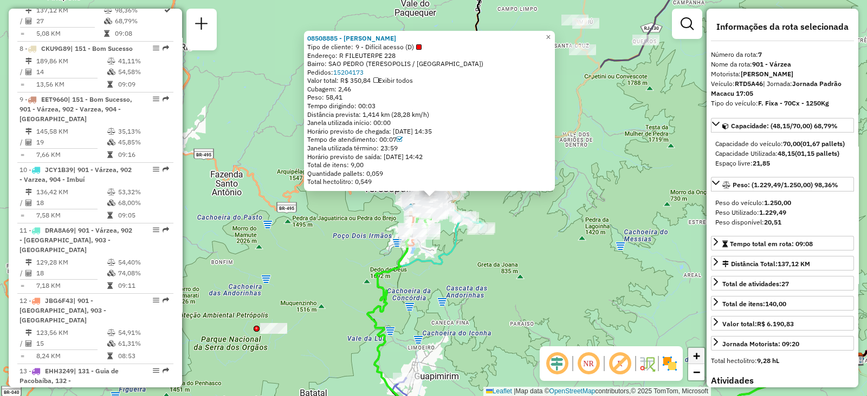
click at [693, 358] on span "+" at bounding box center [696, 356] width 7 height 14
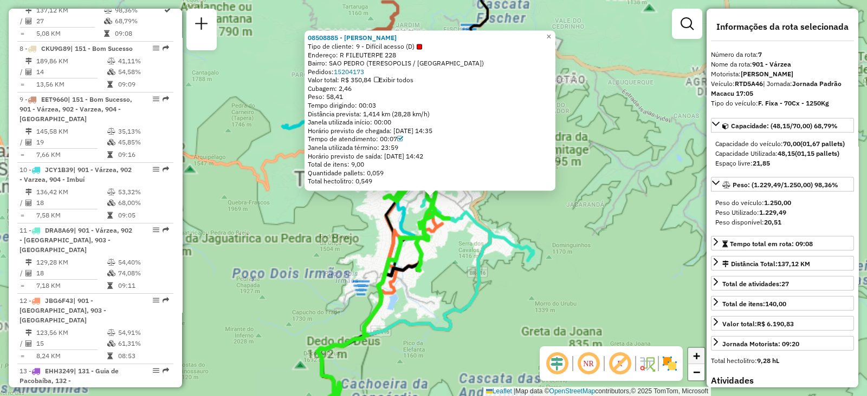
click at [693, 358] on span "+" at bounding box center [696, 356] width 7 height 14
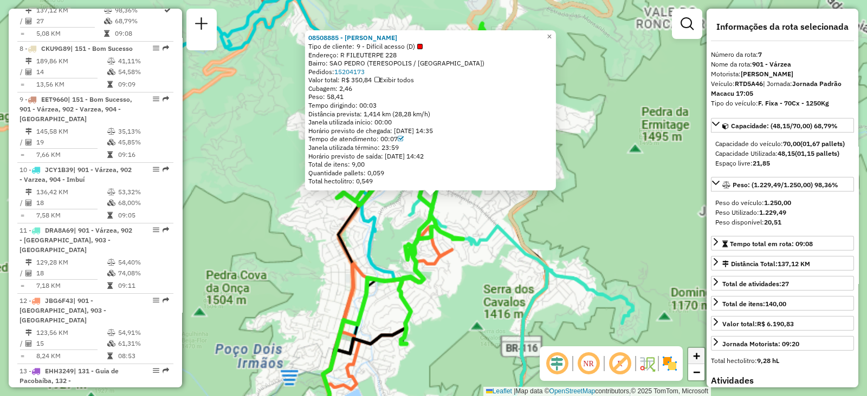
click at [693, 358] on span "+" at bounding box center [696, 356] width 7 height 14
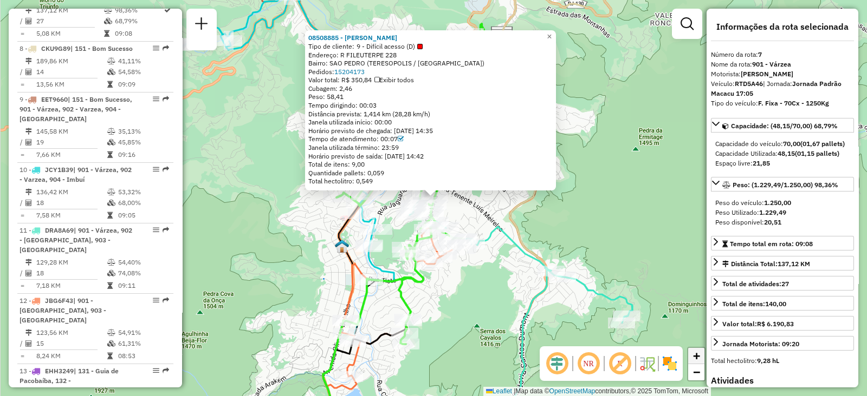
click at [693, 358] on span "+" at bounding box center [696, 356] width 7 height 14
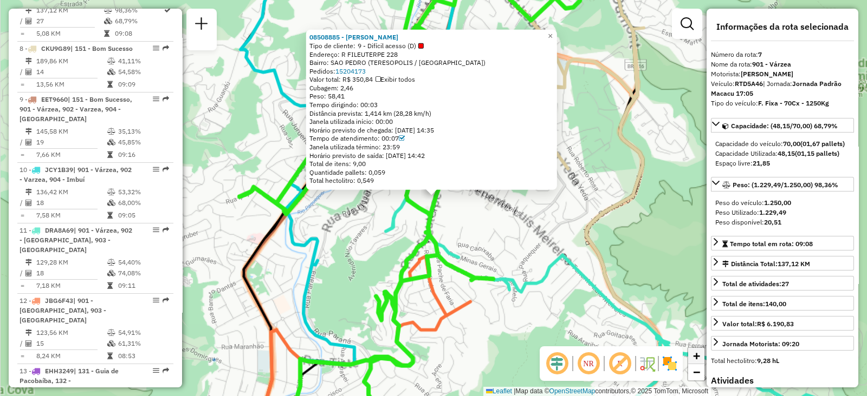
click at [693, 358] on span "+" at bounding box center [696, 356] width 7 height 14
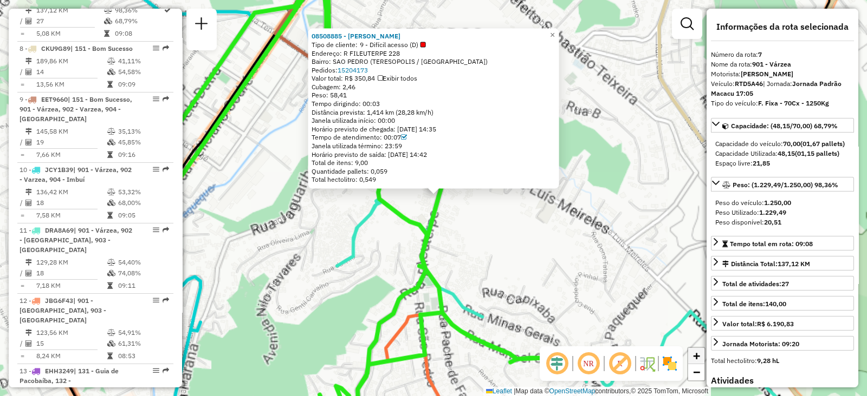
click at [693, 358] on span "+" at bounding box center [696, 356] width 7 height 14
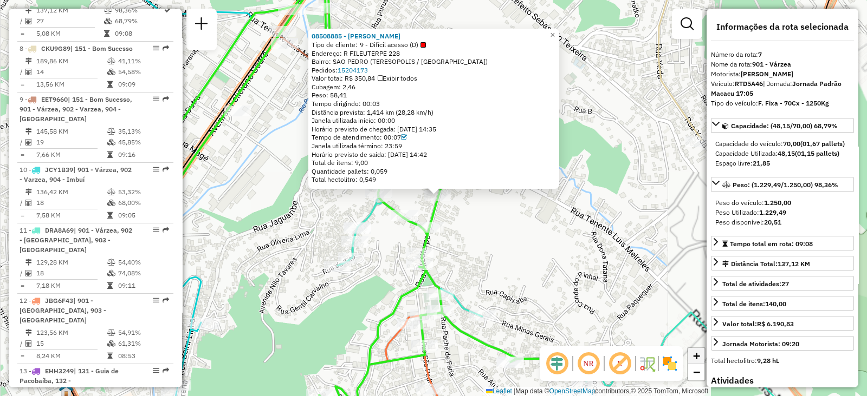
click at [693, 358] on span "+" at bounding box center [696, 356] width 7 height 14
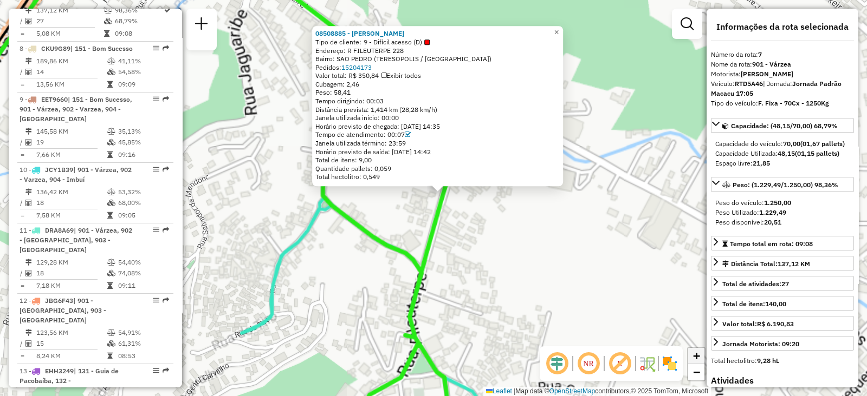
click at [693, 358] on span "+" at bounding box center [696, 356] width 7 height 14
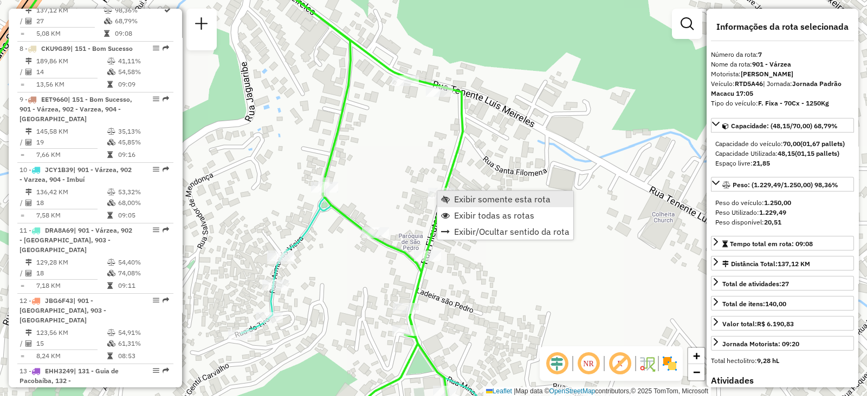
click at [441, 193] on link "Exibir somente esta rota" at bounding box center [505, 199] width 136 height 16
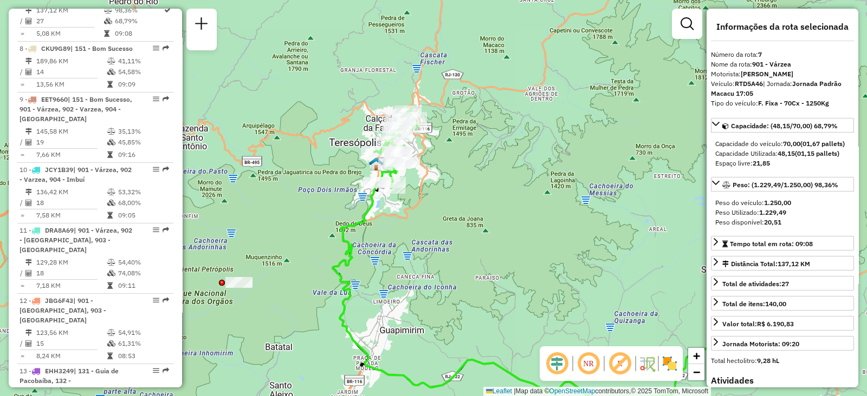
drag, startPoint x: 328, startPoint y: 166, endPoint x: 477, endPoint y: 225, distance: 160.0
click at [477, 225] on div "Janela de atendimento Grade de atendimento Capacidade Transportadoras Veículos …" at bounding box center [433, 198] width 867 height 396
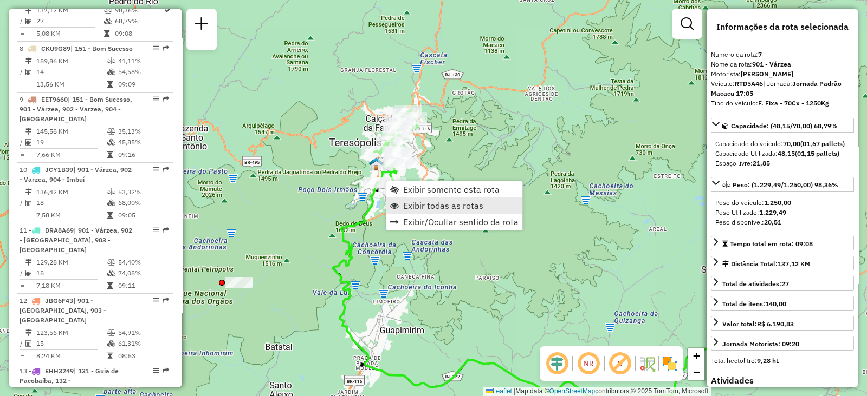
click at [406, 207] on span "Exibir todas as rotas" at bounding box center [443, 205] width 80 height 9
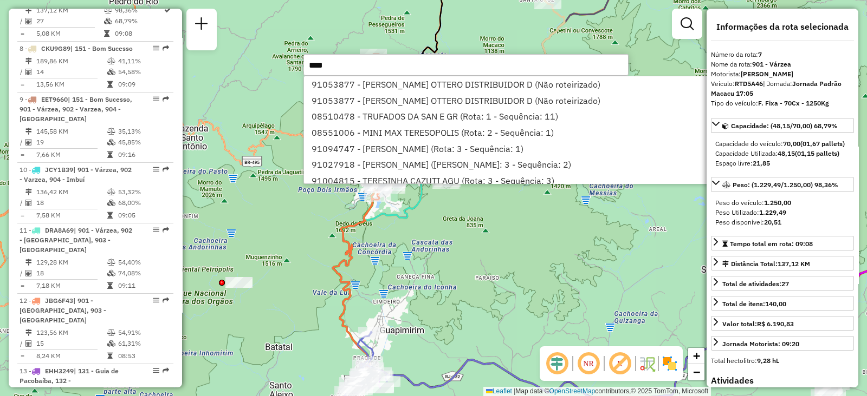
type input "*****"
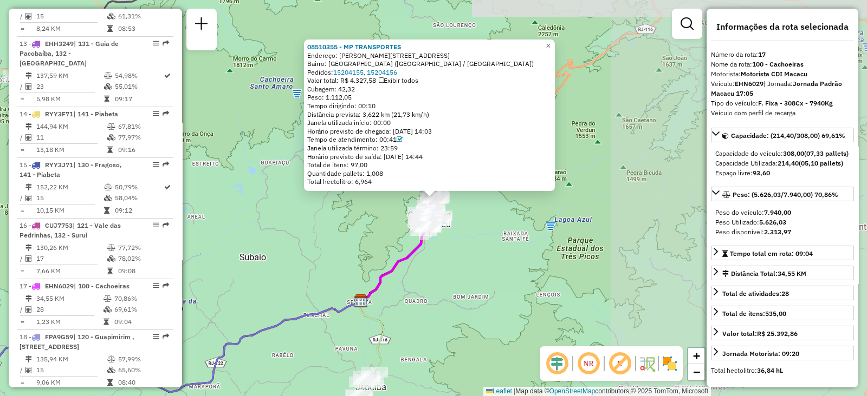
scroll to position [1392, 0]
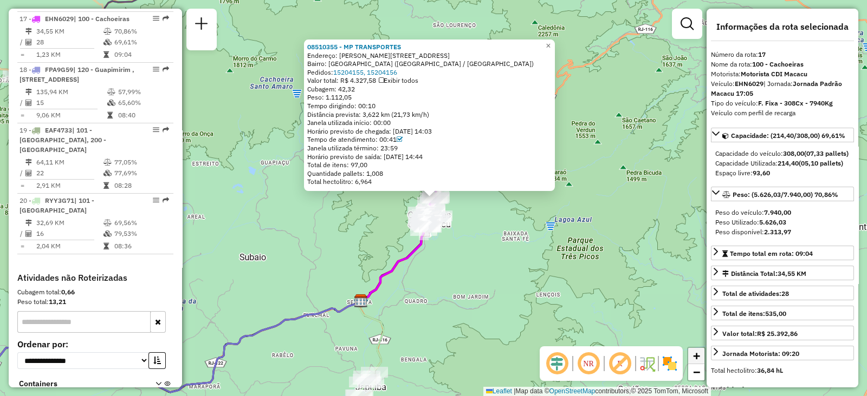
click at [694, 354] on span "+" at bounding box center [696, 356] width 7 height 14
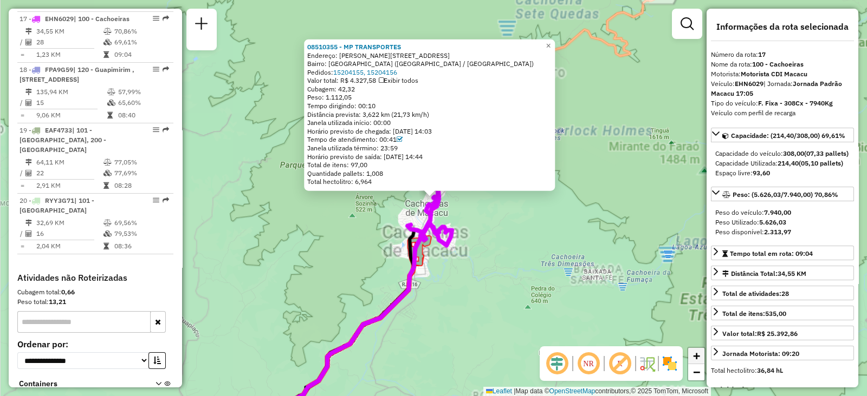
click at [694, 354] on span "+" at bounding box center [696, 356] width 7 height 14
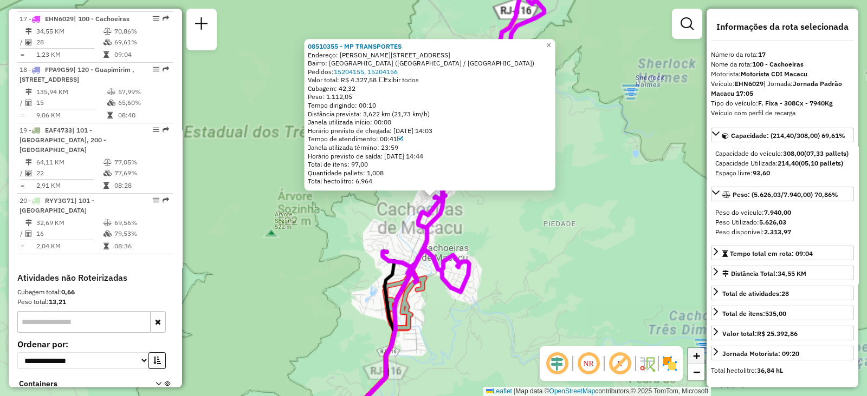
click at [694, 354] on span "+" at bounding box center [696, 356] width 7 height 14
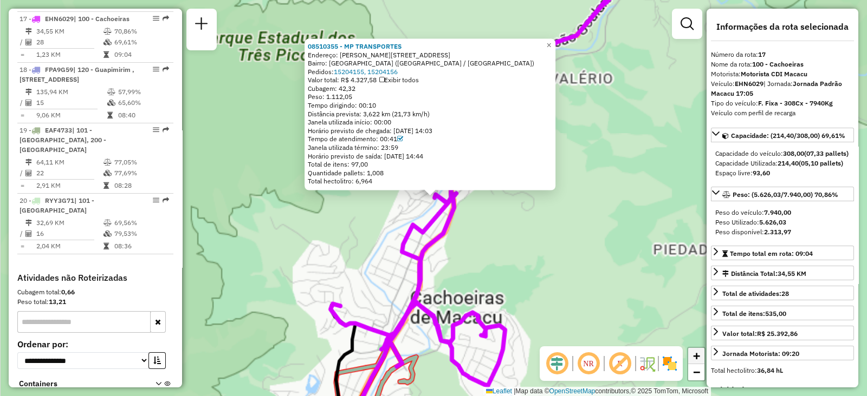
click at [694, 354] on span "+" at bounding box center [696, 356] width 7 height 14
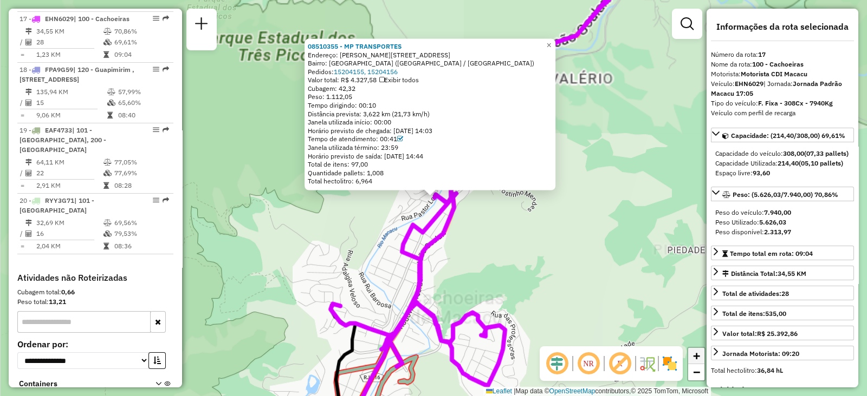
click at [694, 354] on span "+" at bounding box center [696, 356] width 7 height 14
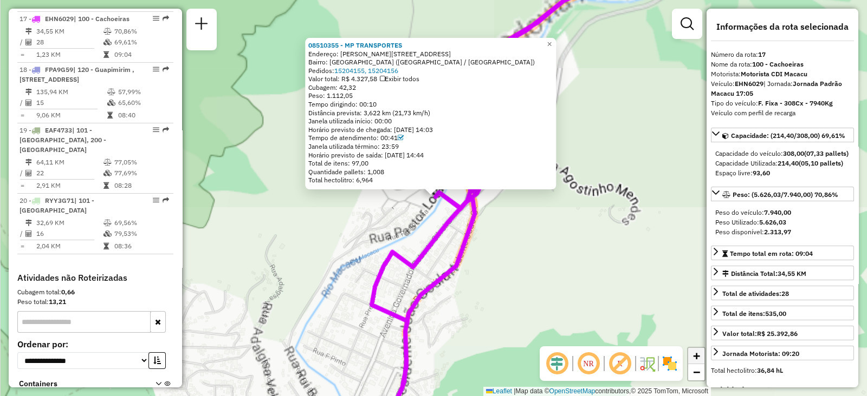
click at [694, 354] on span "+" at bounding box center [696, 356] width 7 height 14
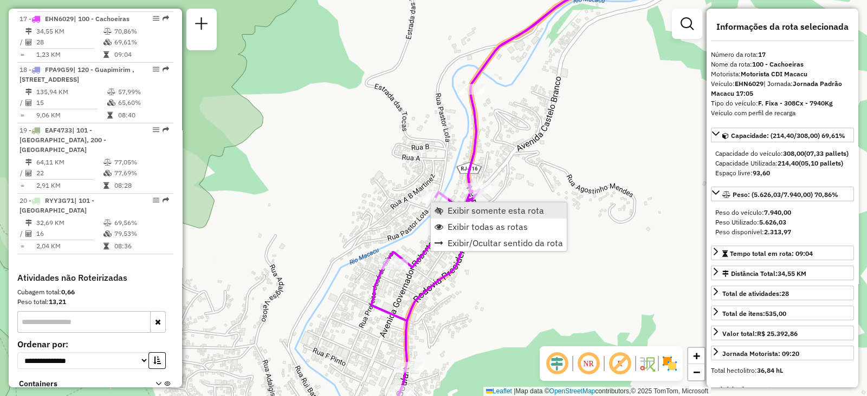
click at [444, 206] on link "Exibir somente esta rota" at bounding box center [499, 211] width 136 height 16
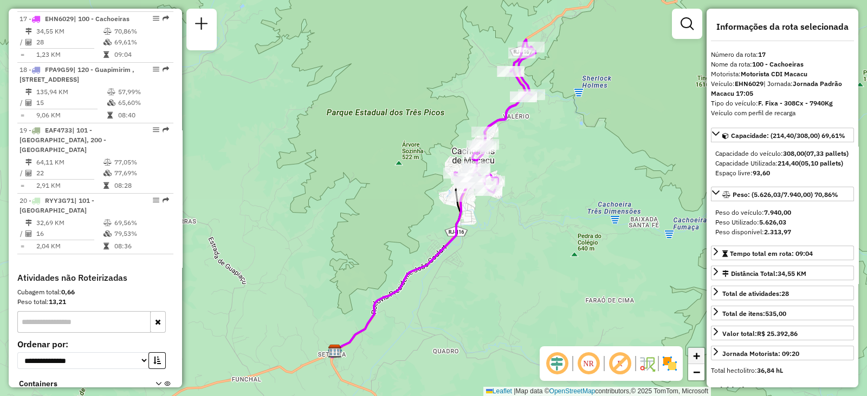
click at [700, 356] on span "+" at bounding box center [696, 356] width 7 height 14
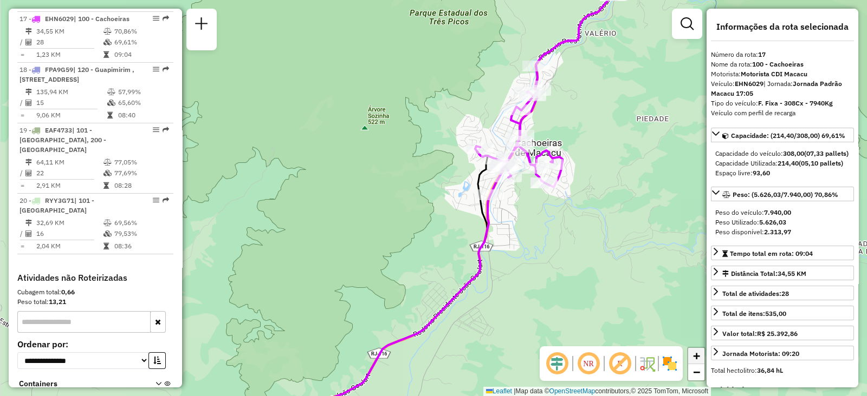
click at [700, 356] on span "+" at bounding box center [696, 356] width 7 height 14
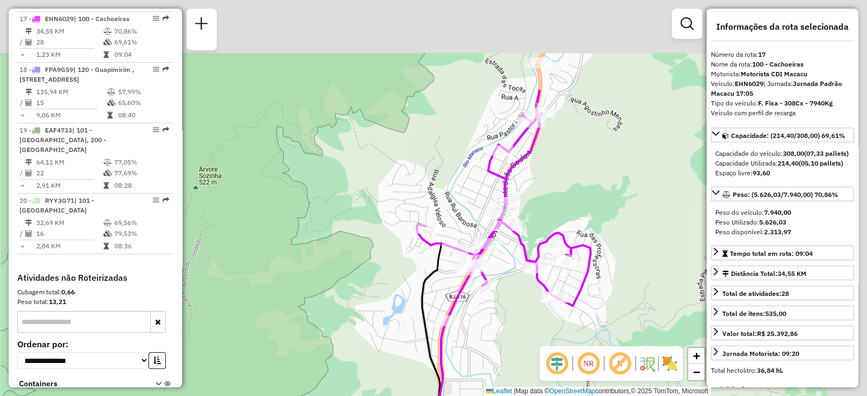
drag, startPoint x: 405, startPoint y: 148, endPoint x: 253, endPoint y: 304, distance: 217.6
click at [253, 304] on div "Janela de atendimento Grade de atendimento Capacidade Transportadoras Veículos …" at bounding box center [433, 198] width 867 height 396
